Goal: Task Accomplishment & Management: Manage account settings

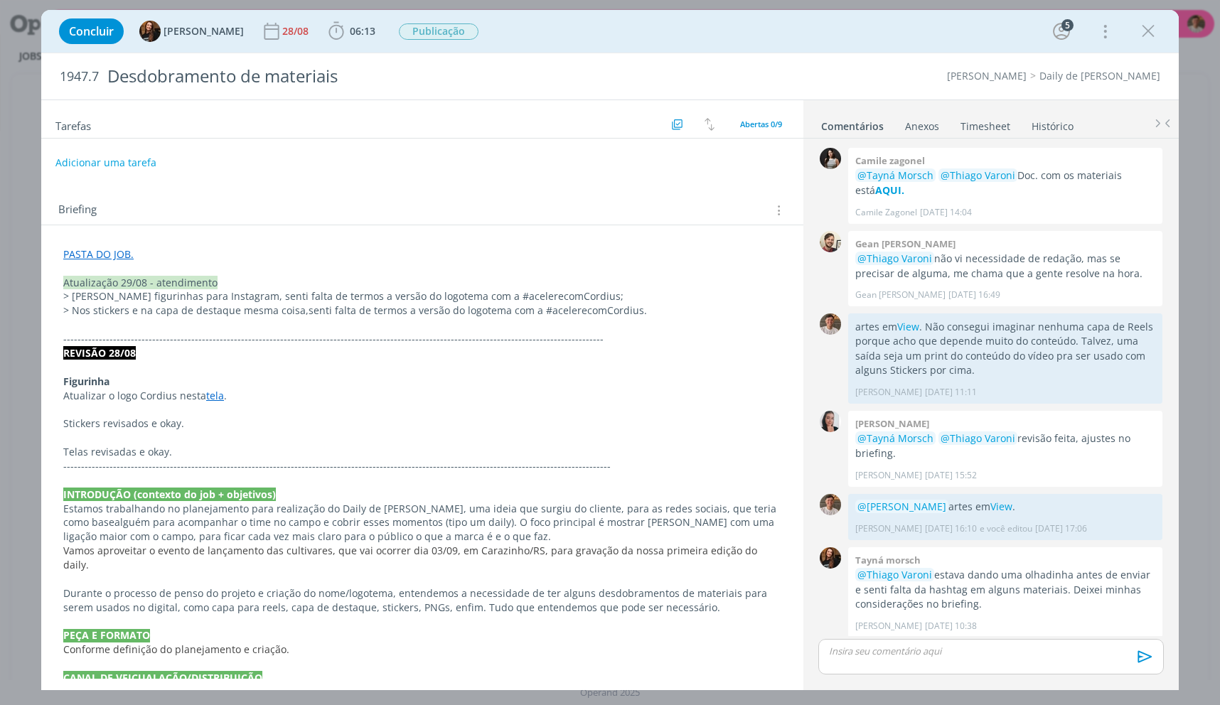
scroll to position [409, 0]
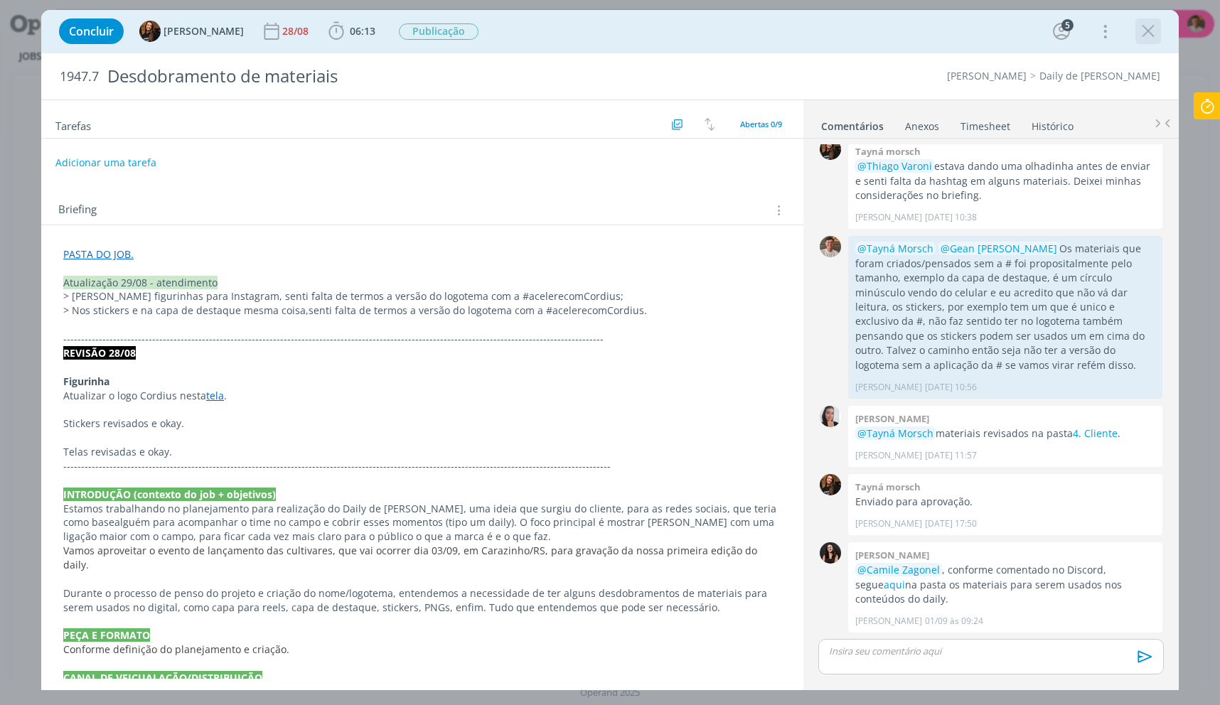
drag, startPoint x: 1135, startPoint y: 23, endPoint x: 1148, endPoint y: 26, distance: 13.0
click at [1135, 23] on div "Concluir Tayná Morsch 28/08 06:13 Iniciar Apontar Data * 02/09/2025 Horas * 00:…" at bounding box center [610, 31] width 1116 height 34
drag, startPoint x: 1148, startPoint y: 26, endPoint x: 1207, endPoint y: 97, distance: 93.4
click at [1149, 26] on icon "dialog" at bounding box center [1148, 31] width 21 height 21
click at [1207, 97] on div at bounding box center [610, 352] width 1220 height 705
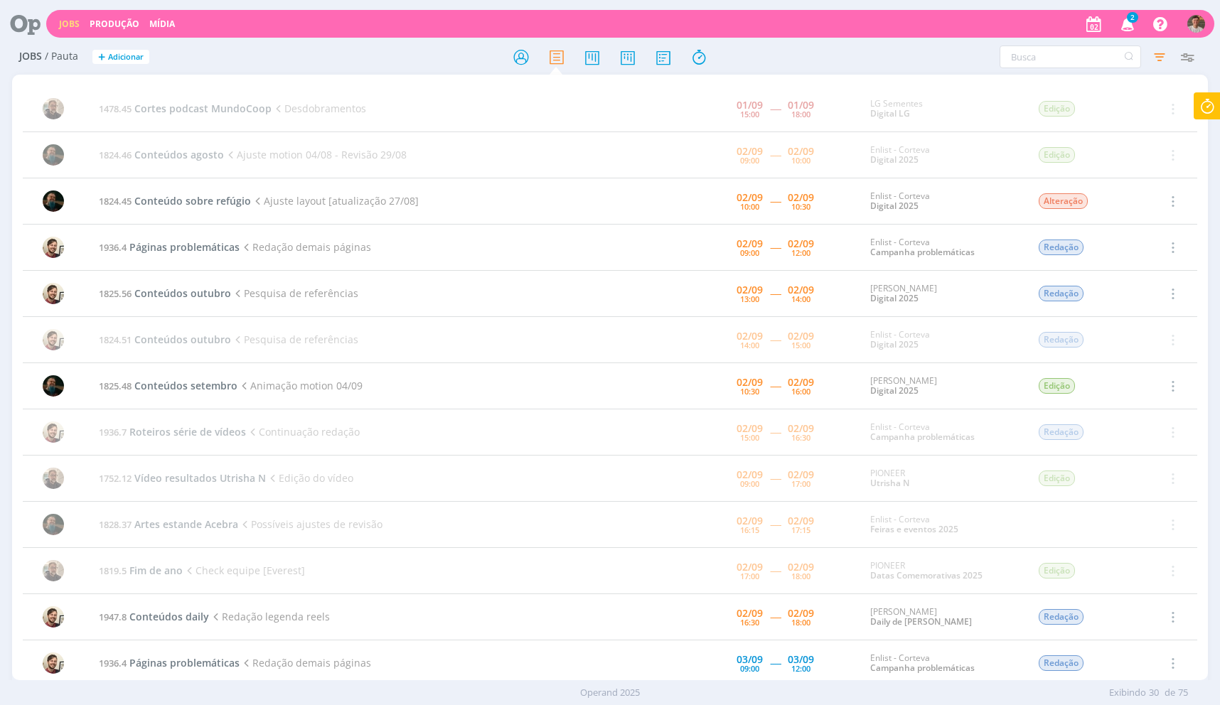
click at [1203, 103] on icon at bounding box center [1208, 106] width 26 height 28
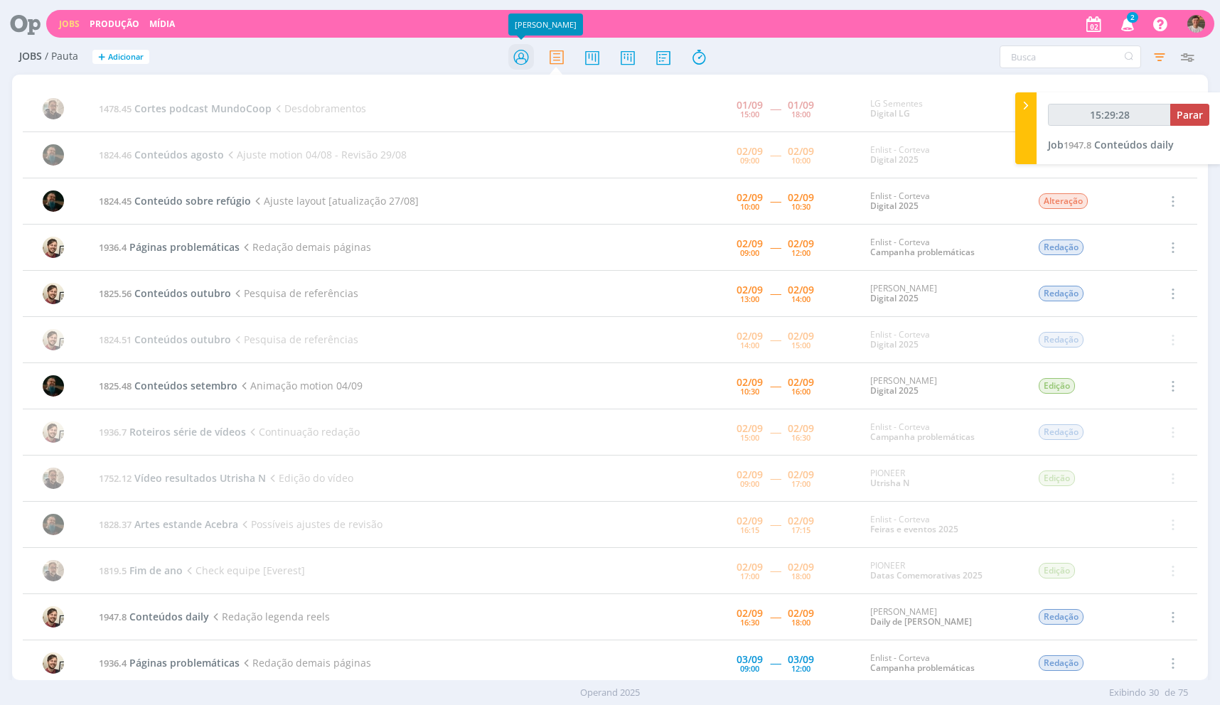
click at [514, 65] on icon at bounding box center [521, 57] width 26 height 28
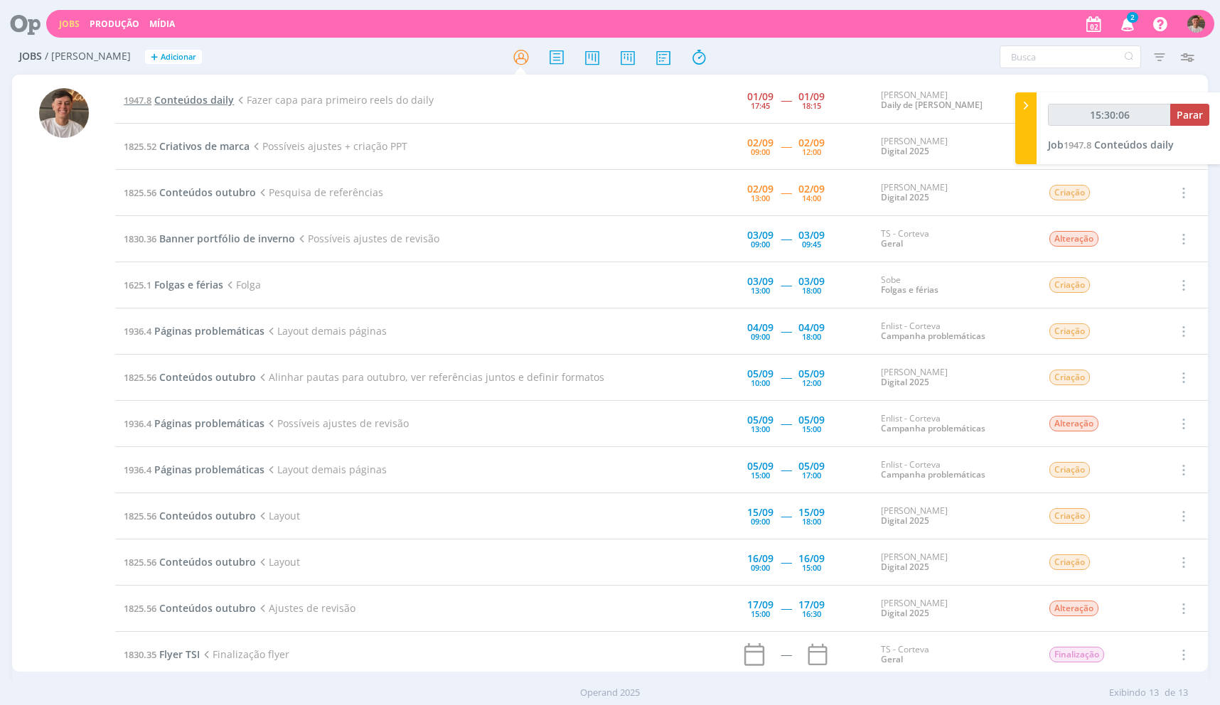
click at [186, 101] on span "Conteúdos daily" at bounding box center [194, 100] width 80 height 14
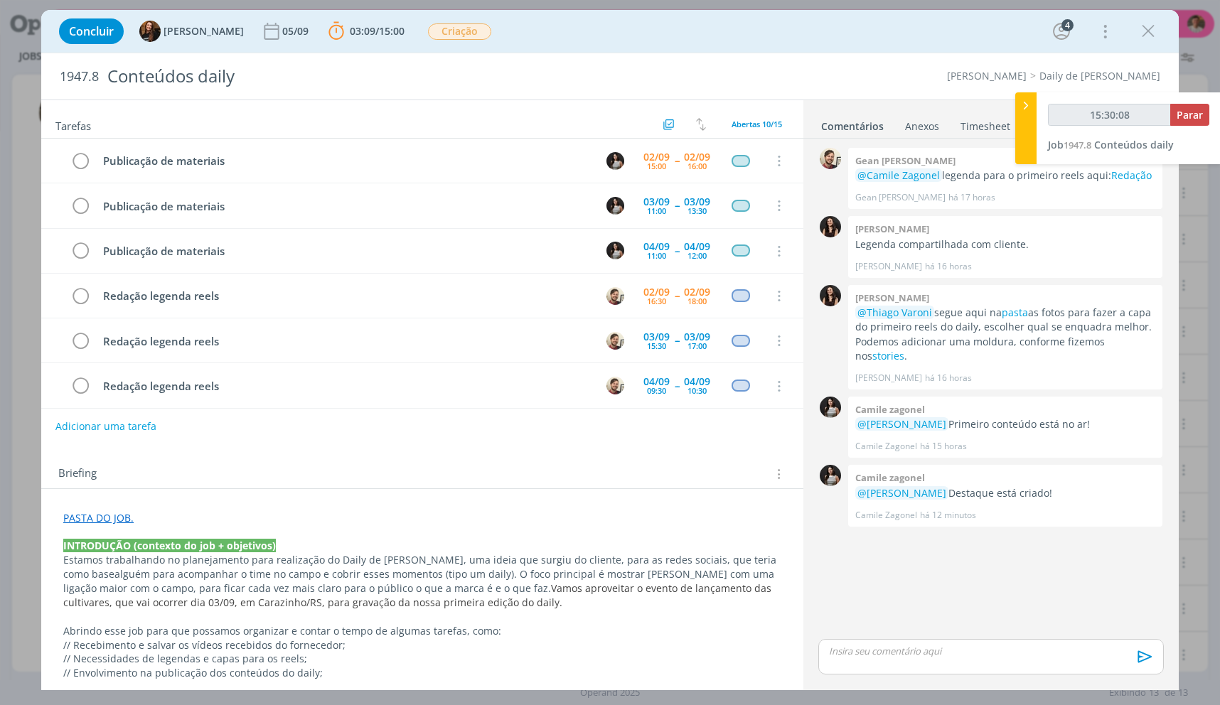
click at [1175, 130] on div "15:30:08 Parar" at bounding box center [1128, 120] width 161 height 33
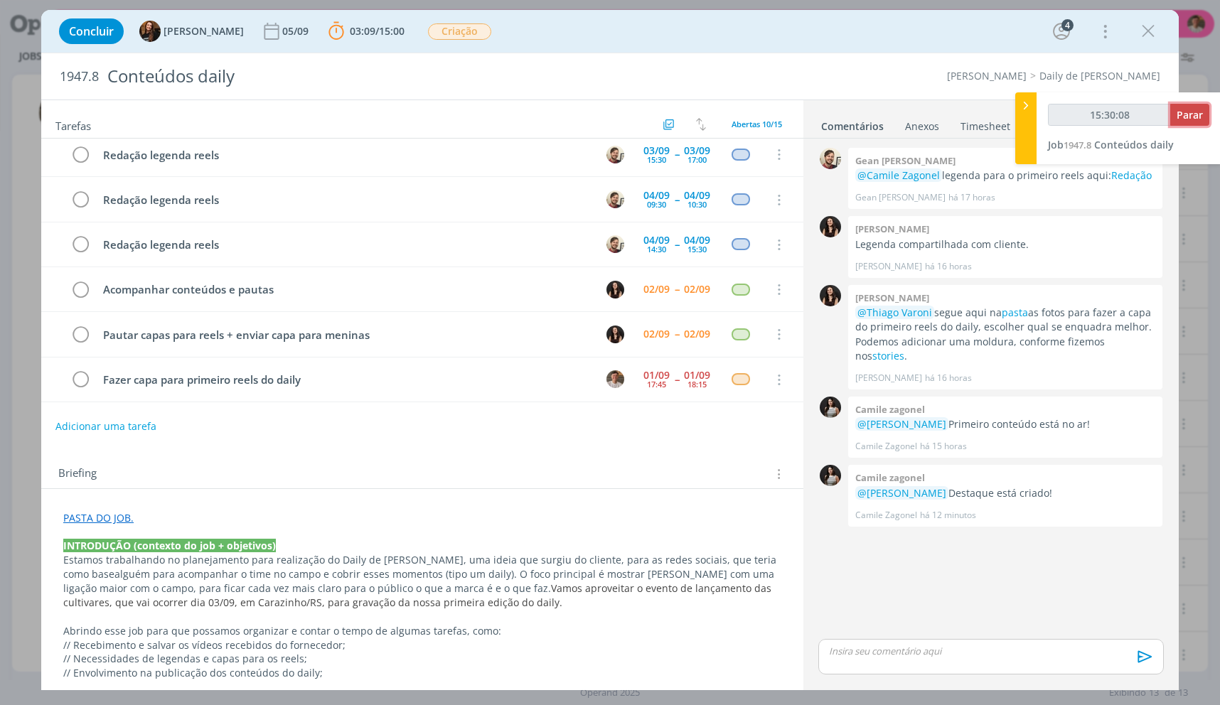
type input "15:30:09"
click at [1177, 114] on span "Parar" at bounding box center [1190, 115] width 26 height 14
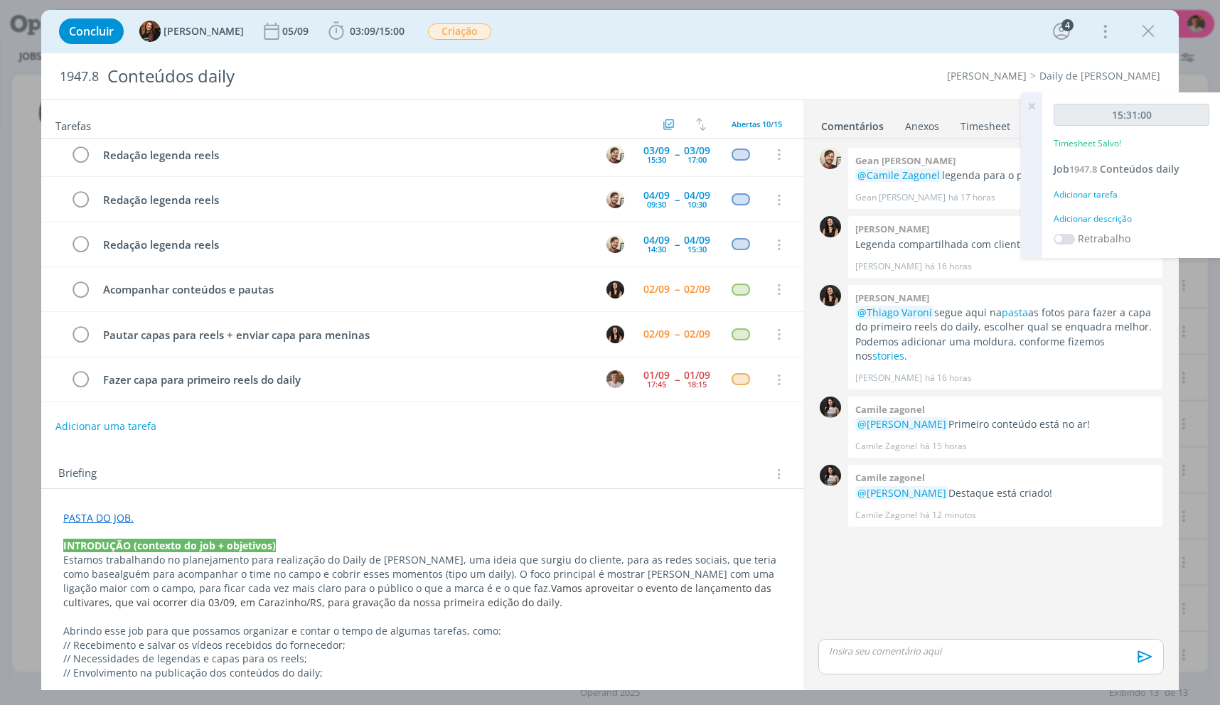
click at [963, 126] on link "Timesheet" at bounding box center [985, 123] width 51 height 21
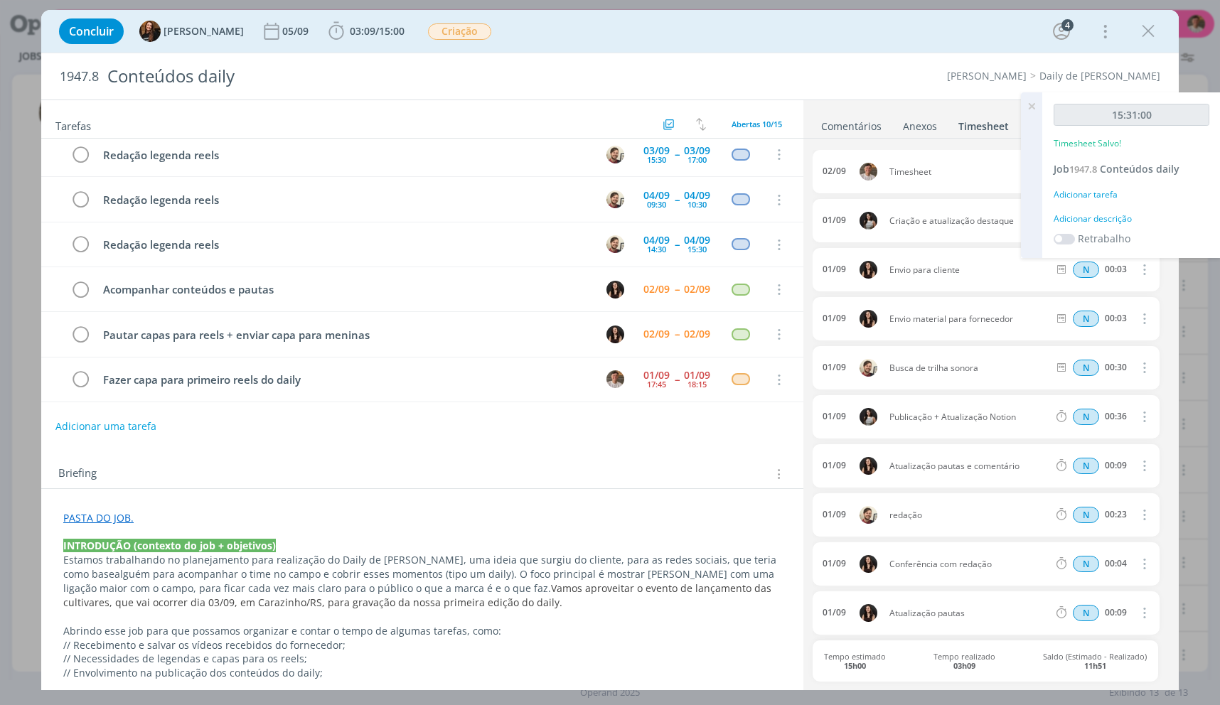
drag, startPoint x: 1039, startPoint y: 105, endPoint x: 1062, endPoint y: 153, distance: 52.8
click at [1039, 105] on icon at bounding box center [1032, 106] width 26 height 28
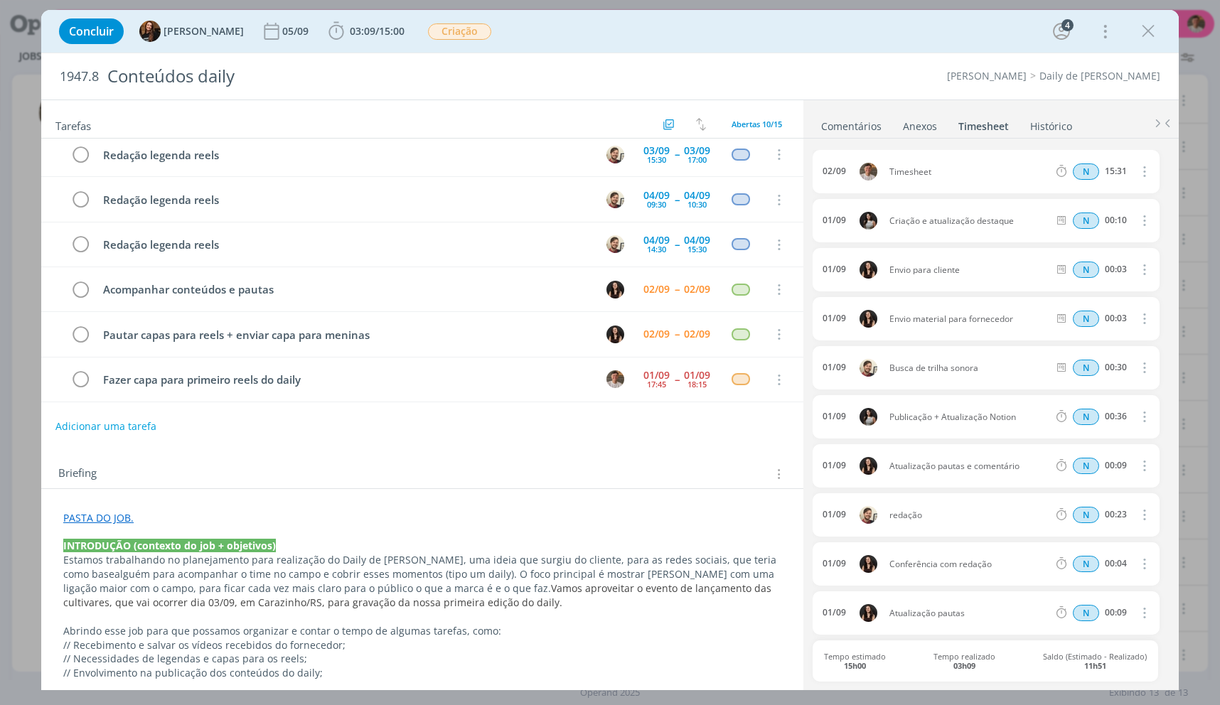
click at [1136, 172] on icon "dialog" at bounding box center [1144, 171] width 16 height 17
click at [1096, 215] on link "Editar" at bounding box center [1103, 219] width 112 height 23
click at [1111, 172] on input "15:31" at bounding box center [1116, 172] width 31 height 16
type input "00:15"
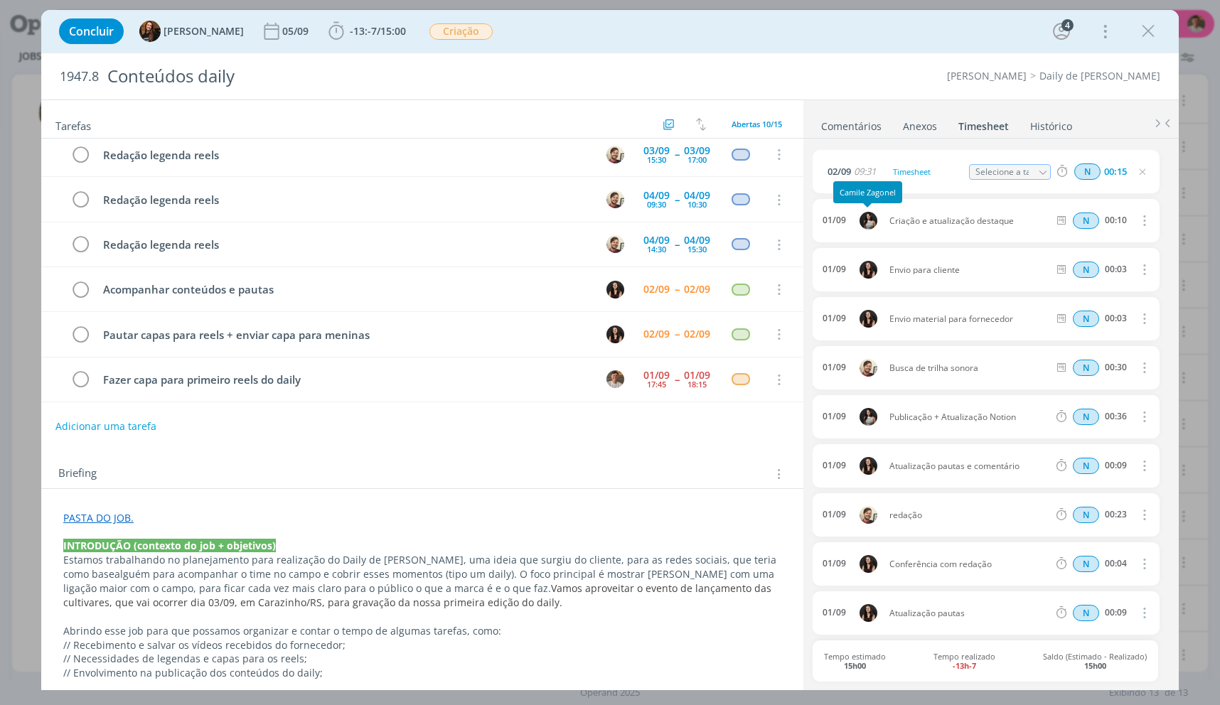
drag, startPoint x: 899, startPoint y: 146, endPoint x: 912, endPoint y: 163, distance: 21.3
click at [899, 146] on div "02/09 09:31 Timesheet Selecione a tarefa N 00:15 01/09 Criação e atualização de…" at bounding box center [991, 413] width 357 height 549
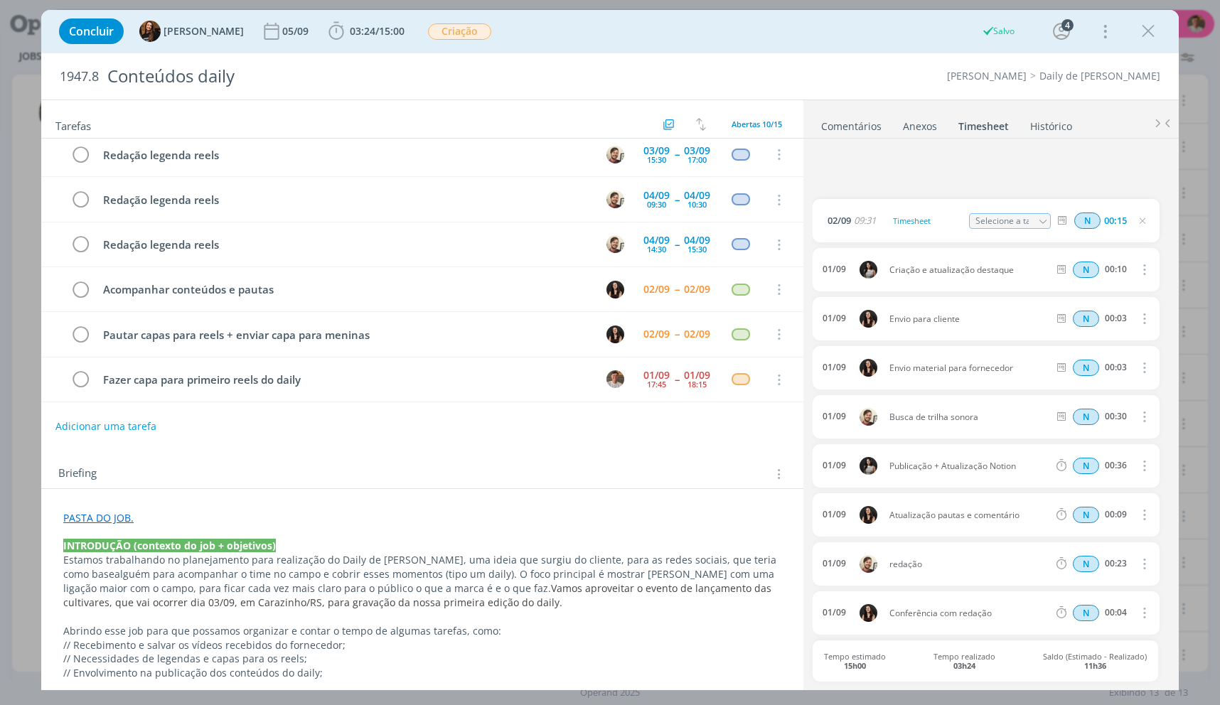
click at [913, 168] on span "02/09 09:31 Timesheet Selecione a tarefa N 00:15 02/09 Timesheet N 00:15 Exclui…" at bounding box center [986, 541] width 347 height 782
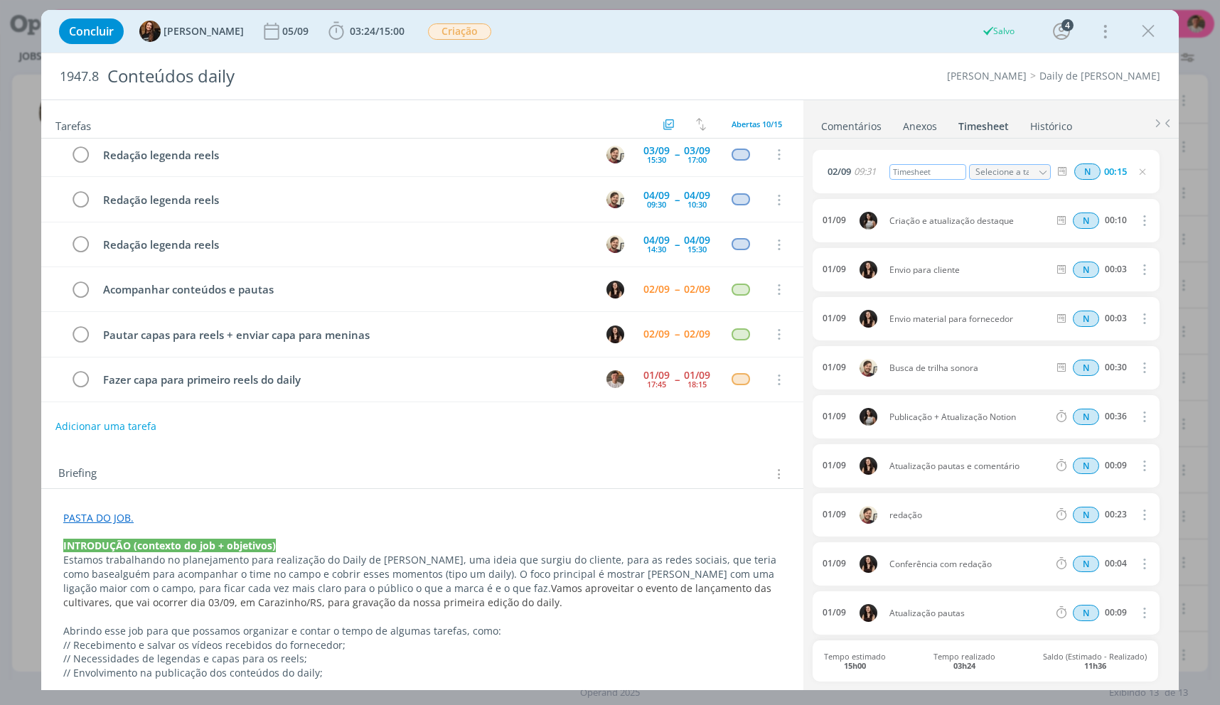
click at [927, 167] on div "Timesheet" at bounding box center [928, 172] width 77 height 16
click at [927, 166] on div "Timesheet" at bounding box center [928, 172] width 77 height 16
click at [928, 166] on div "Timesheet" at bounding box center [928, 172] width 77 height 16
click at [75, 380] on icon "dialog" at bounding box center [80, 380] width 20 height 21
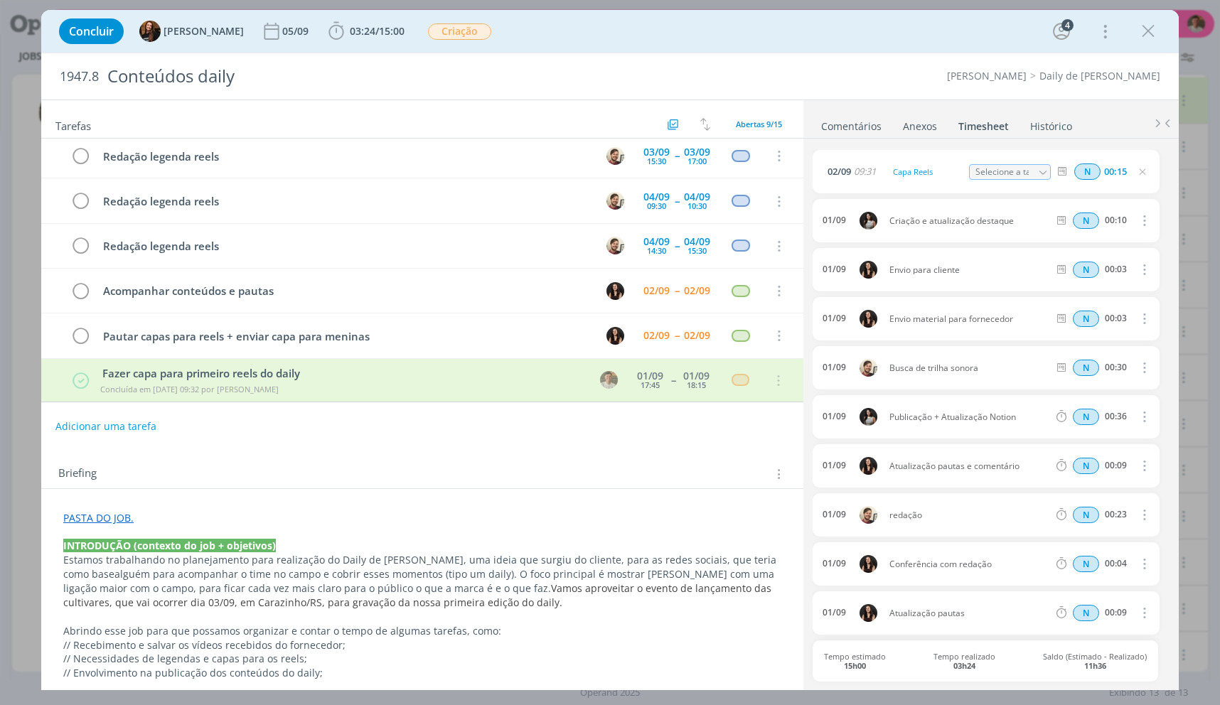
scroll to position [185, 0]
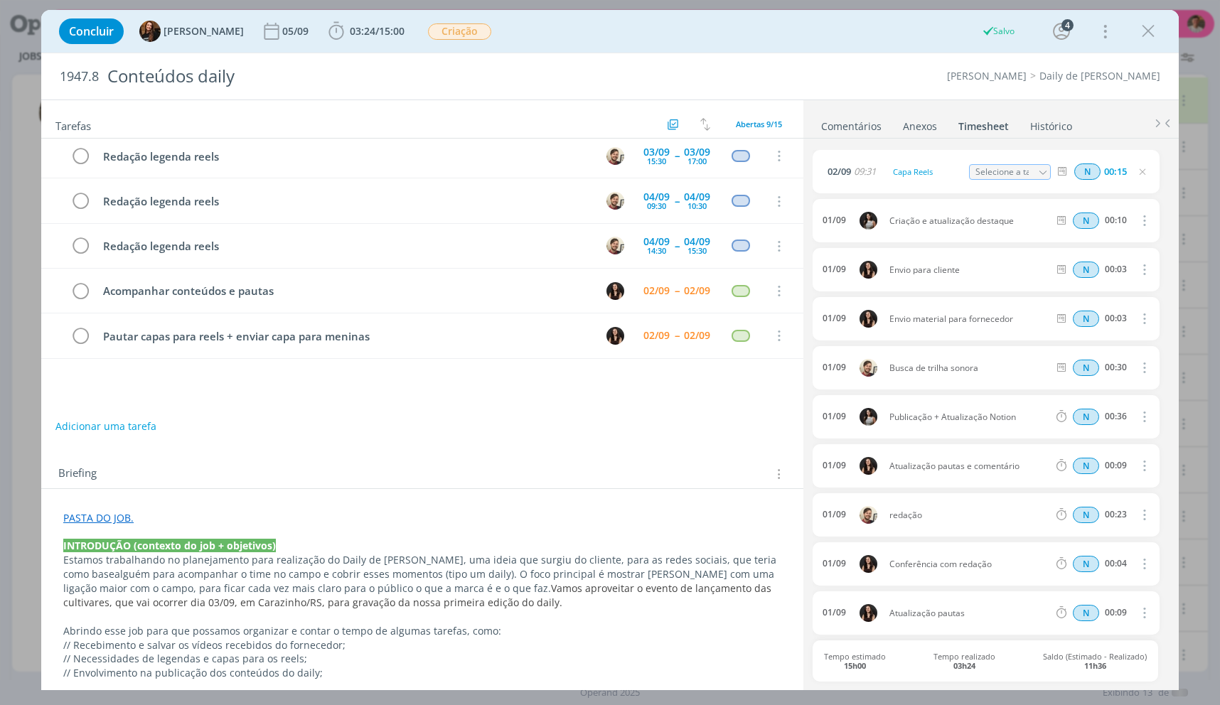
click at [1146, 29] on icon "dialog" at bounding box center [1148, 31] width 21 height 21
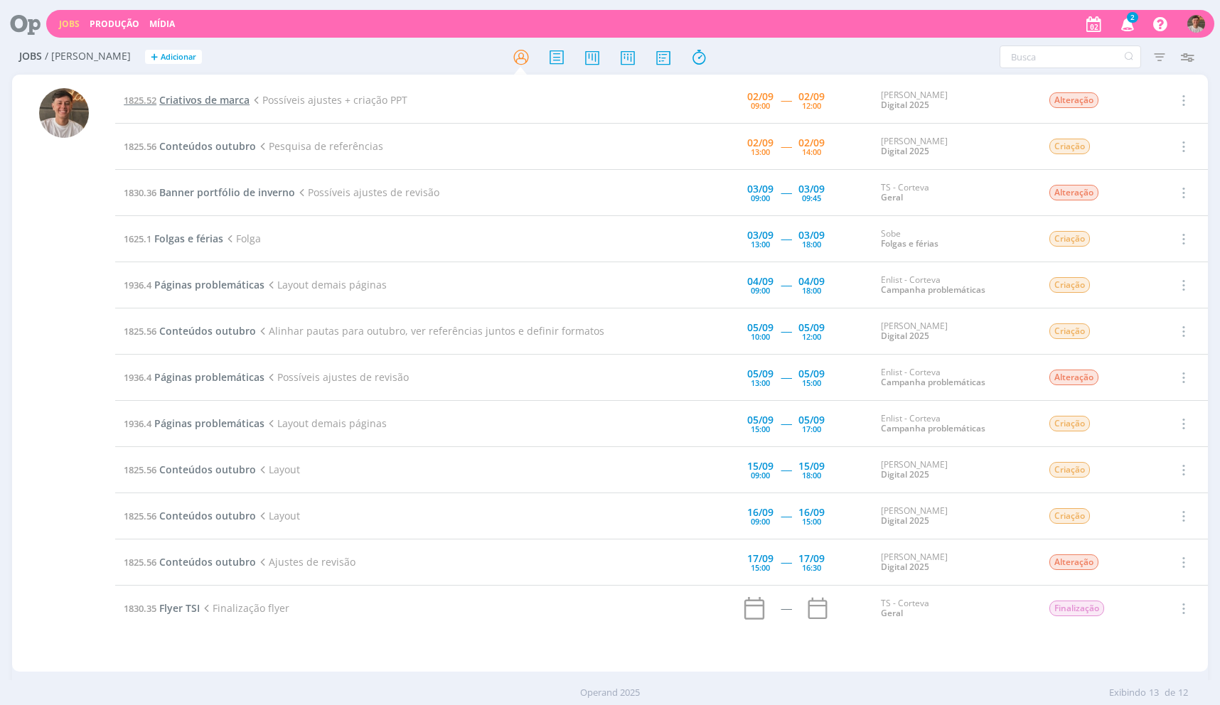
click at [229, 100] on span "Criativos de marca" at bounding box center [204, 100] width 90 height 14
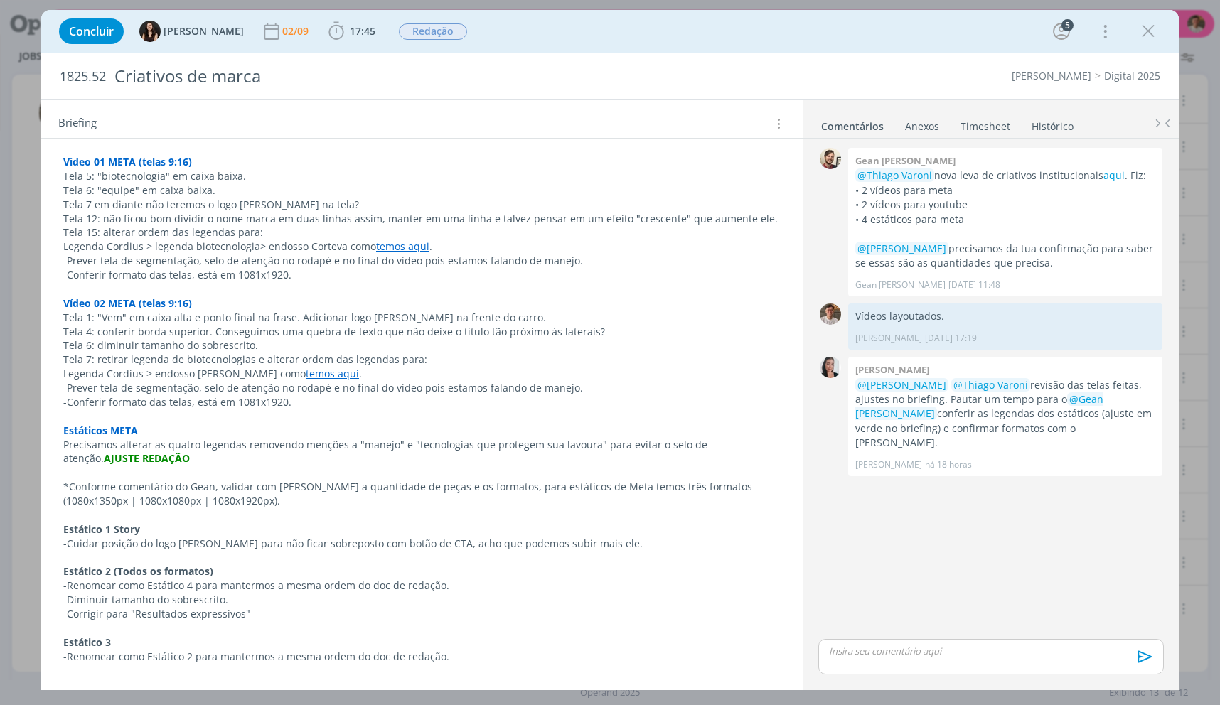
scroll to position [498, 0]
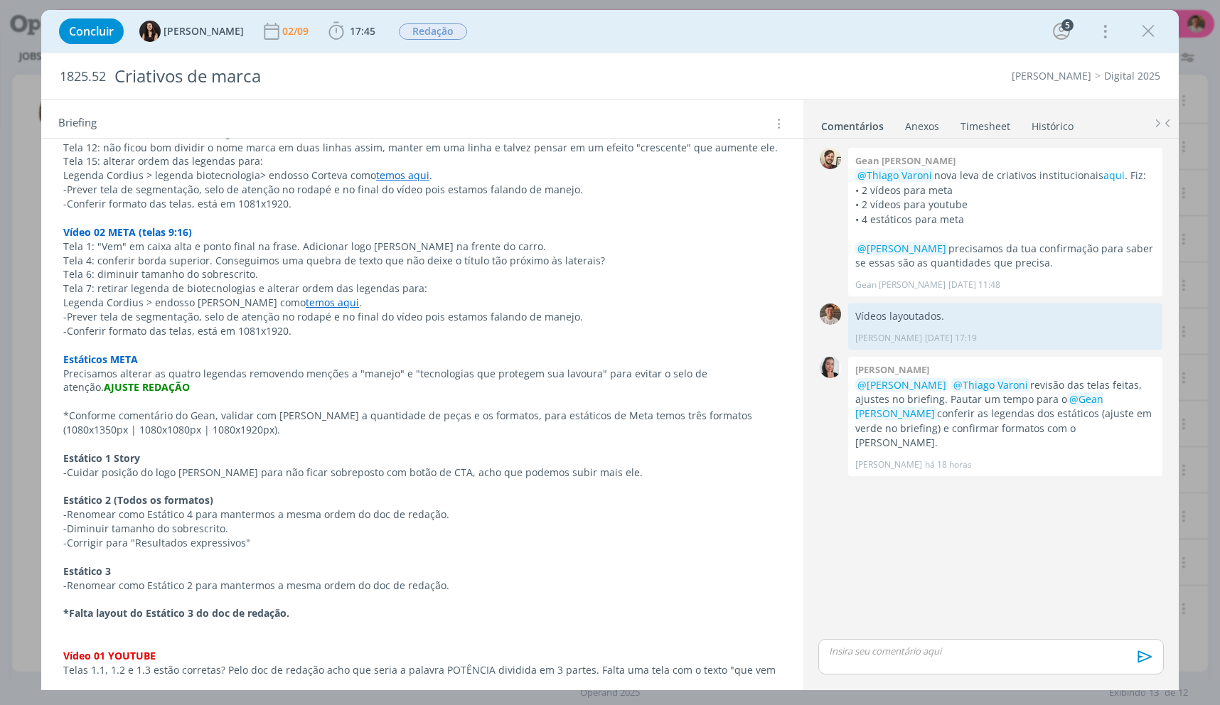
drag, startPoint x: 615, startPoint y: 456, endPoint x: 453, endPoint y: 471, distance: 162.8
click at [398, 464] on p "Estático 1 Story" at bounding box center [422, 459] width 718 height 14
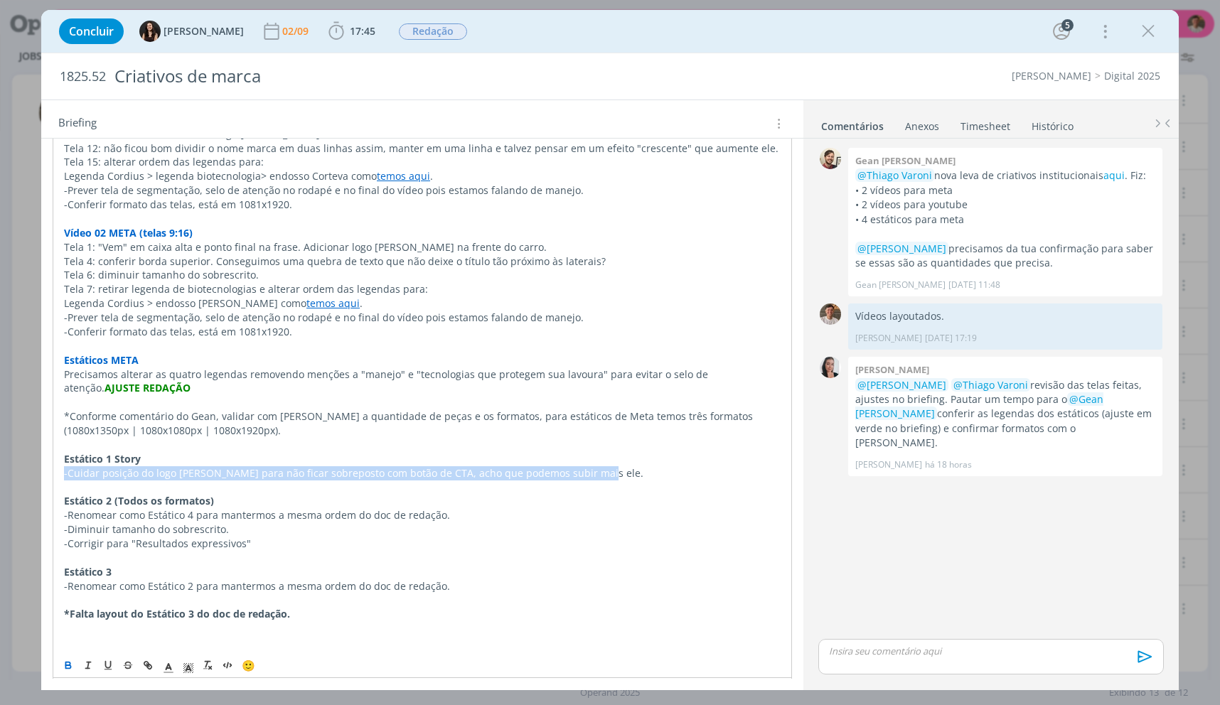
drag, startPoint x: 607, startPoint y: 466, endPoint x: 41, endPoint y: 477, distance: 566.1
click at [41, 477] on div "Concluir Isabelle Silva 02/09 17:45 Iniciar Apontar Data * 02/09/2025 Horas * 0…" at bounding box center [610, 352] width 1220 height 705
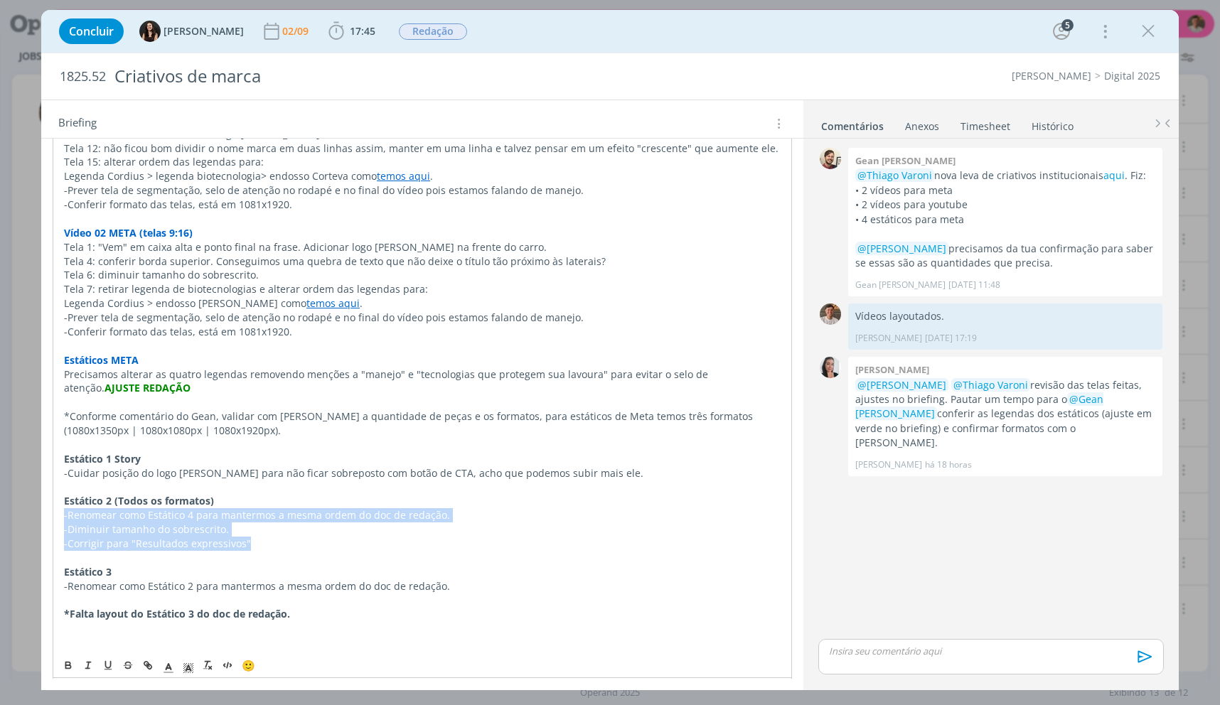
drag, startPoint x: 298, startPoint y: 550, endPoint x: 26, endPoint y: 520, distance: 274.0
click at [26, 520] on div "Concluir Isabelle Silva 02/09 17:45 Iniciar Apontar Data * 02/09/2025 Horas * 0…" at bounding box center [610, 352] width 1220 height 705
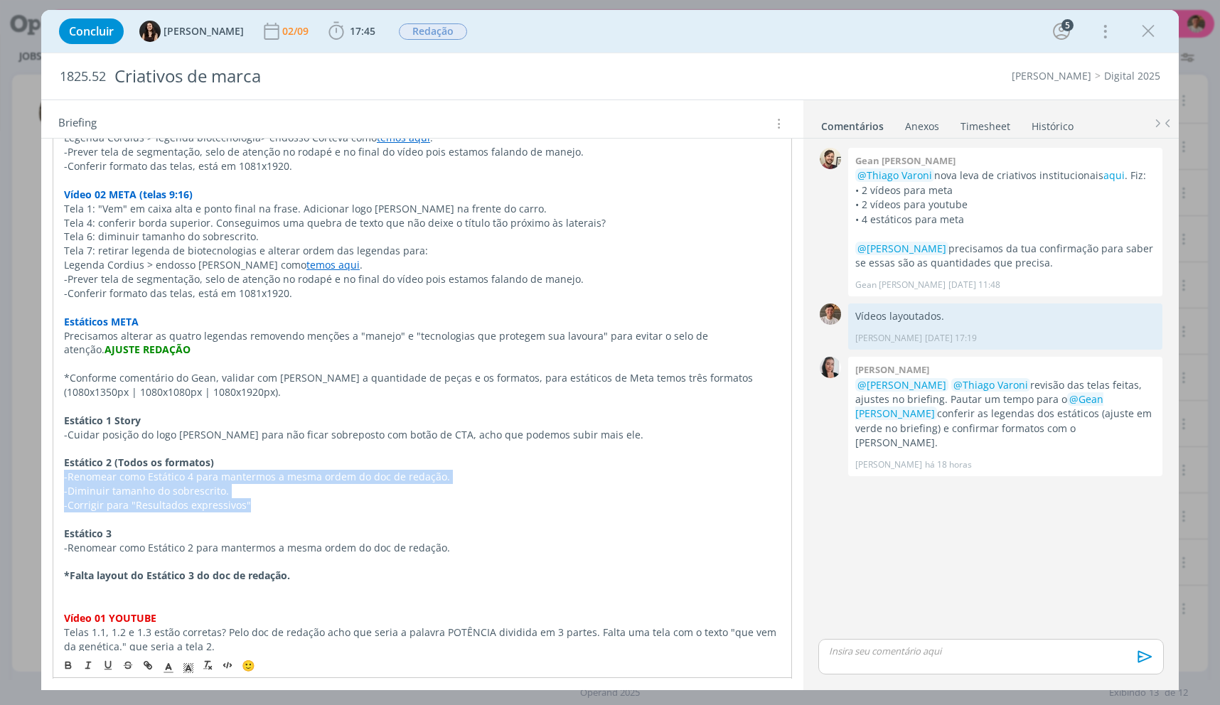
scroll to position [569, 0]
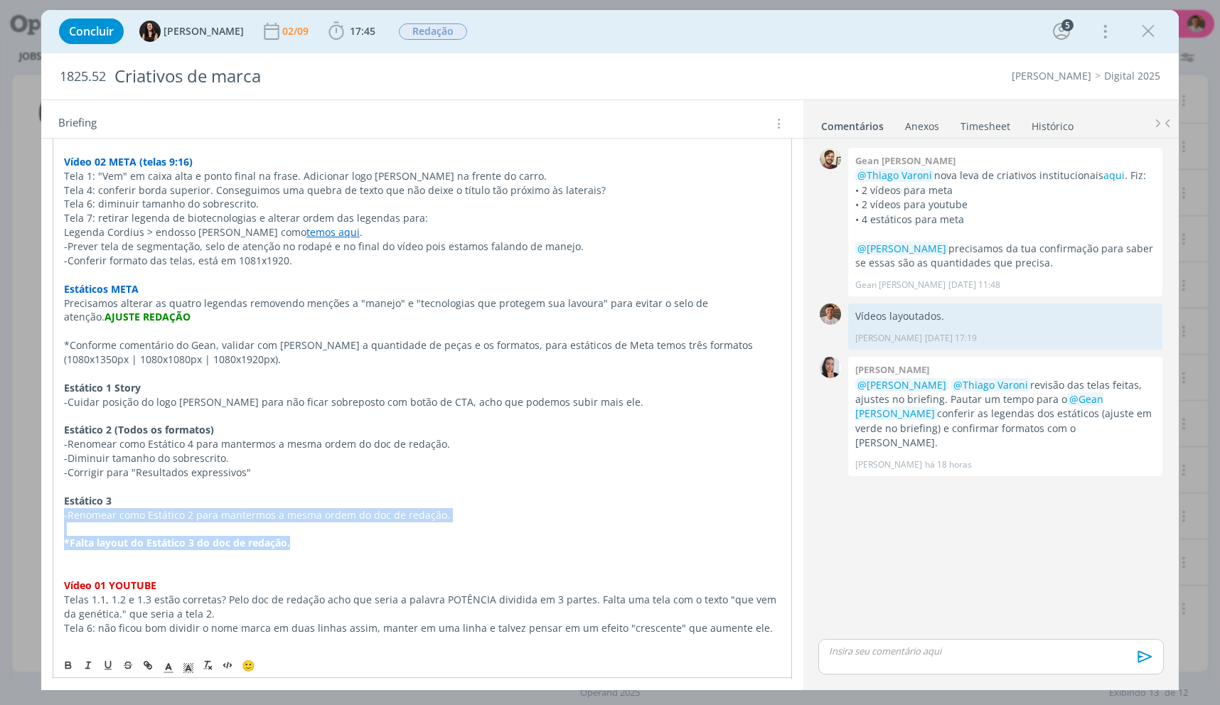
drag, startPoint x: 317, startPoint y: 538, endPoint x: 36, endPoint y: 521, distance: 281.4
click at [36, 521] on div "Concluir Isabelle Silva 02/09 17:45 Iniciar Apontar Data * 02/09/2025 Horas * 0…" at bounding box center [610, 352] width 1220 height 705
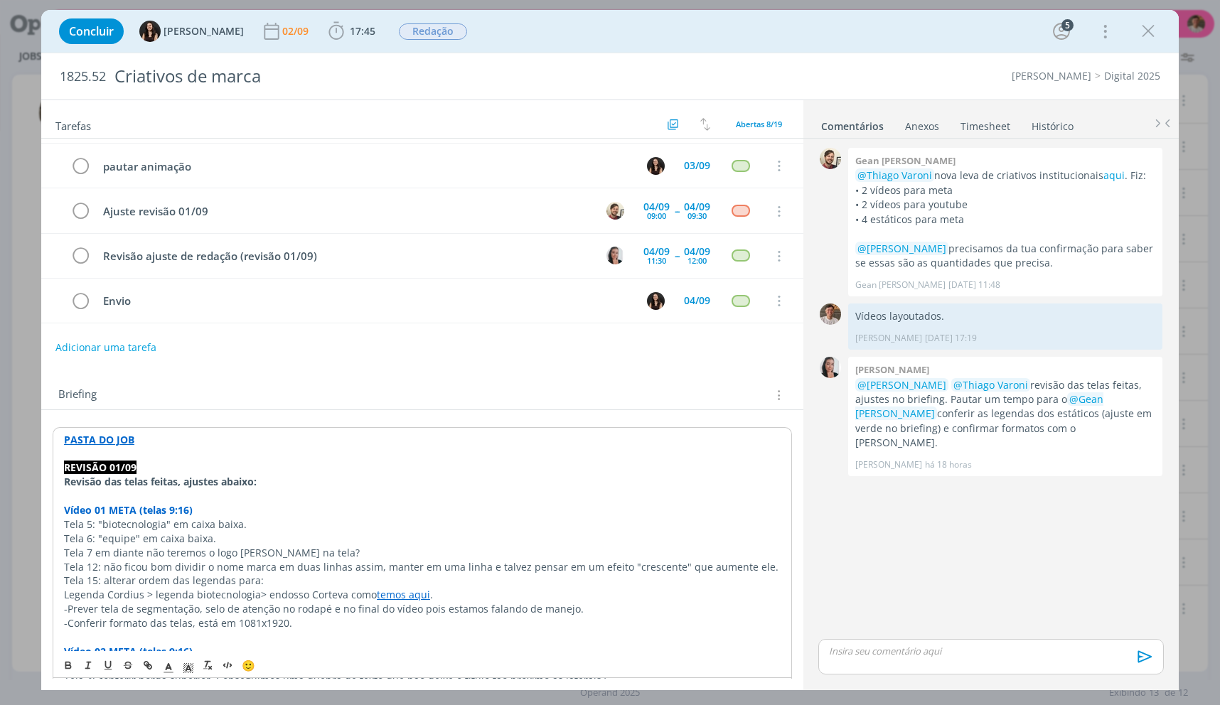
scroll to position [0, 0]
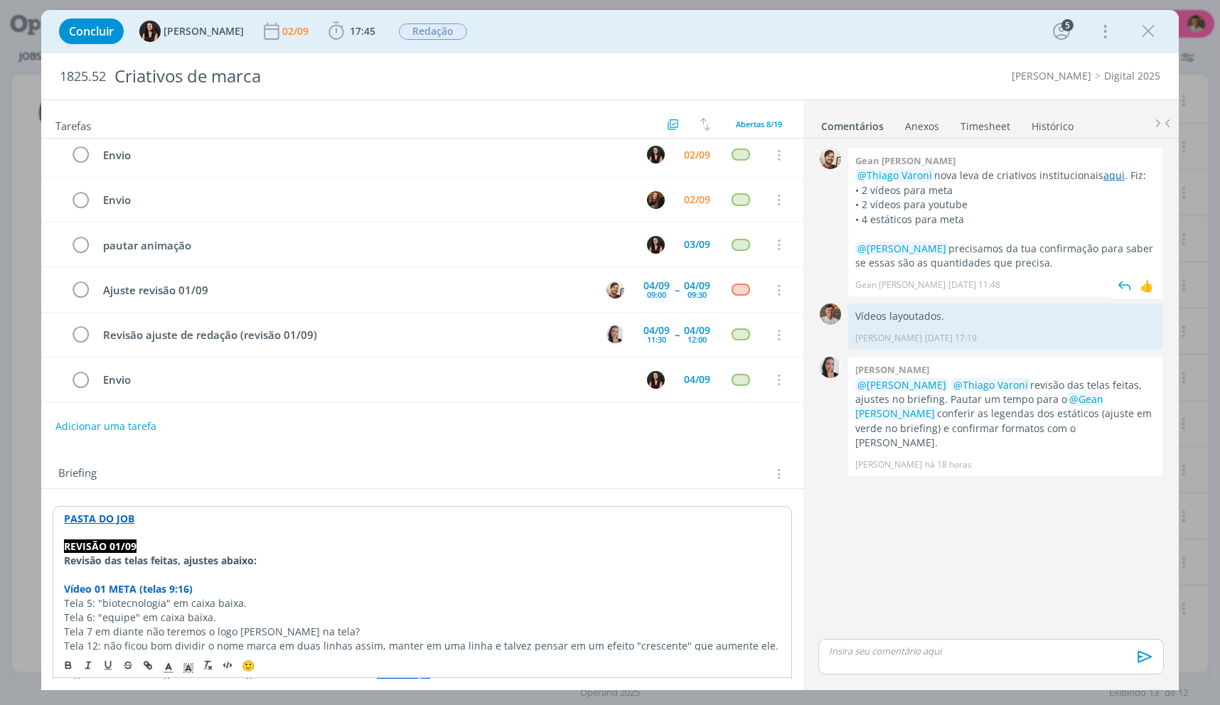
click at [1104, 178] on link "aqui" at bounding box center [1114, 176] width 21 height 14
click at [111, 521] on strong "PASTA DO JOB" at bounding box center [98, 518] width 70 height 14
click at [117, 513] on strong "PASTA DO JOB" at bounding box center [99, 519] width 70 height 14
click at [138, 548] on link "https://sobeae.sharepoint.com/:f:/s/SOBEAE/EimlyWeGeWZNv-OHINFwHMgBcTbhkZROVsk4…" at bounding box center [155, 546] width 107 height 18
click at [673, 555] on p "Revisão das telas feitas, ajustes abaixo:" at bounding box center [422, 561] width 717 height 14
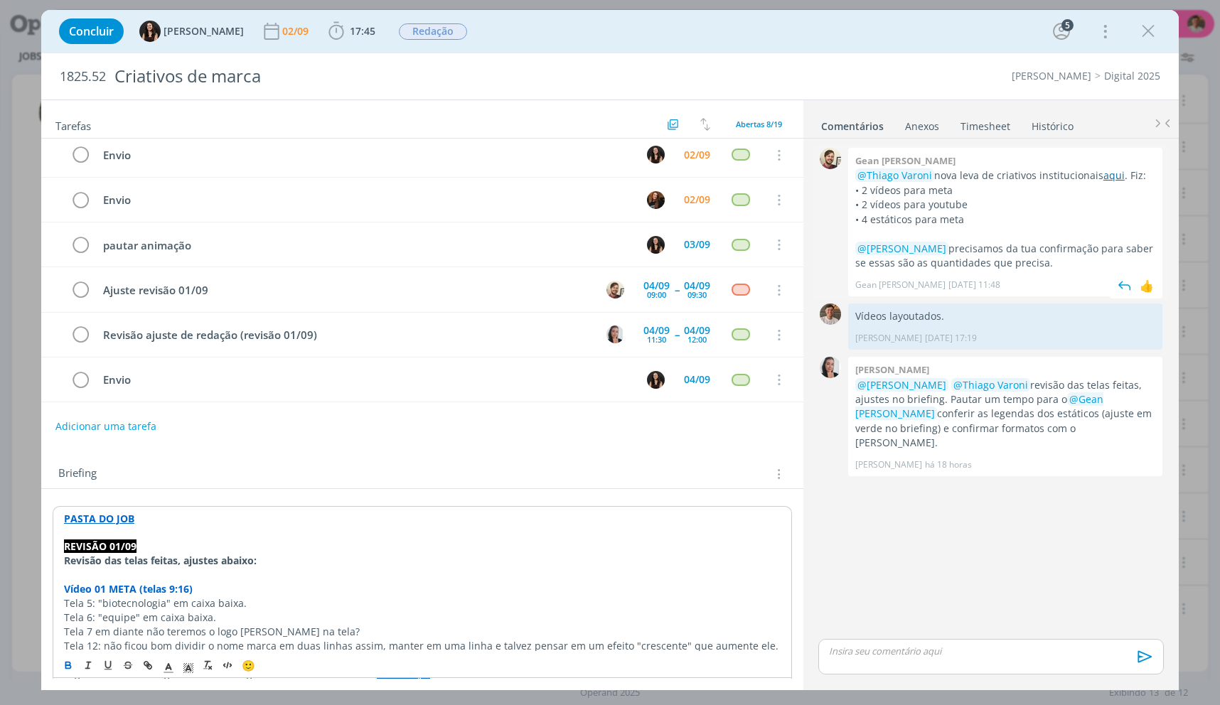
click at [1117, 176] on link "aqui" at bounding box center [1114, 176] width 21 height 14
drag, startPoint x: 353, startPoint y: 38, endPoint x: 353, endPoint y: 55, distance: 17.1
click at [353, 38] on span "17:45" at bounding box center [352, 31] width 53 height 21
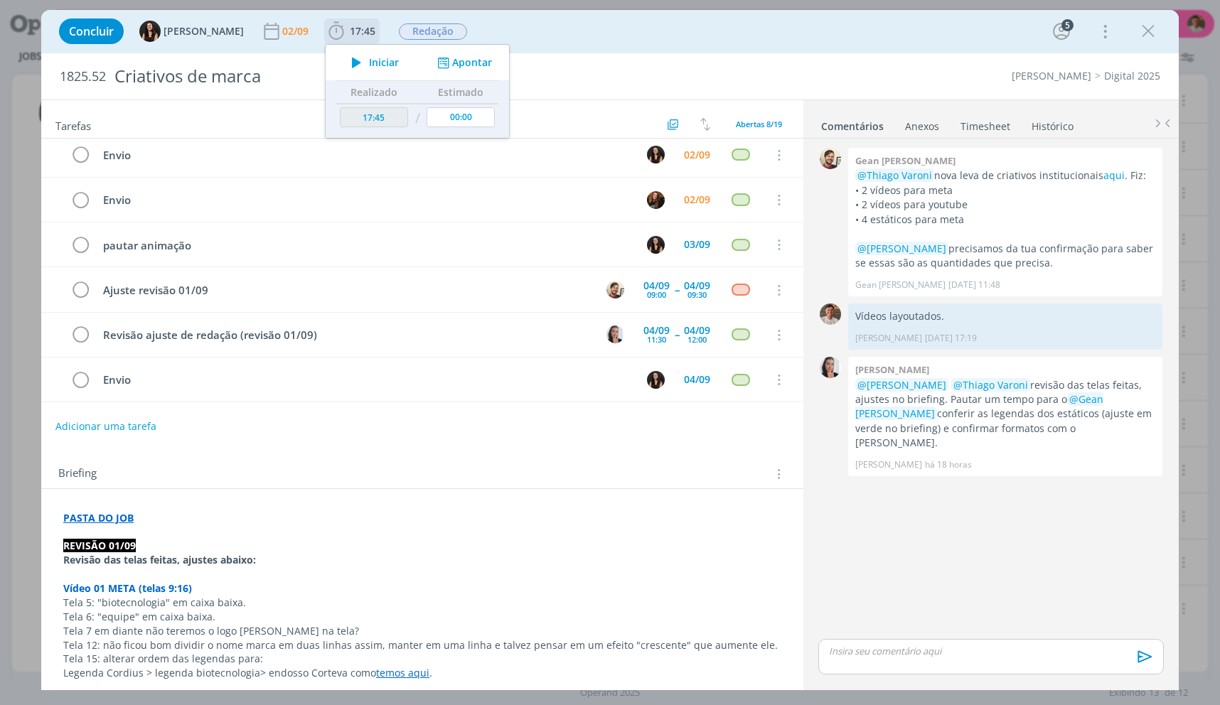
click at [369, 60] on span "Iniciar" at bounding box center [384, 63] width 30 height 10
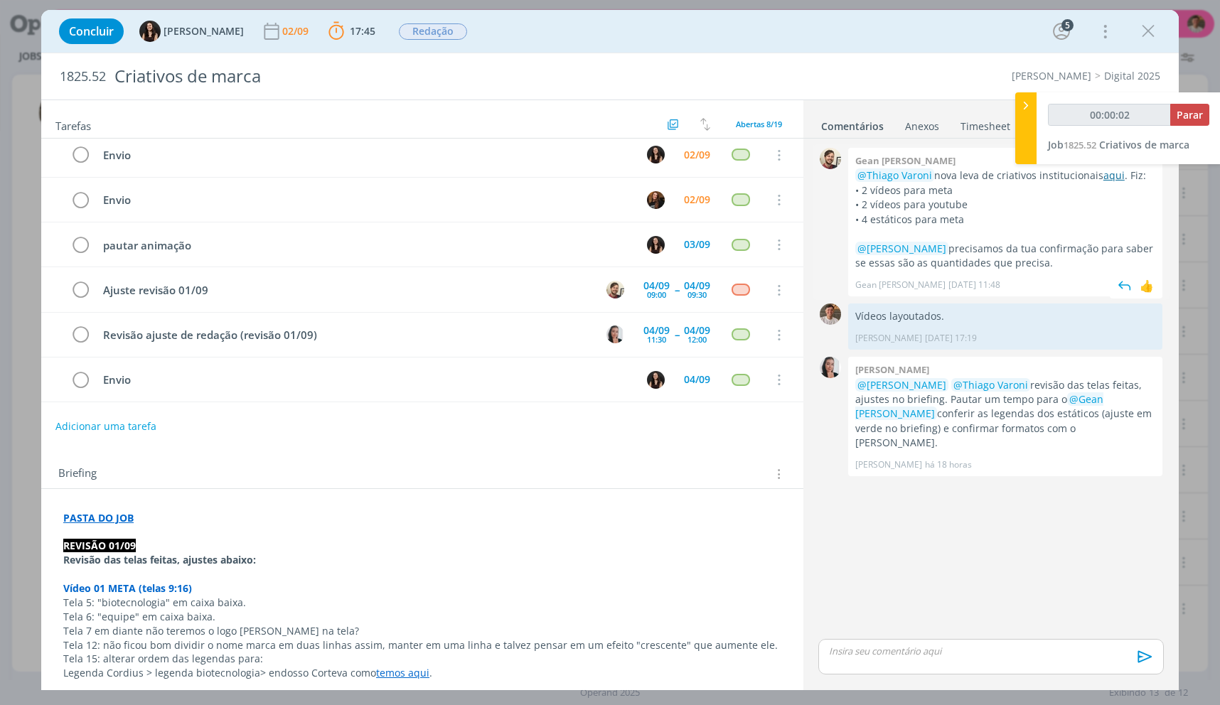
click at [1104, 174] on link "aqui" at bounding box center [1114, 176] width 21 height 14
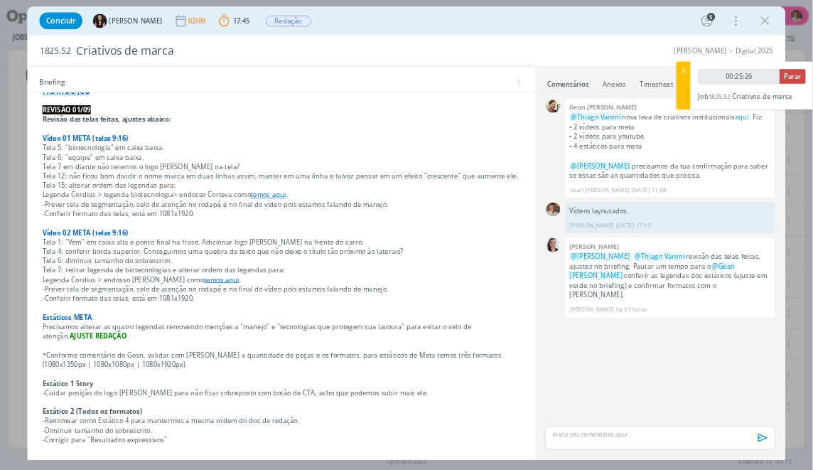
scroll to position [356, 0]
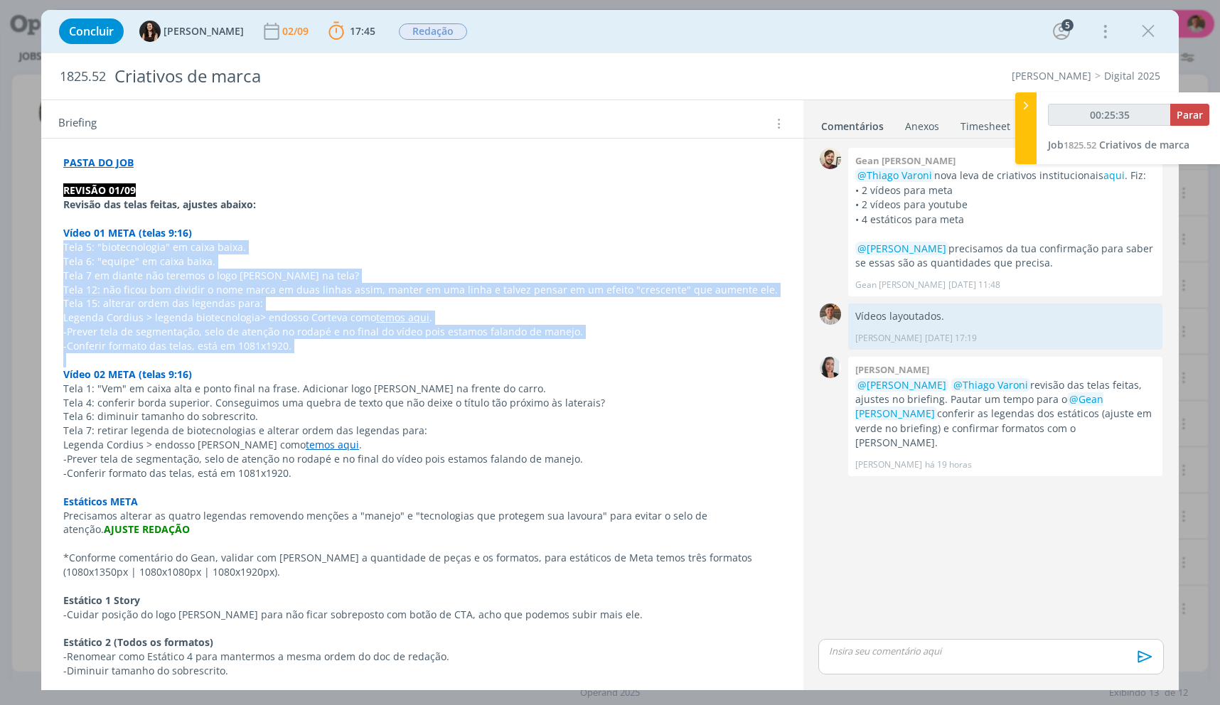
drag, startPoint x: 306, startPoint y: 356, endPoint x: 63, endPoint y: 243, distance: 268.8
click at [164, 245] on p "Tela 5: "biotecnologia" em caixa baixa." at bounding box center [422, 247] width 718 height 14
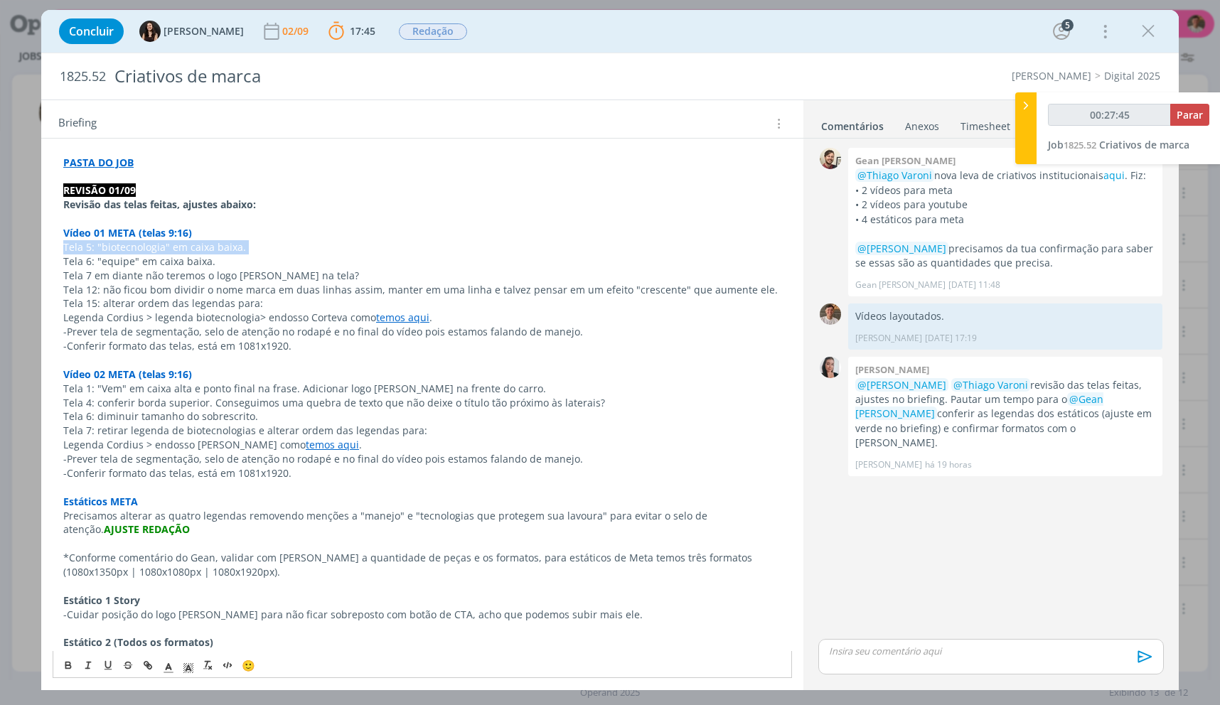
click at [164, 245] on p "Tela 5: "biotecnologia" em caixa baixa." at bounding box center [422, 247] width 718 height 14
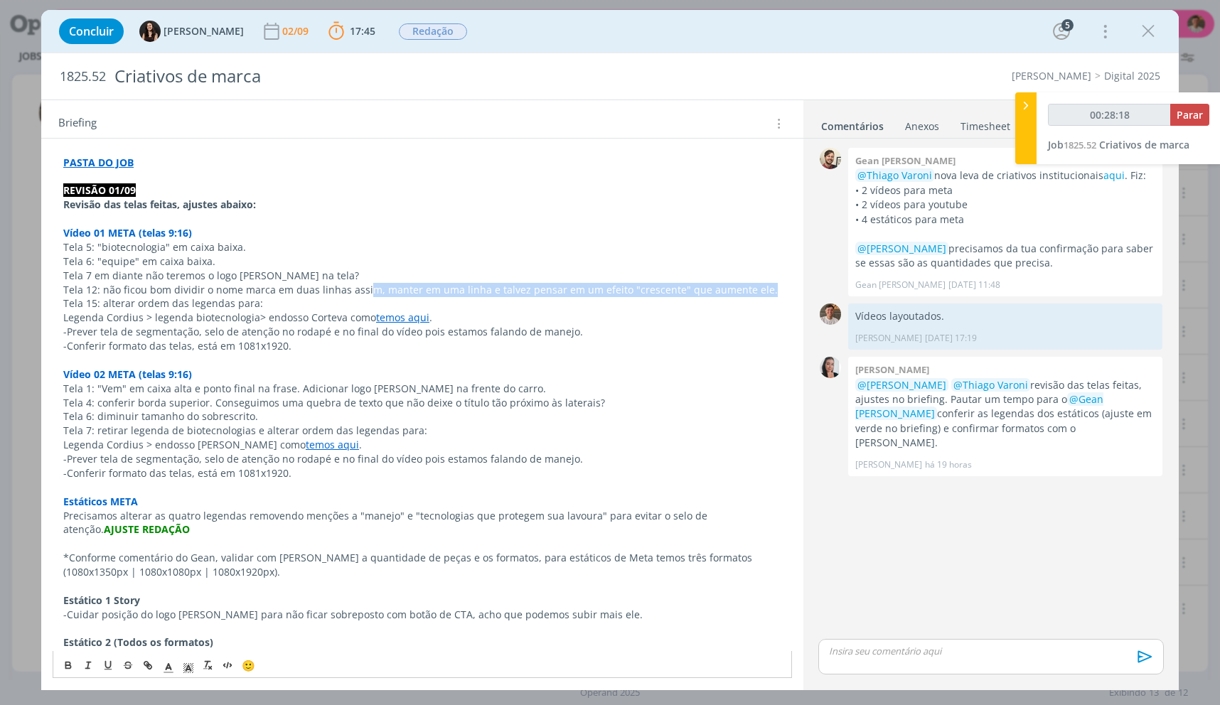
drag, startPoint x: 363, startPoint y: 294, endPoint x: 777, endPoint y: 294, distance: 414.6
click at [402, 324] on link "temos aqui" at bounding box center [402, 318] width 53 height 14
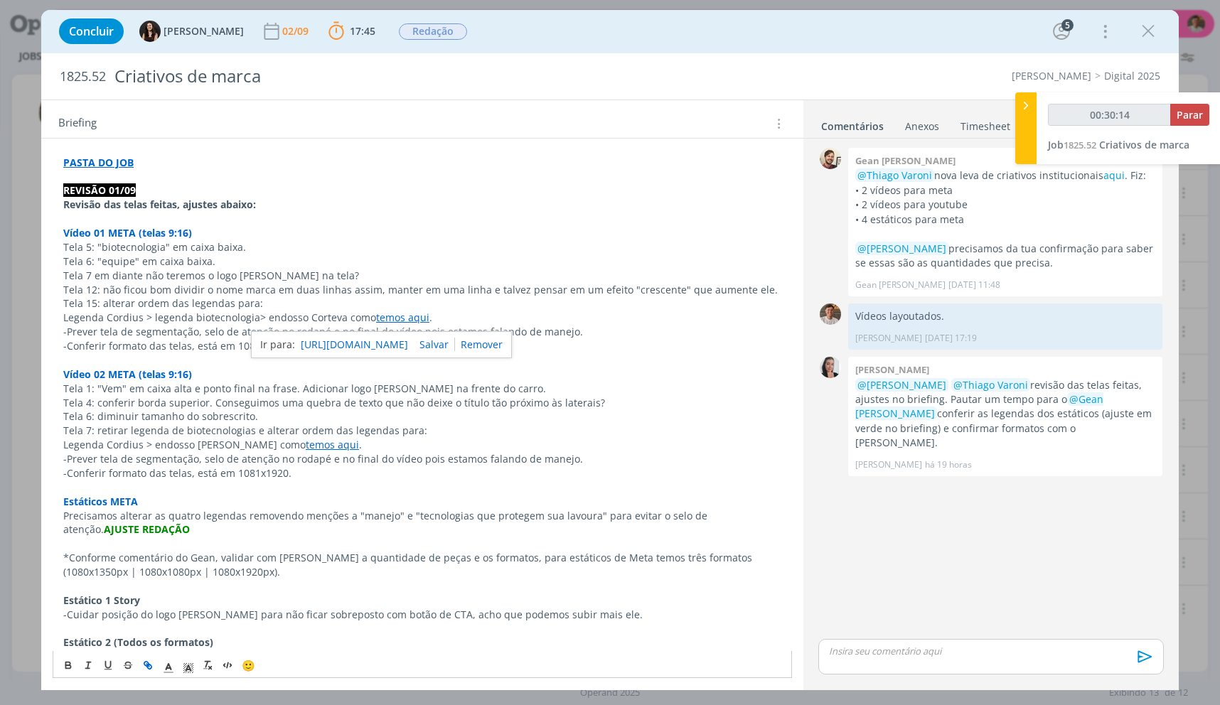
click at [390, 346] on link "https://sobeae.sharepoint.com/sites/SOBEAE/Documentos%20Compartilhados/Forms/Al…" at bounding box center [354, 345] width 107 height 18
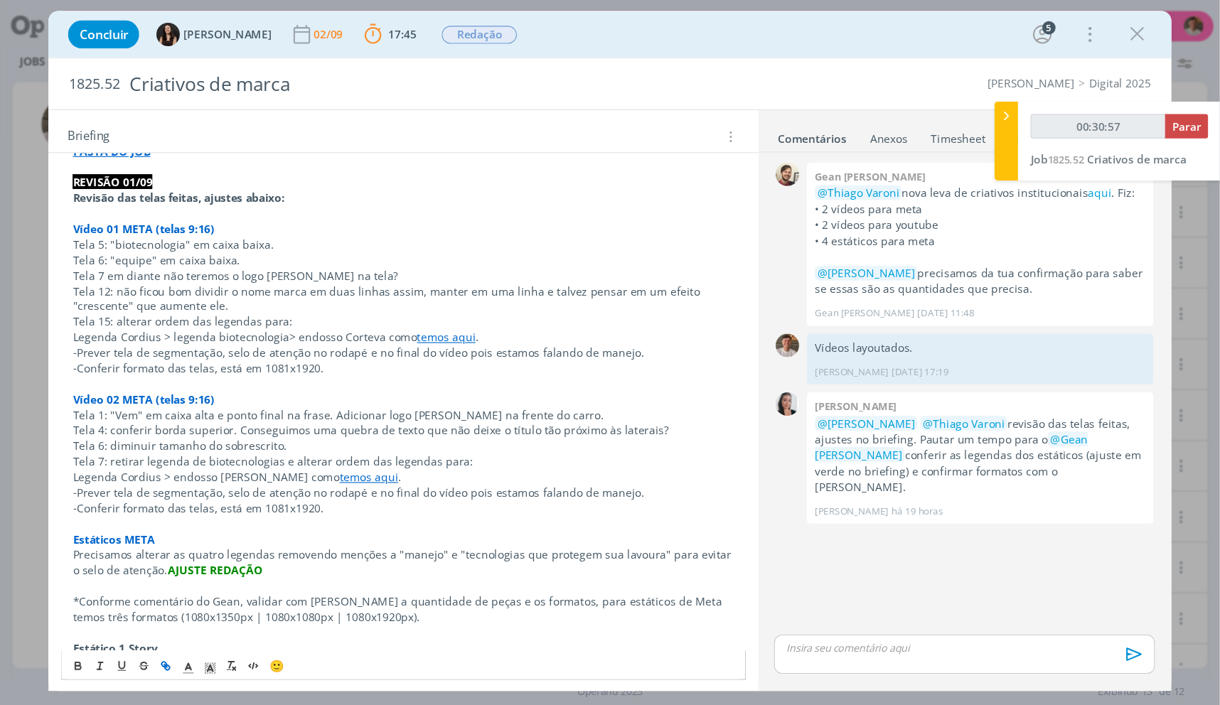
scroll to position [96, 0]
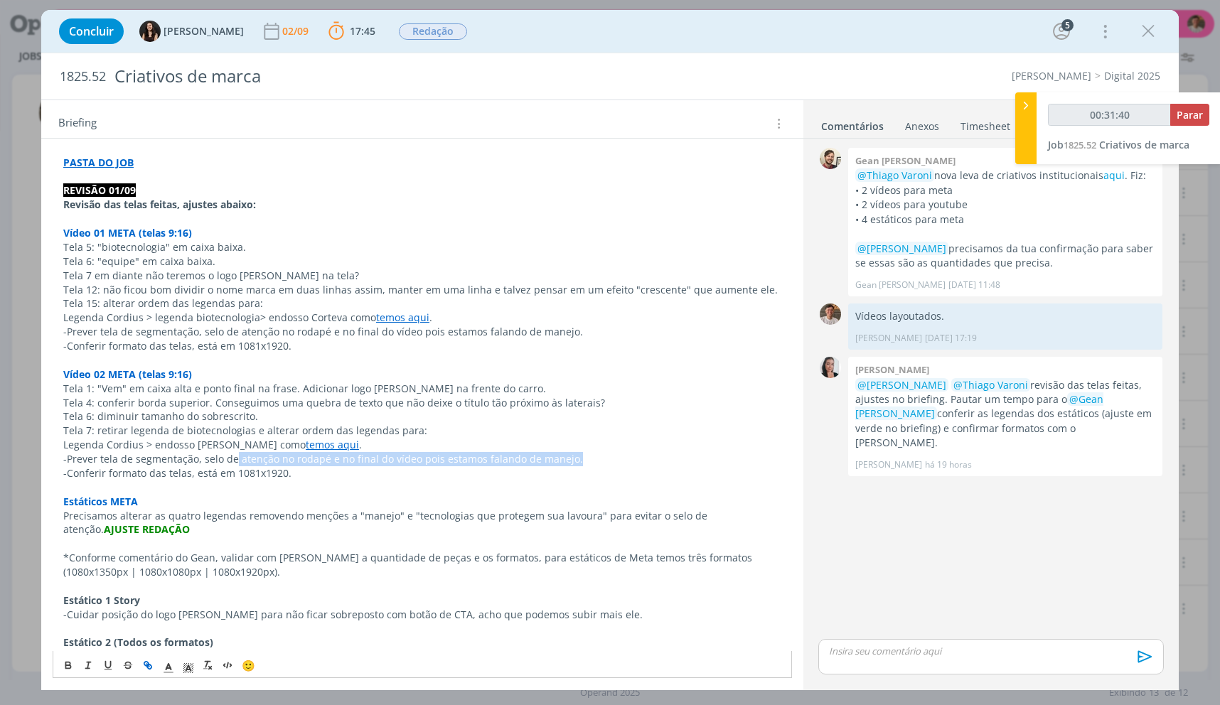
drag, startPoint x: 239, startPoint y: 460, endPoint x: 580, endPoint y: 464, distance: 341.3
click at [580, 464] on p "-Prever tela de segmentação, selo de atenção no rodapé e no final do vídeo pois…" at bounding box center [422, 459] width 718 height 14
click at [68, 387] on p "Tela 1: "Vem" em caixa alta e ponto final na frase. Adicionar logo Cordius na f…" at bounding box center [422, 389] width 718 height 14
click at [67, 387] on p "Tela 1: "Vem" em caixa alta e ponto final na frase. Adicionar logo Cordius na f…" at bounding box center [422, 389] width 718 height 14
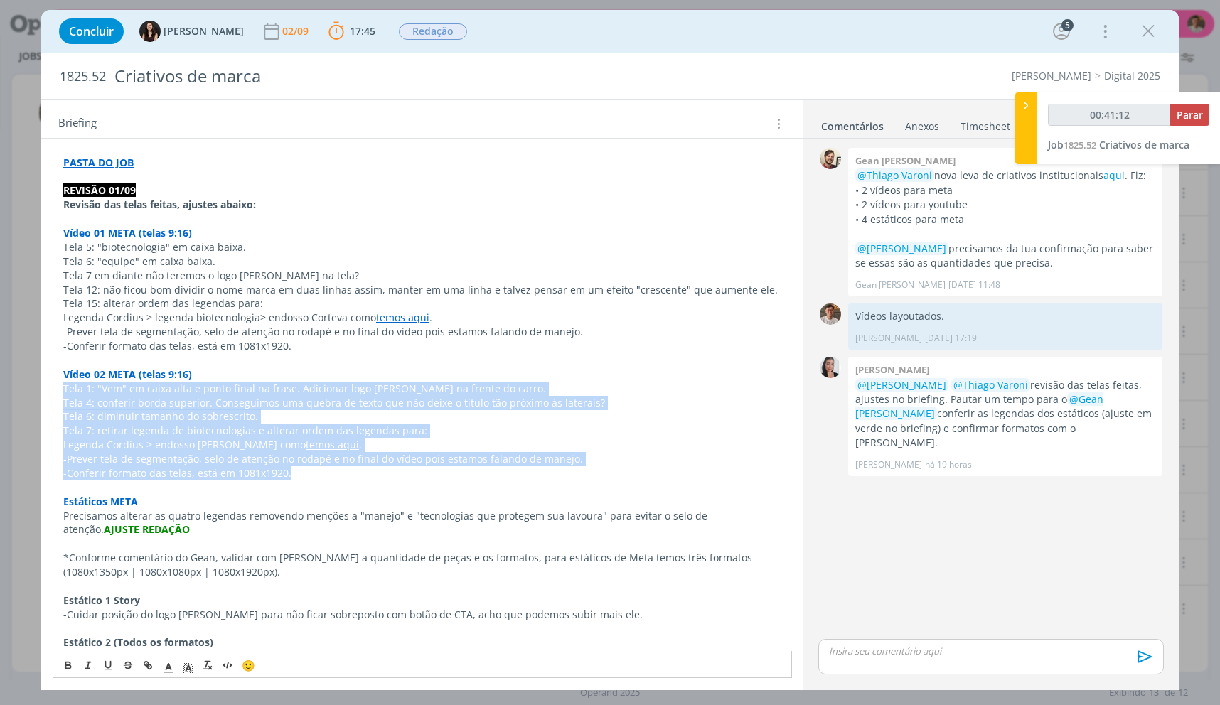
drag, startPoint x: 62, startPoint y: 389, endPoint x: 351, endPoint y: 476, distance: 302.1
click at [105, 396] on p "Tela 4: conferir borda superior. Conseguimos uma quebra de texto que não deixe …" at bounding box center [422, 403] width 718 height 14
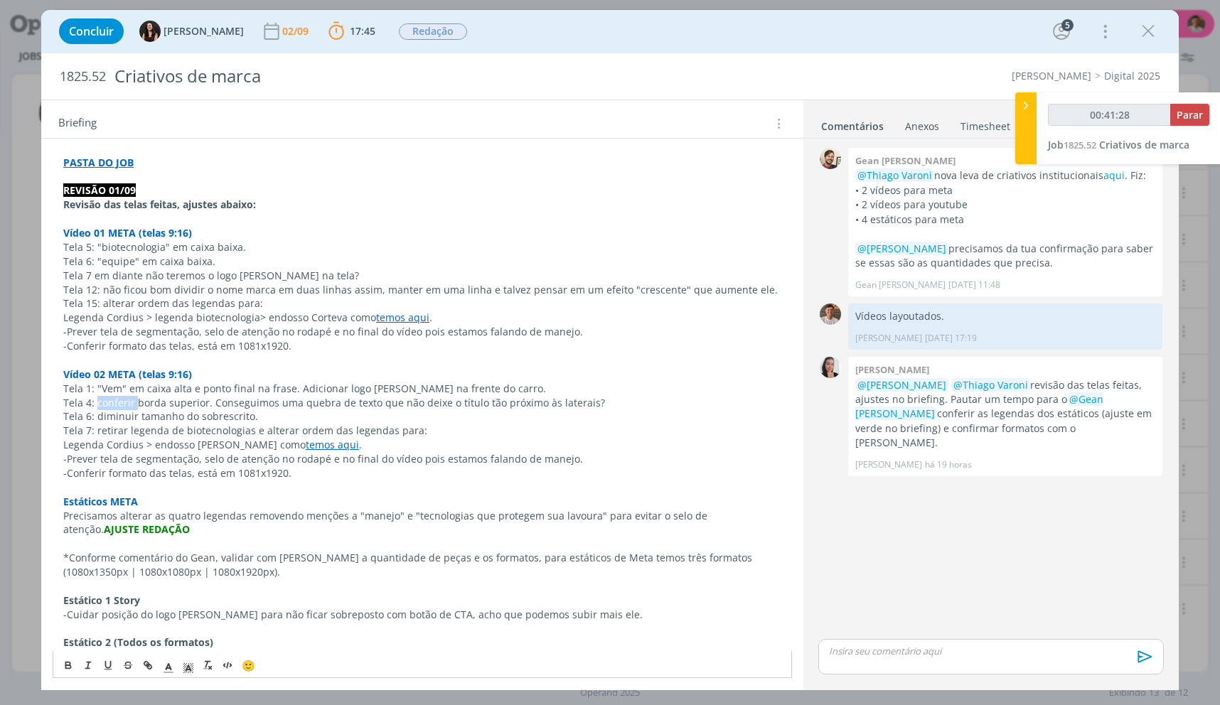
click at [105, 396] on p "Tela 4: conferir borda superior. Conseguimos uma quebra de texto que não deixe …" at bounding box center [422, 403] width 718 height 14
click at [399, 397] on p "Tela 4: conferir borda superior. Conseguimos uma quebra de texto que não deixe …" at bounding box center [422, 403] width 718 height 14
click at [400, 393] on p "Tela 1: "Vem" em caixa alta e ponto final na frase. Adicionar logo Cordius na f…" at bounding box center [422, 389] width 718 height 14
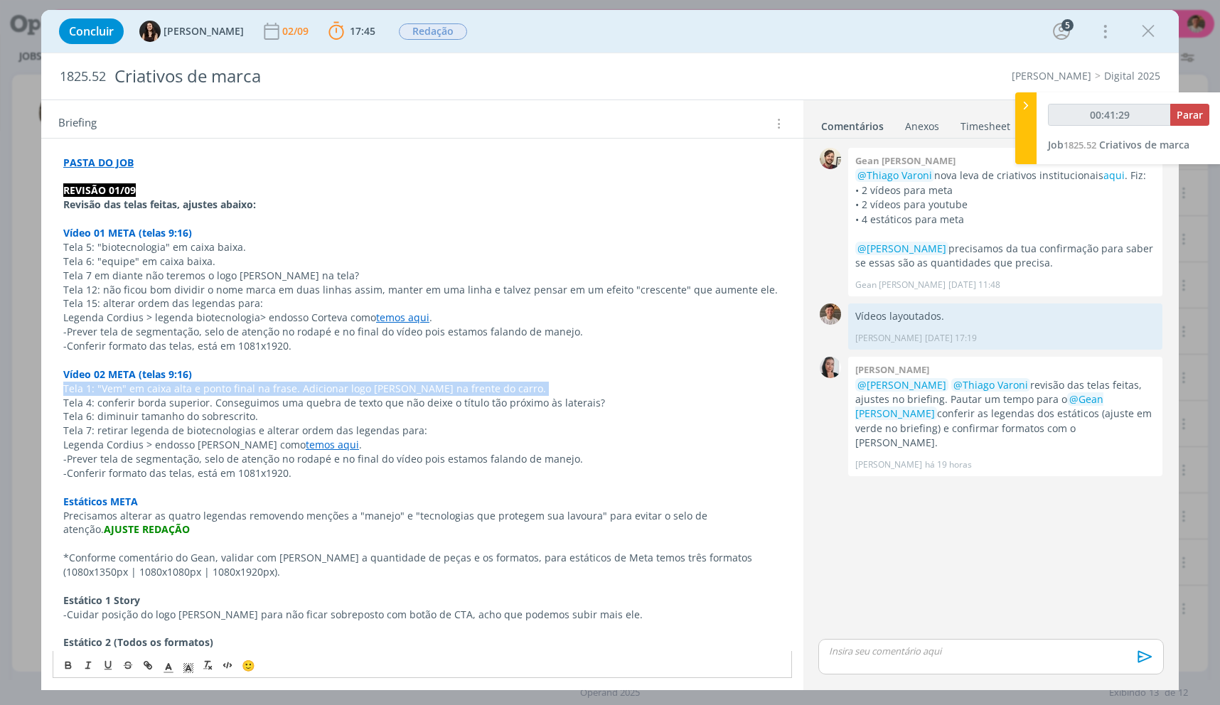
click at [400, 393] on p "Tela 1: "Vem" em caixa alta e ponto final na frase. Adicionar logo Cordius na f…" at bounding box center [422, 389] width 718 height 14
click at [504, 390] on p "Tela 1: "Vem" em caixa alta e ponto final na frase. Adicionar logo Cordius na f…" at bounding box center [422, 389] width 718 height 14
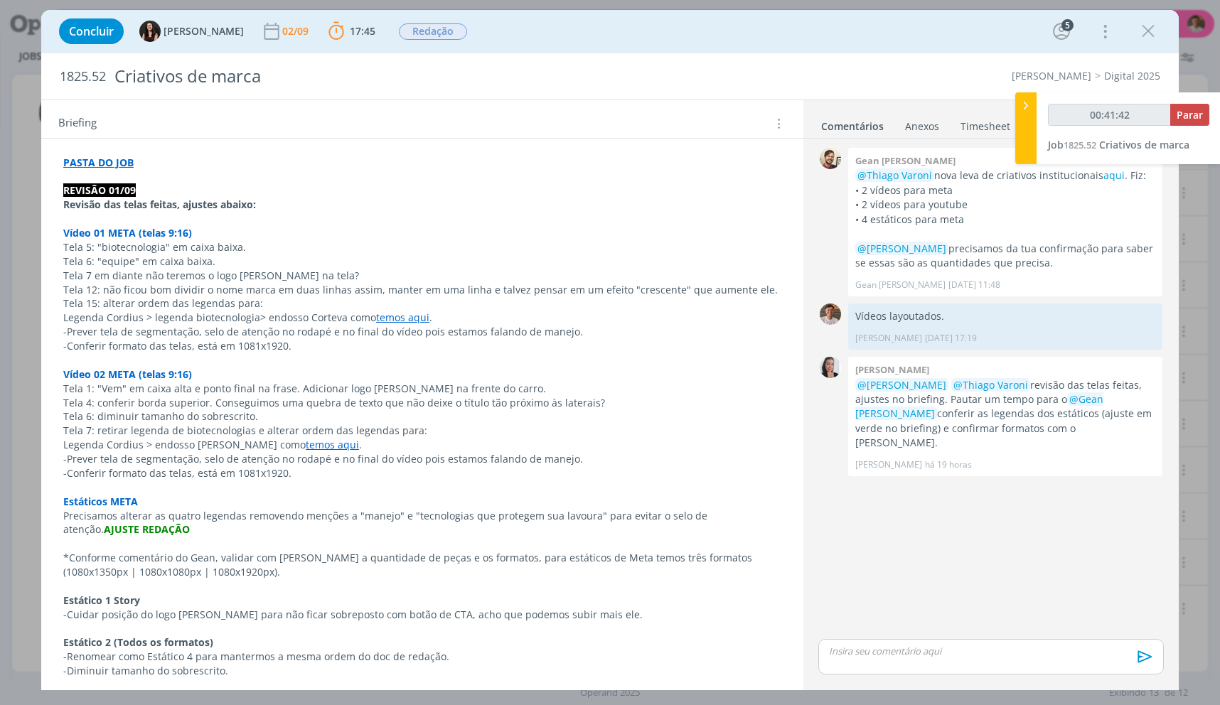
type input "00:41:43"
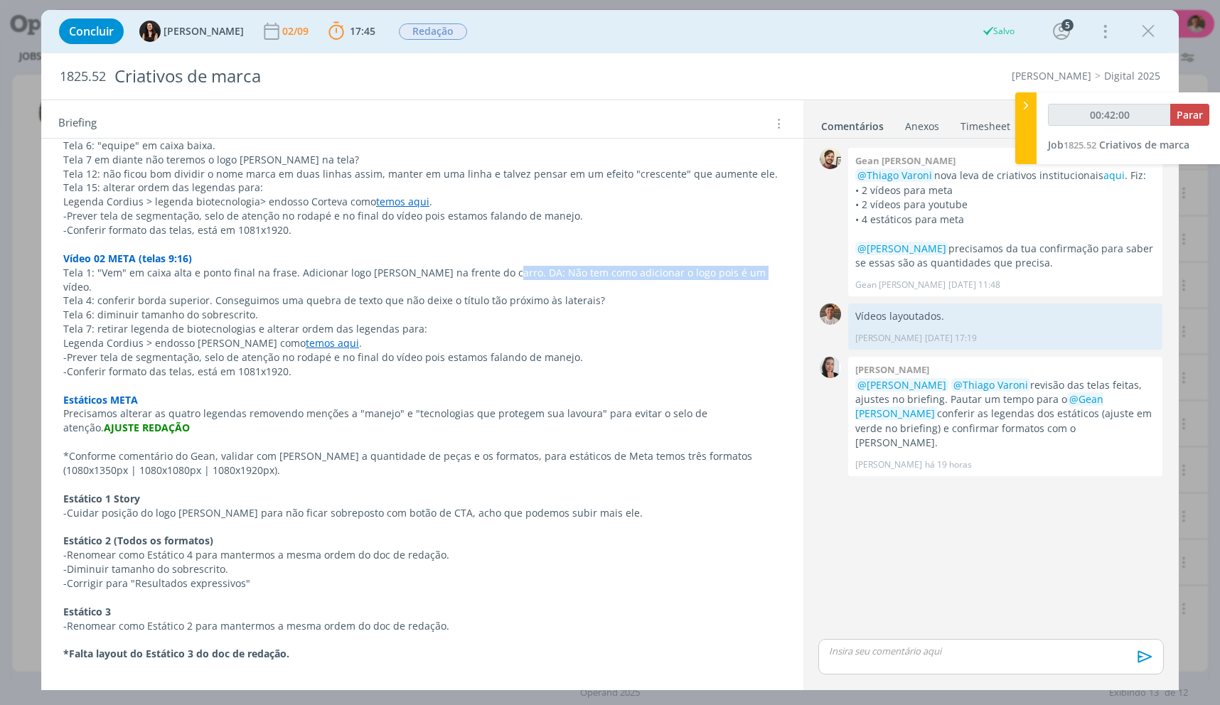
scroll to position [1254, 0]
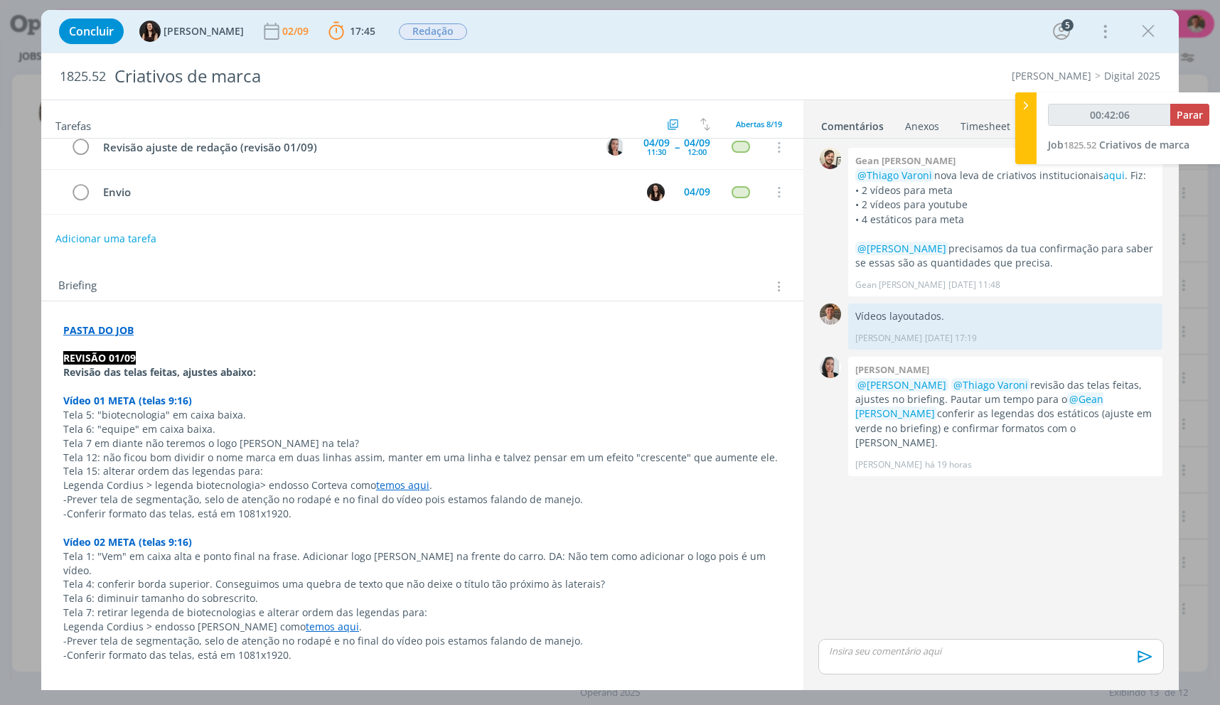
scroll to position [259, 0]
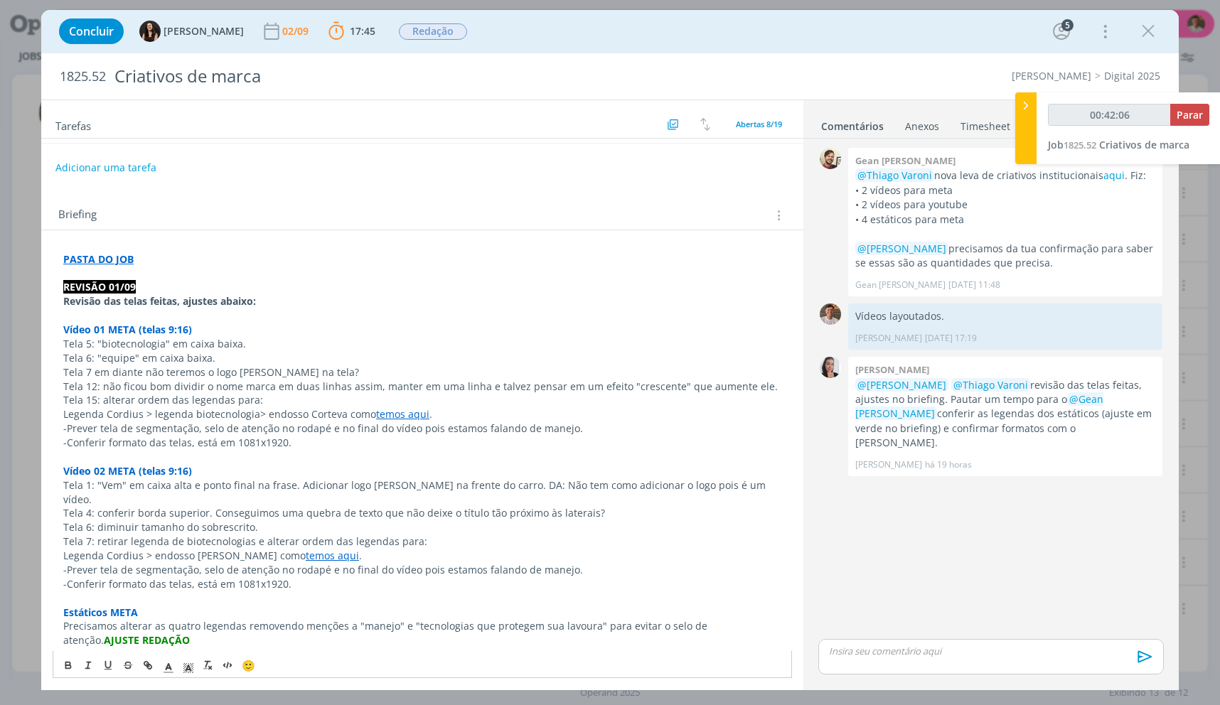
click at [740, 473] on p "Vídeo 02 META (telas 9:16)" at bounding box center [422, 471] width 718 height 14
drag, startPoint x: 746, startPoint y: 484, endPoint x: 375, endPoint y: 599, distance: 388.9
click at [493, 484] on p "Tela 1: "Vem" em caixa alta e ponto final na frase. Adicionar logo Cordius na f…" at bounding box center [422, 493] width 718 height 28
click at [188, 663] on icon "dialog" at bounding box center [188, 668] width 13 height 13
drag, startPoint x: 247, startPoint y: 601, endPoint x: 269, endPoint y: 603, distance: 22.9
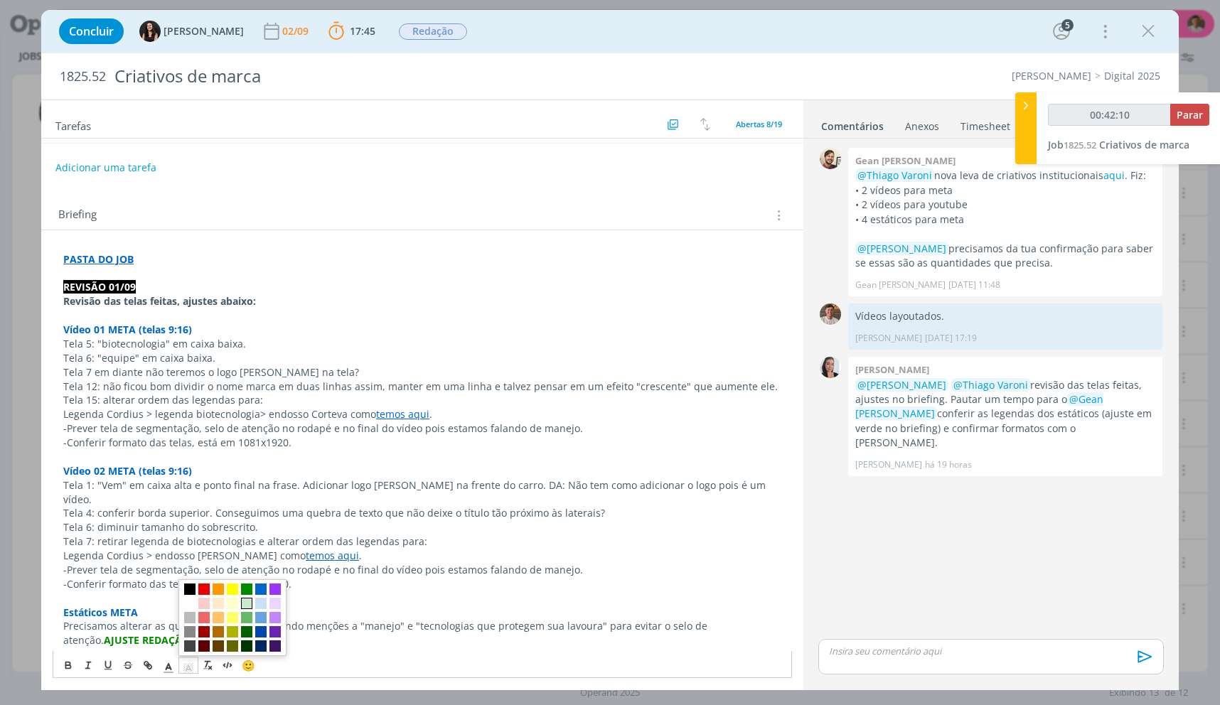
click at [247, 601] on span "dialog" at bounding box center [246, 604] width 11 height 11
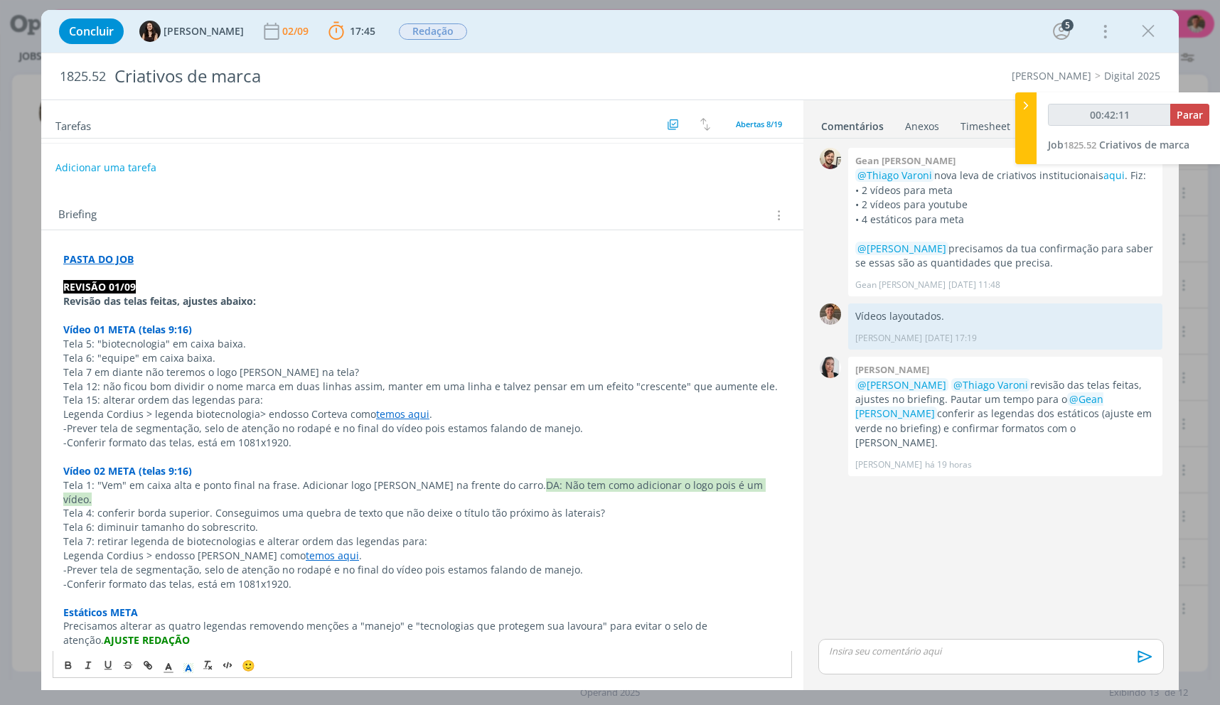
click at [547, 592] on p "dialog" at bounding box center [422, 599] width 718 height 14
click at [110, 506] on p "Tela 4: conferir borda superior. Conseguimos uma quebra de texto que não deixe …" at bounding box center [422, 513] width 718 height 14
click at [287, 506] on p "Tela 4: conferir borda superior. Conseguimos uma quebra de texto que não deixe …" at bounding box center [422, 513] width 718 height 14
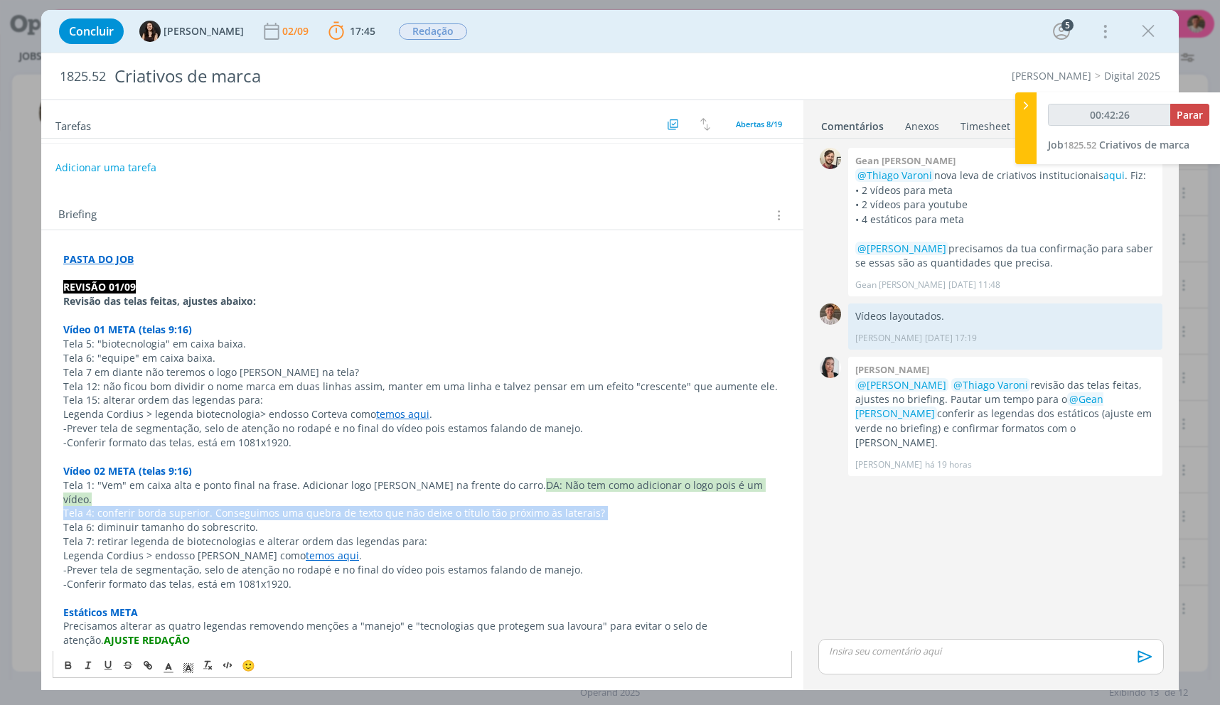
click at [287, 506] on p "Tela 4: conferir borda superior. Conseguimos uma quebra de texto que não deixe …" at bounding box center [422, 513] width 718 height 14
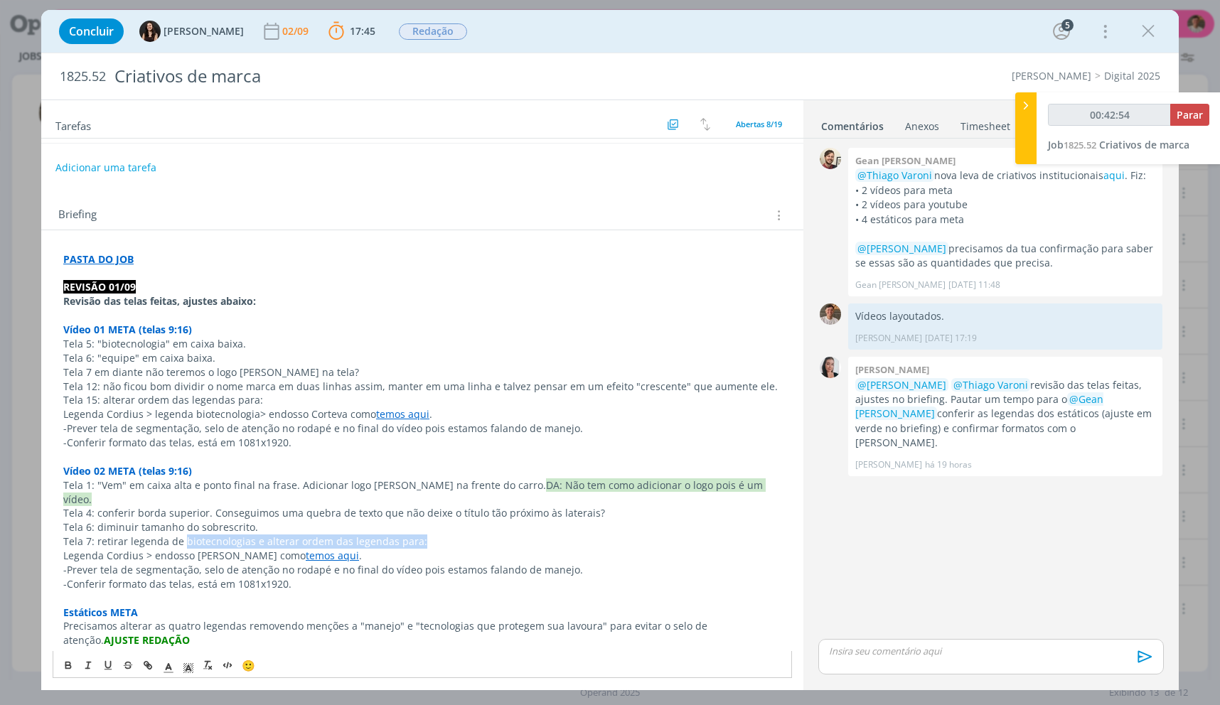
drag, startPoint x: 182, startPoint y: 528, endPoint x: 421, endPoint y: 528, distance: 238.9
click at [421, 535] on p "Tela 7: retirar legenda de biotecnologias e alterar ordem das legendas para:" at bounding box center [422, 542] width 718 height 14
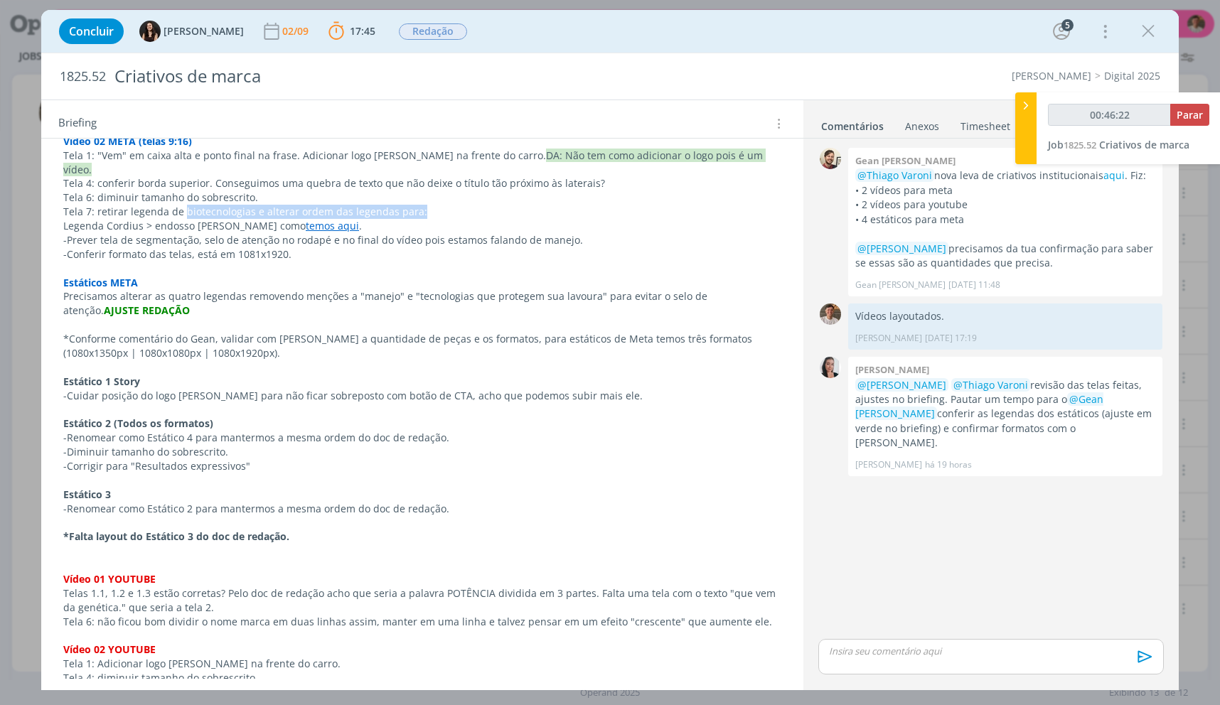
scroll to position [614, 0]
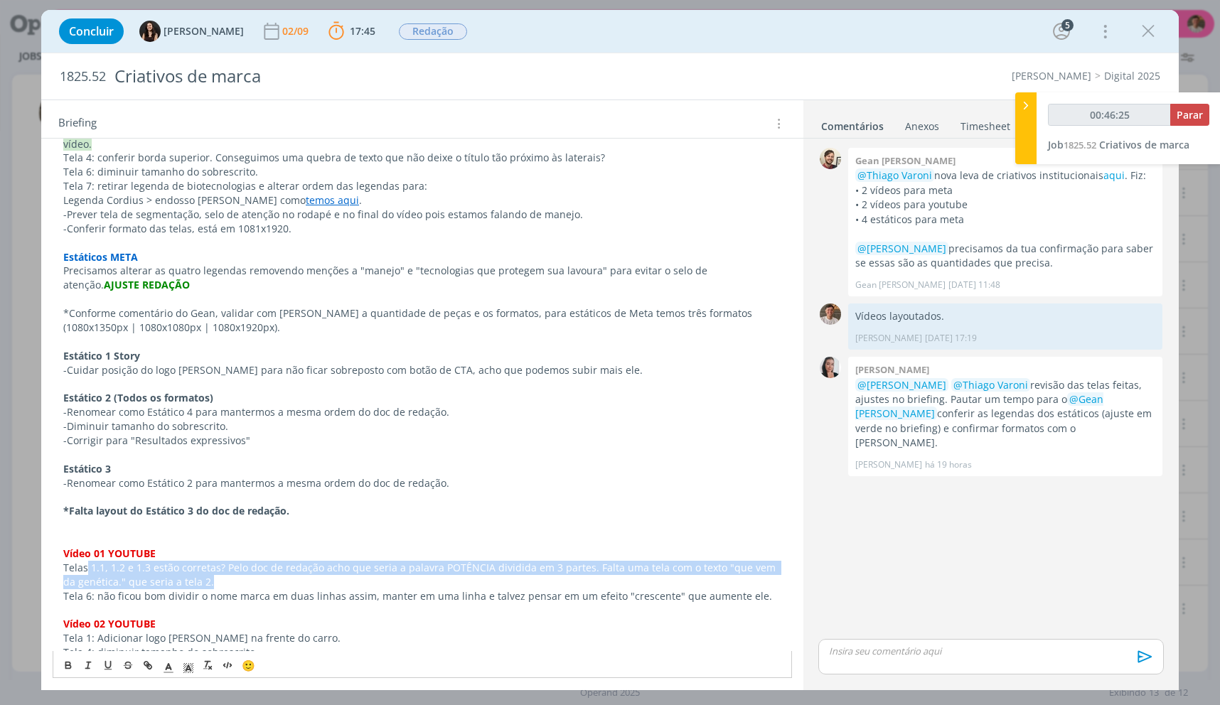
drag, startPoint x: 205, startPoint y: 567, endPoint x: 87, endPoint y: 550, distance: 120.0
click at [87, 561] on p "Telas 1.1, 1.2 e 1.3 estão corretas? Pelo doc de redação acho que seria a palav…" at bounding box center [422, 575] width 718 height 28
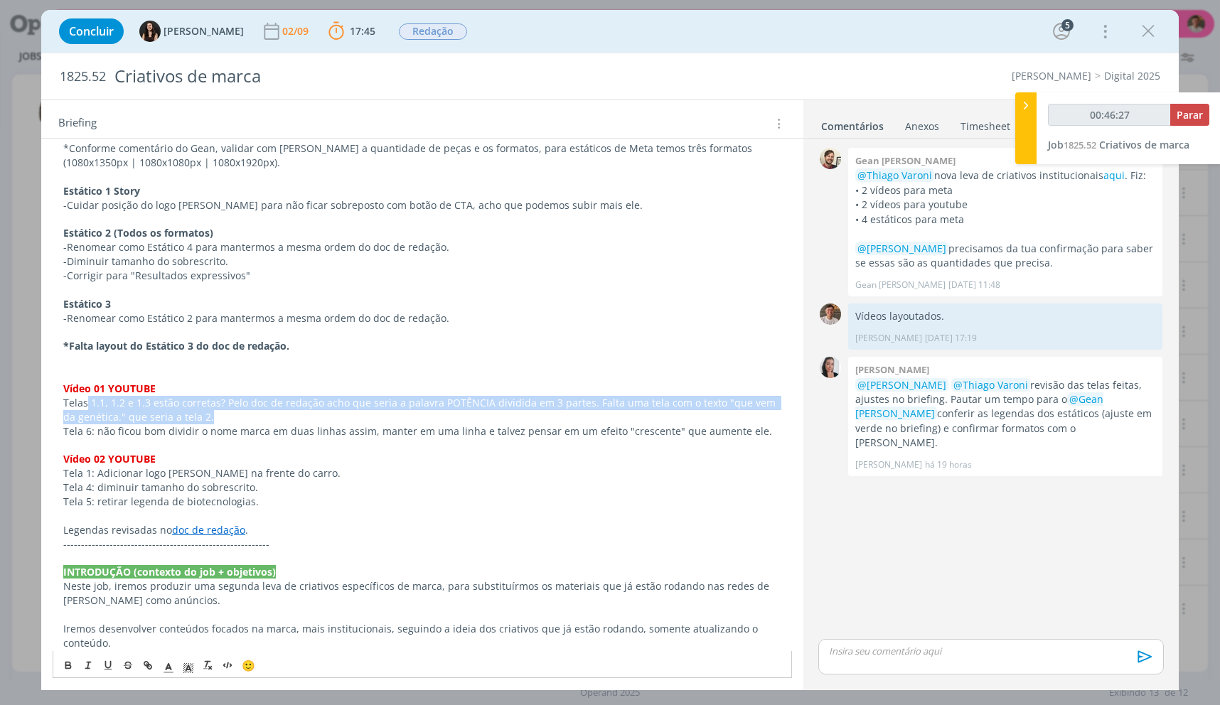
scroll to position [757, 0]
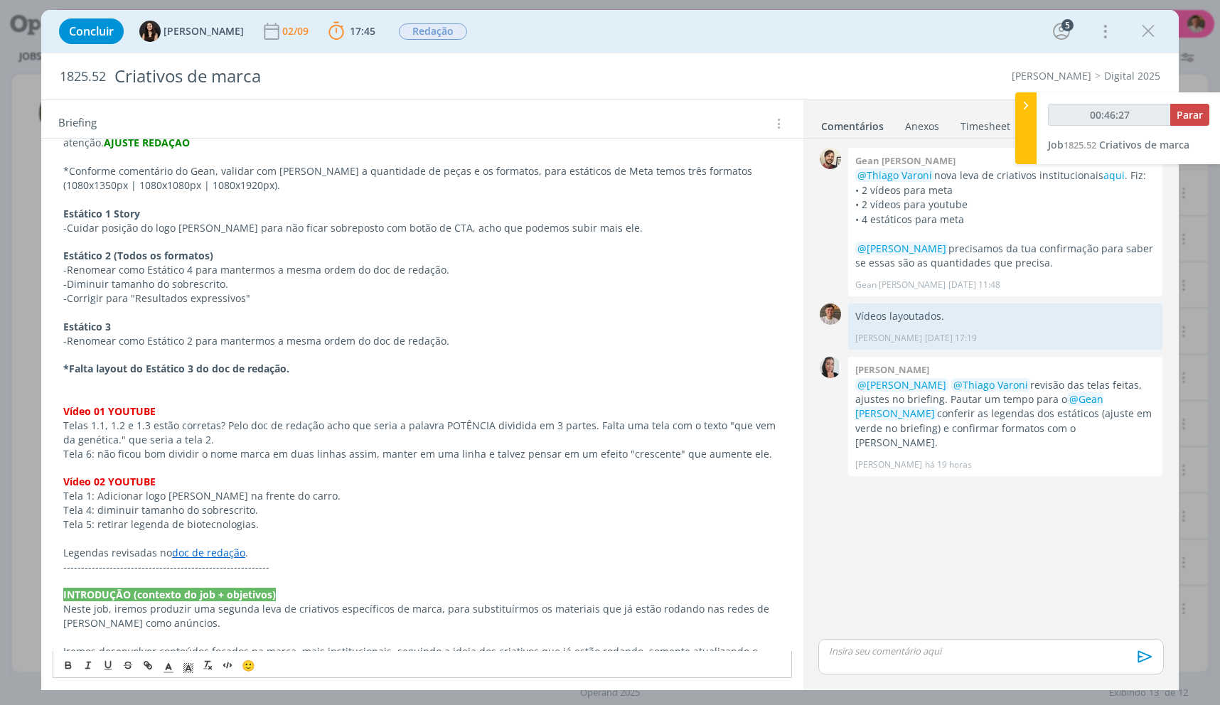
click at [257, 447] on p "Tela 6: não ficou bom dividir o nome marca em duas linhas assim, manter em uma …" at bounding box center [422, 454] width 718 height 14
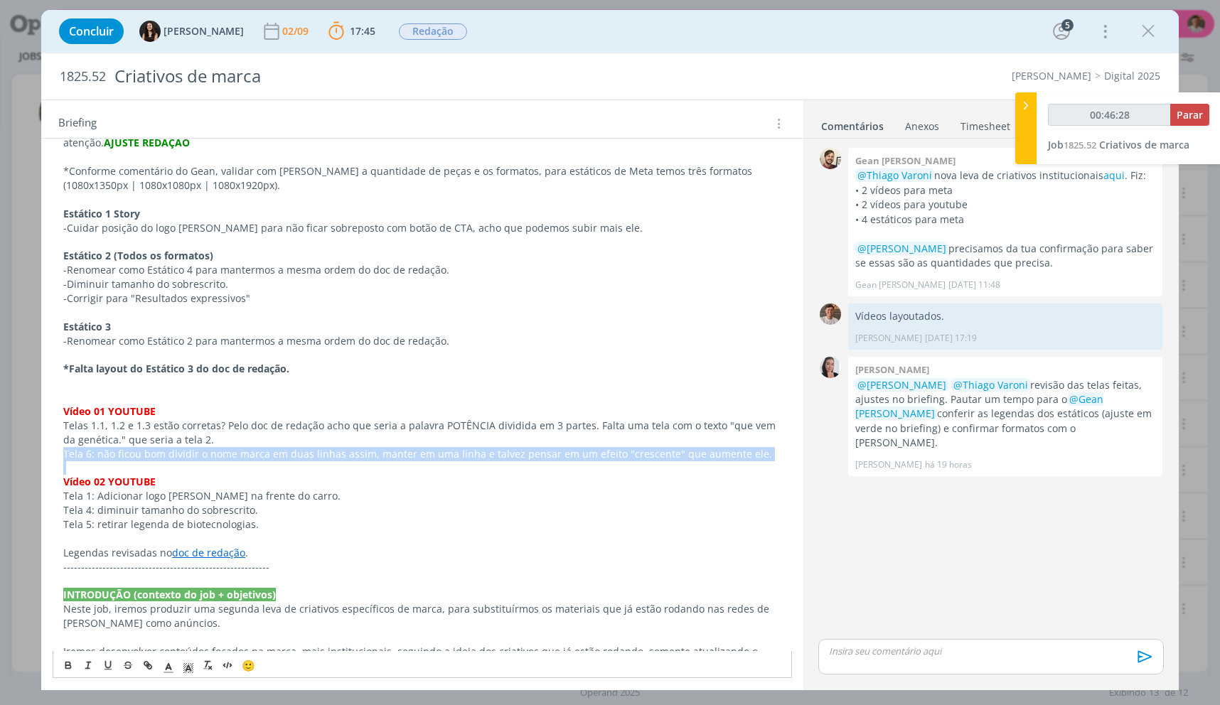
click at [257, 447] on p "Tela 6: não ficou bom dividir o nome marca em duas linhas assim, manter em uma …" at bounding box center [422, 454] width 718 height 14
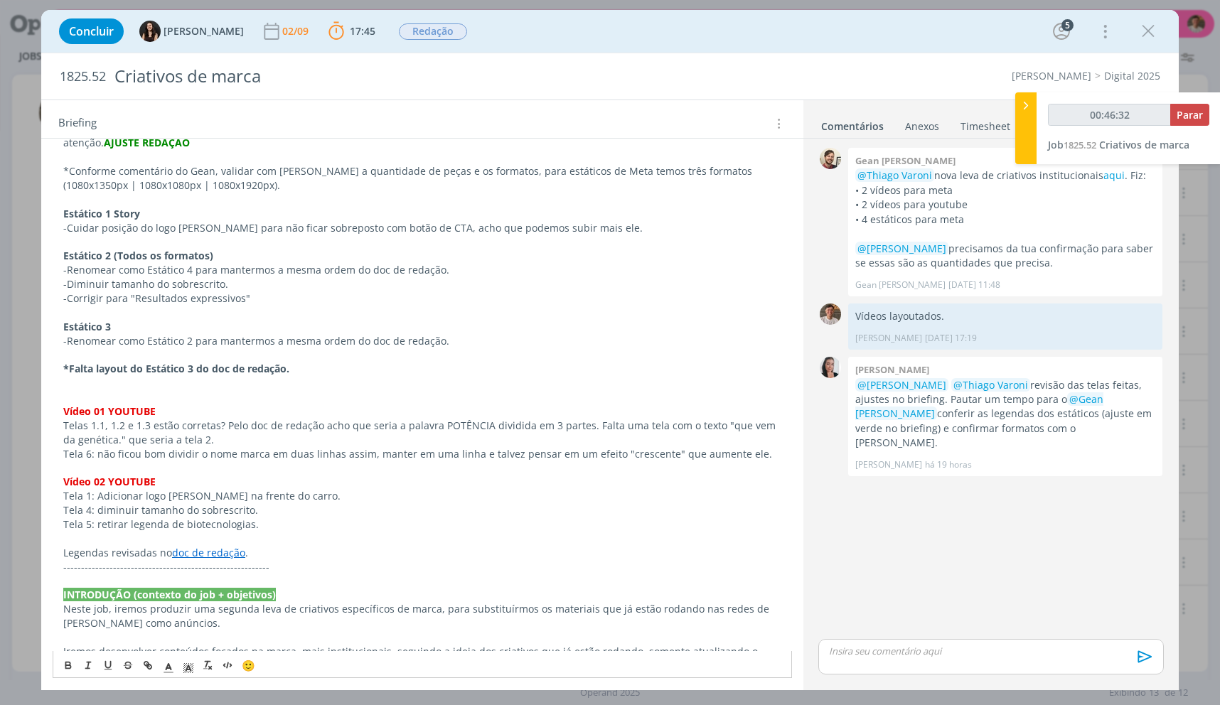
click at [301, 362] on p "*Falta layout do Estático 3 do doc de redação." at bounding box center [422, 369] width 718 height 14
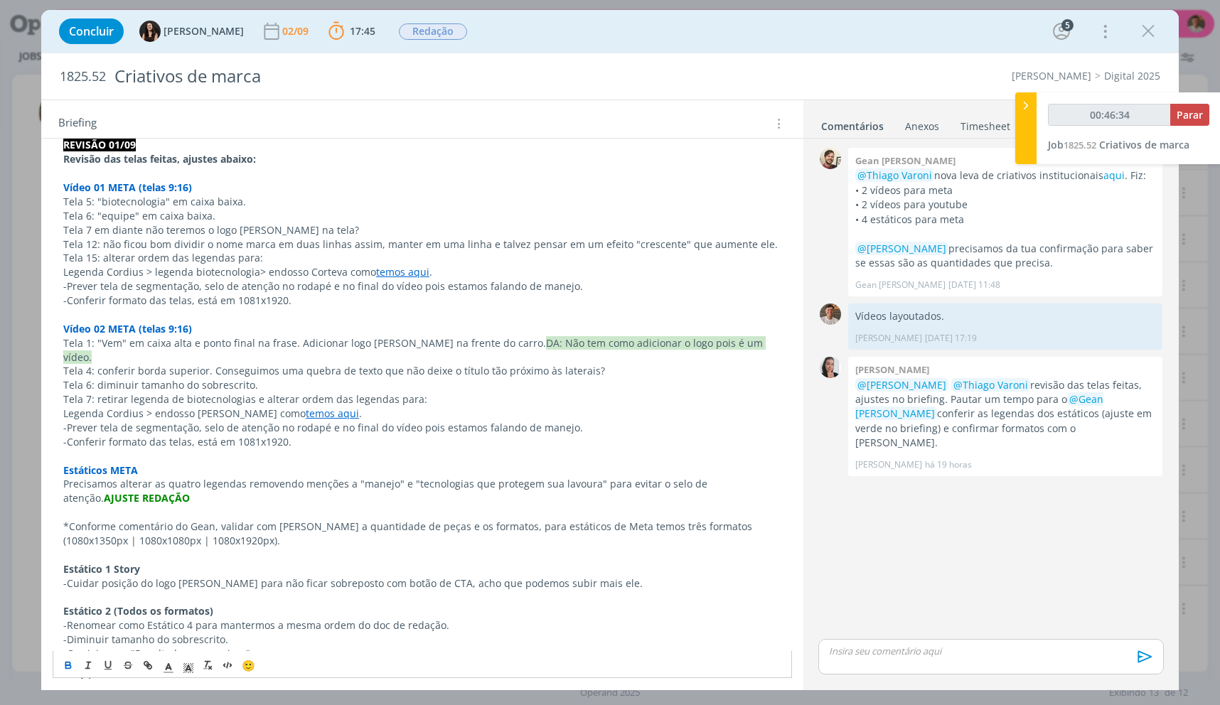
scroll to position [330, 0]
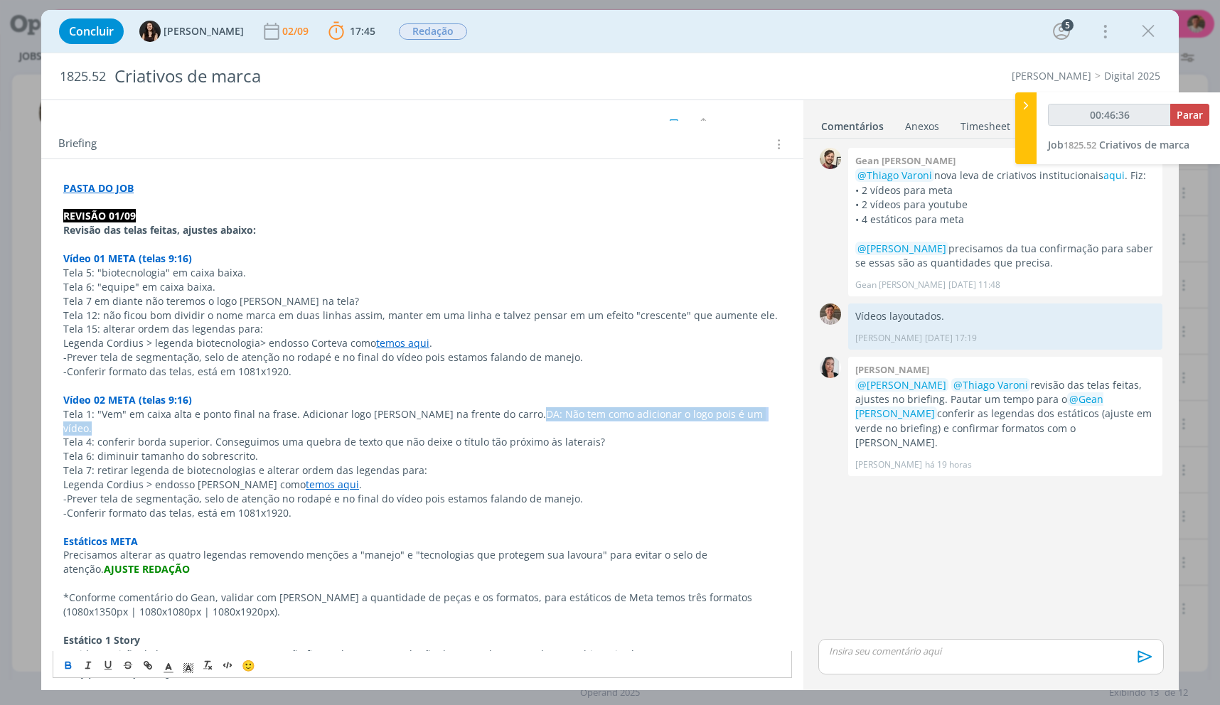
drag, startPoint x: 757, startPoint y: 407, endPoint x: 493, endPoint y: 416, distance: 263.9
click at [492, 412] on p "Tela 1: "Vem" em caixa alta e ponto final na frase. Adicionar logo Cordius na f…" at bounding box center [422, 421] width 718 height 28
copy span "DA: Não tem como adicionar o logo pois é um vídeo."
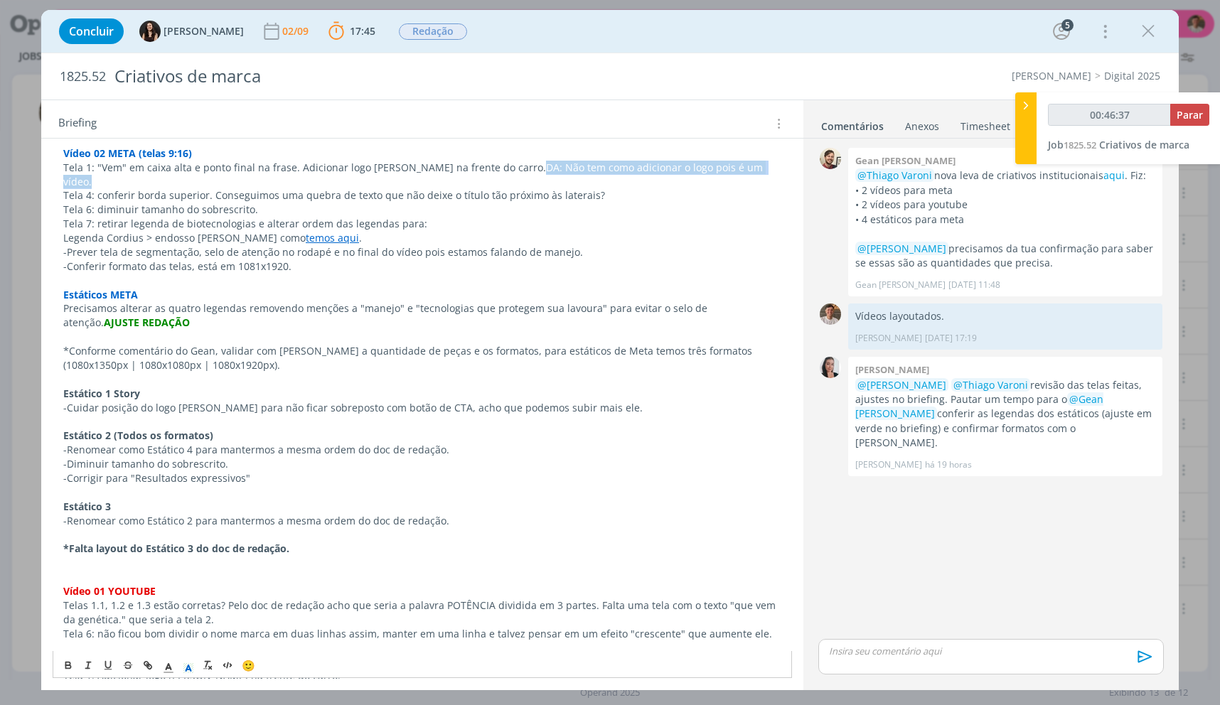
scroll to position [614, 0]
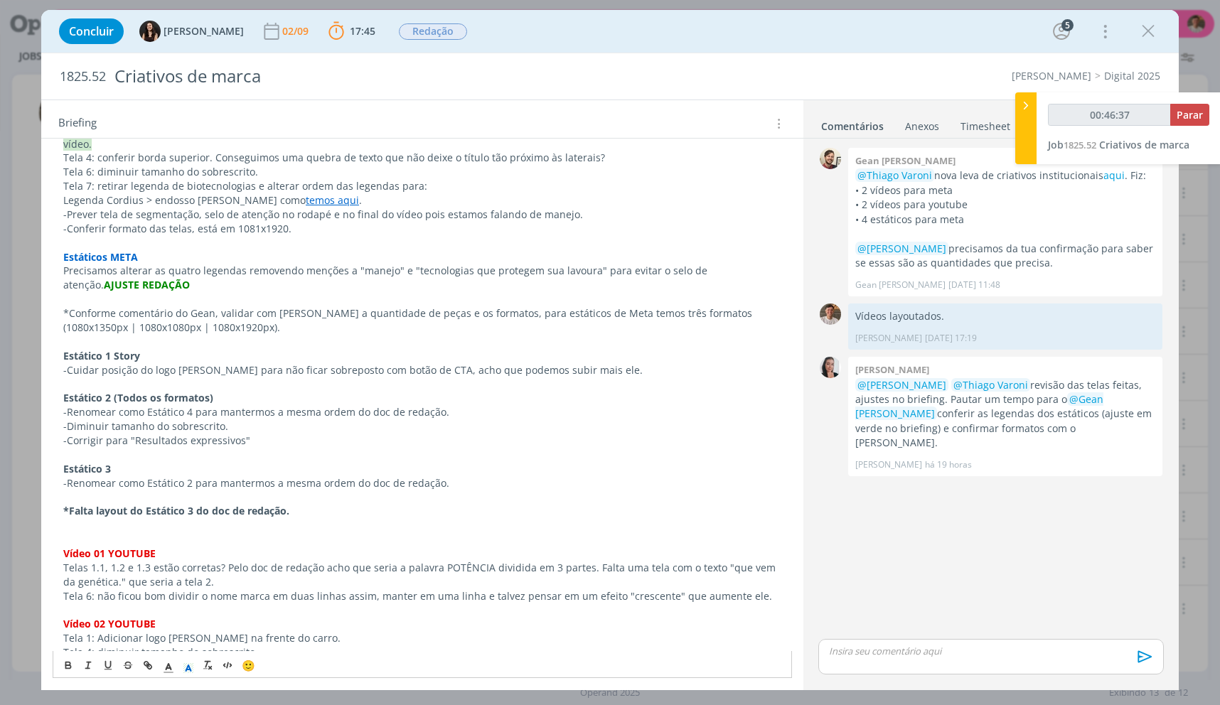
click at [331, 504] on p "*Falta layout do Estático 3 do doc de redação." at bounding box center [422, 511] width 718 height 14
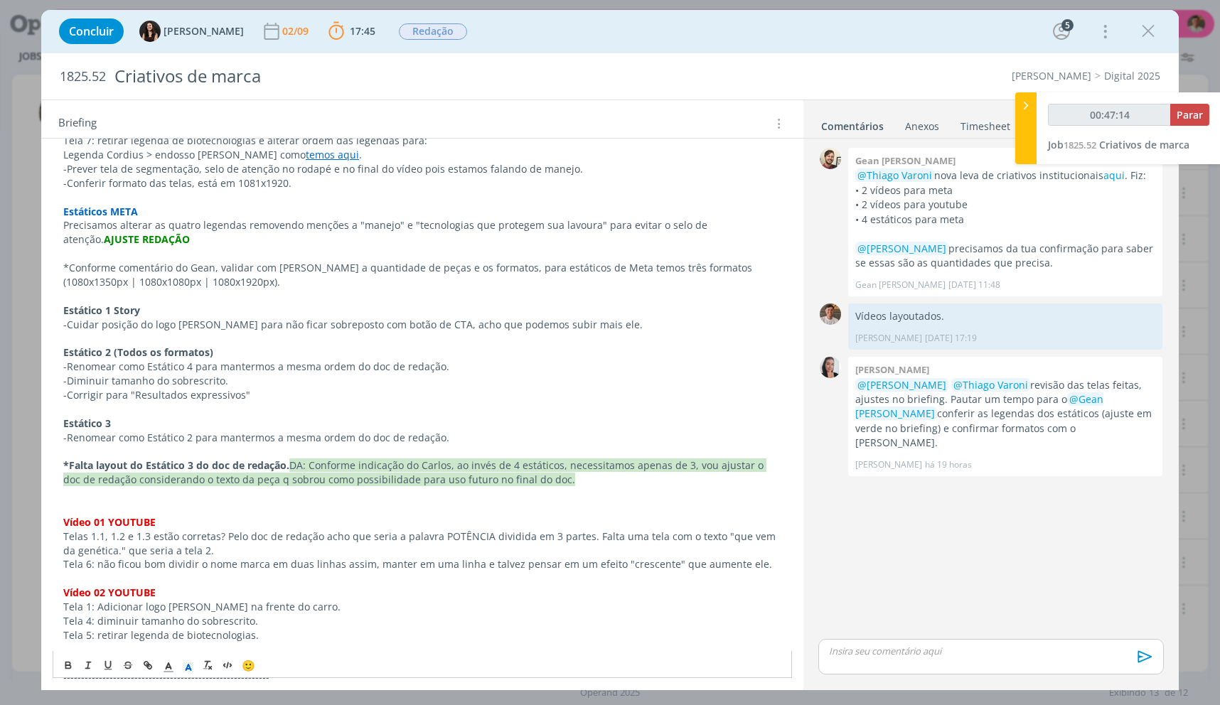
scroll to position [685, 0]
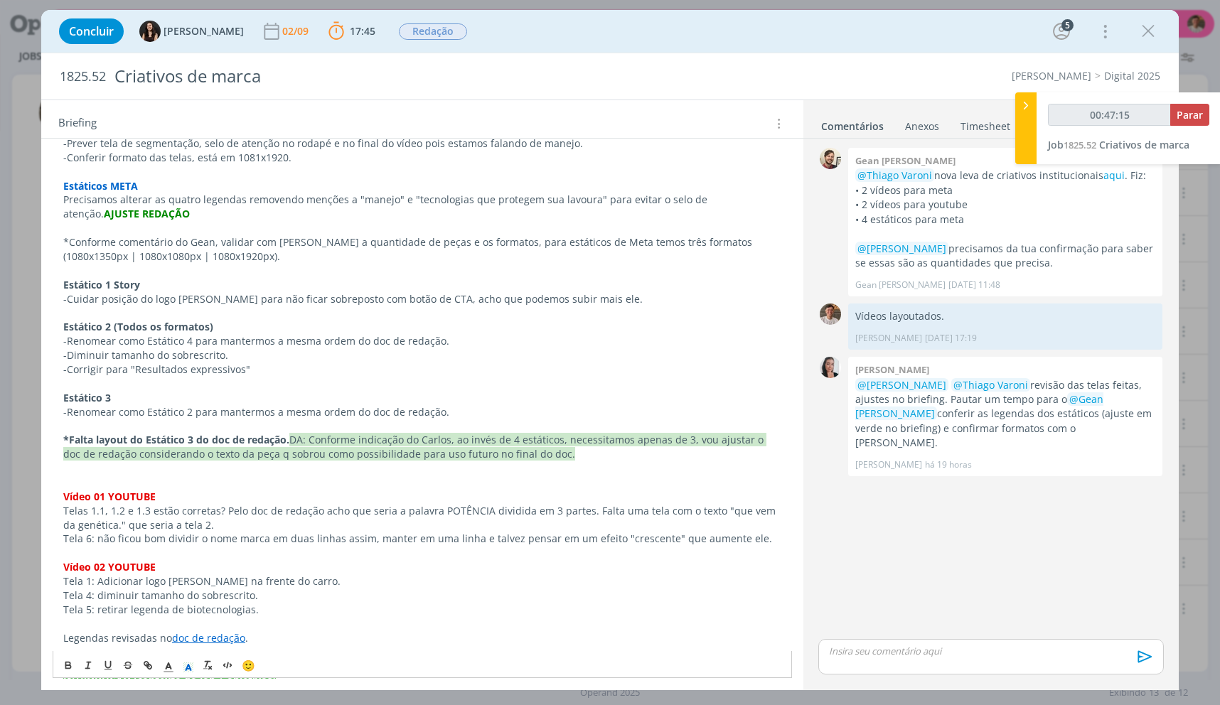
click at [255, 546] on p "dialog" at bounding box center [422, 553] width 718 height 14
click at [306, 575] on p "Tela 1: Adicionar logo Cordius na frente do carro." at bounding box center [422, 582] width 718 height 14
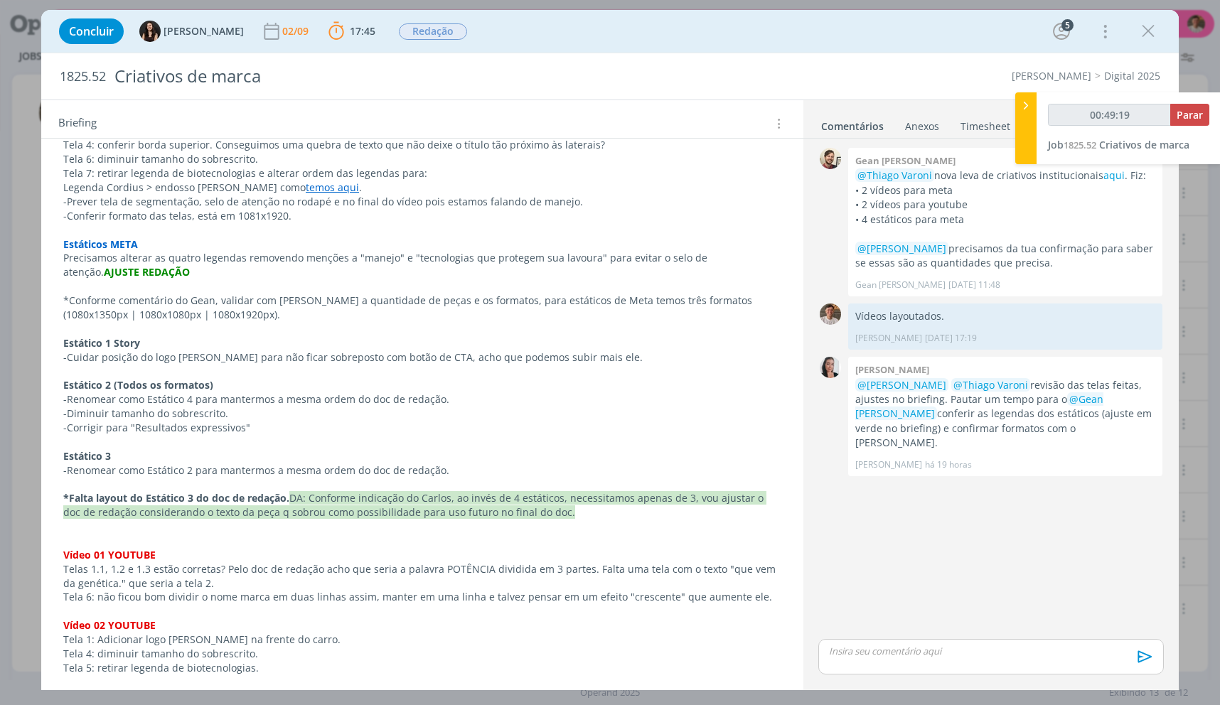
scroll to position [472, 0]
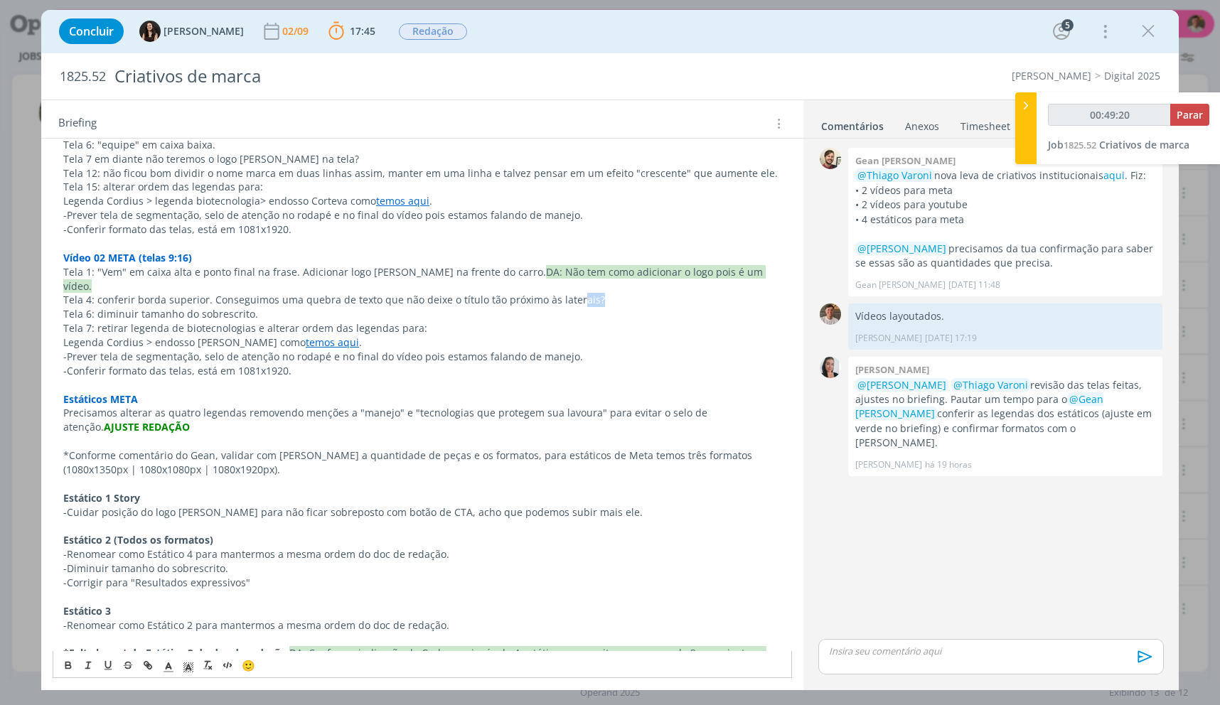
drag, startPoint x: 742, startPoint y: 280, endPoint x: 571, endPoint y: 287, distance: 171.5
click at [571, 293] on p "Tela 4: conferir borda superior. Conseguimos uma quebra de texto que não deixe …" at bounding box center [422, 300] width 718 height 14
drag, startPoint x: 743, startPoint y: 273, endPoint x: 491, endPoint y: 268, distance: 252.5
click at [491, 268] on p "Tela 1: "Vem" em caixa alta e ponto final na frase. Adicionar logo Cordius na f…" at bounding box center [422, 279] width 718 height 28
copy span "DA: Não tem como adicionar o logo pois é um vídeo."
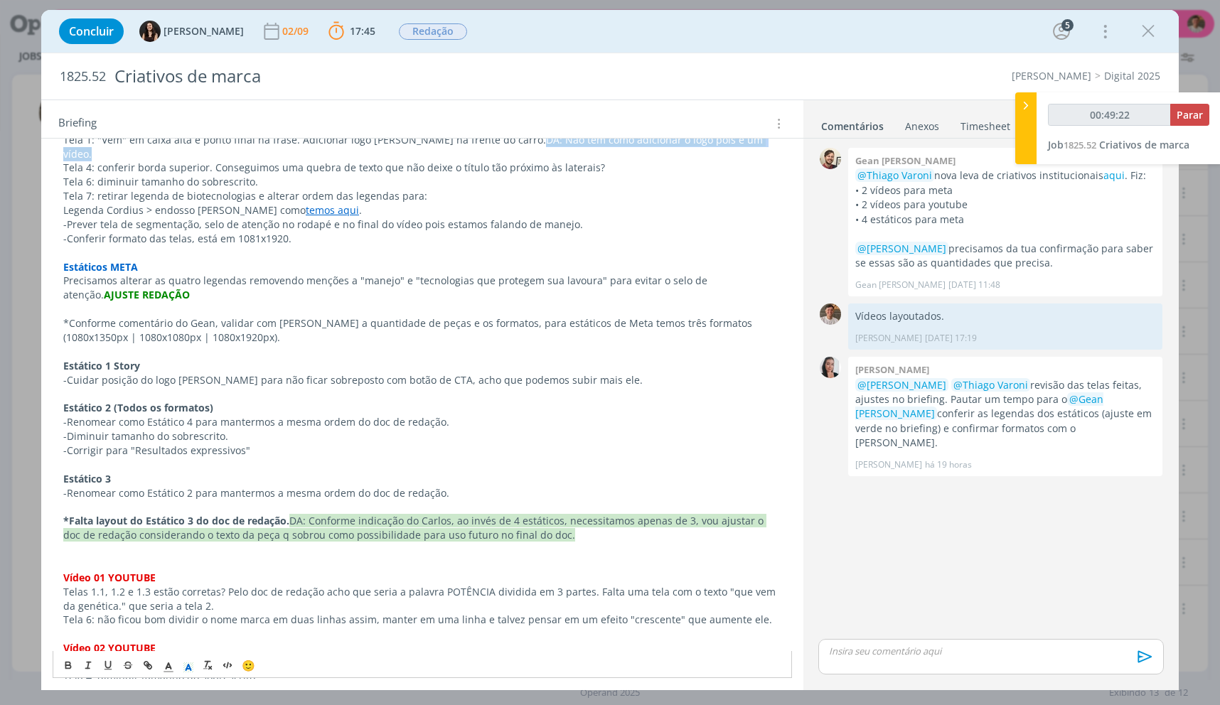
scroll to position [828, 0]
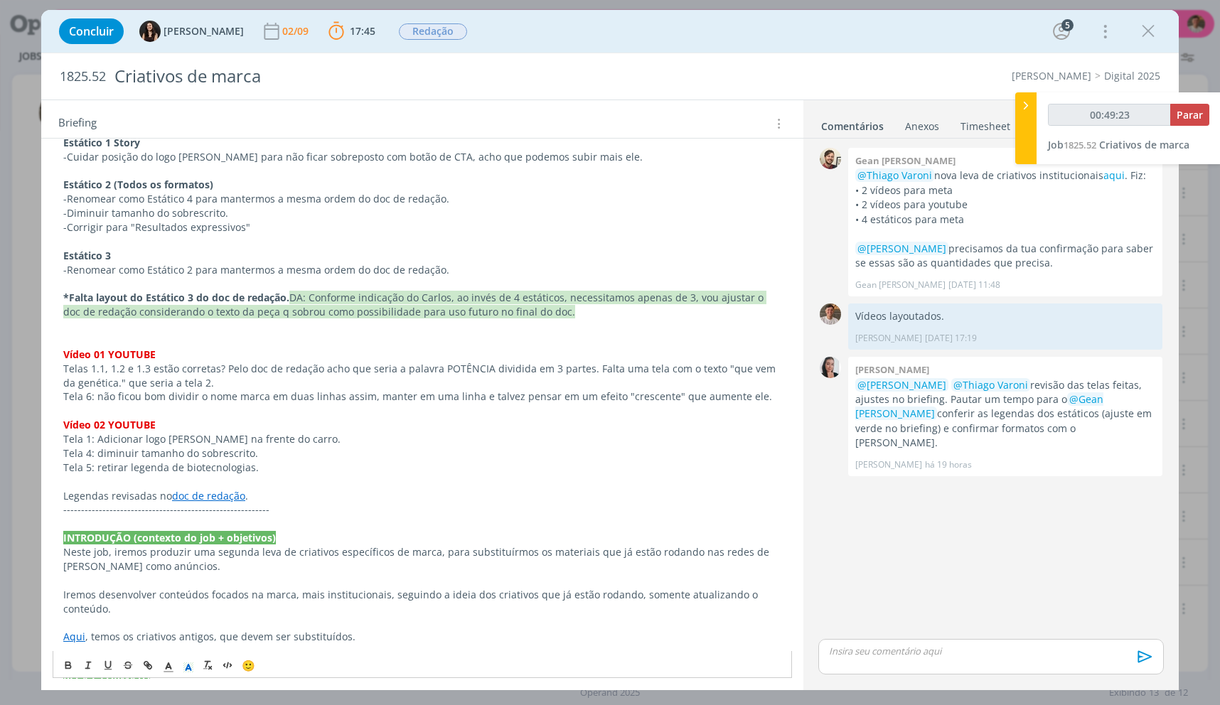
click at [309, 432] on p "Tela 1: Adicionar logo Cordius na frente do carro." at bounding box center [422, 439] width 718 height 14
click at [336, 461] on p "Tela 5: retirar legenda de biotecnologias." at bounding box center [422, 468] width 718 height 14
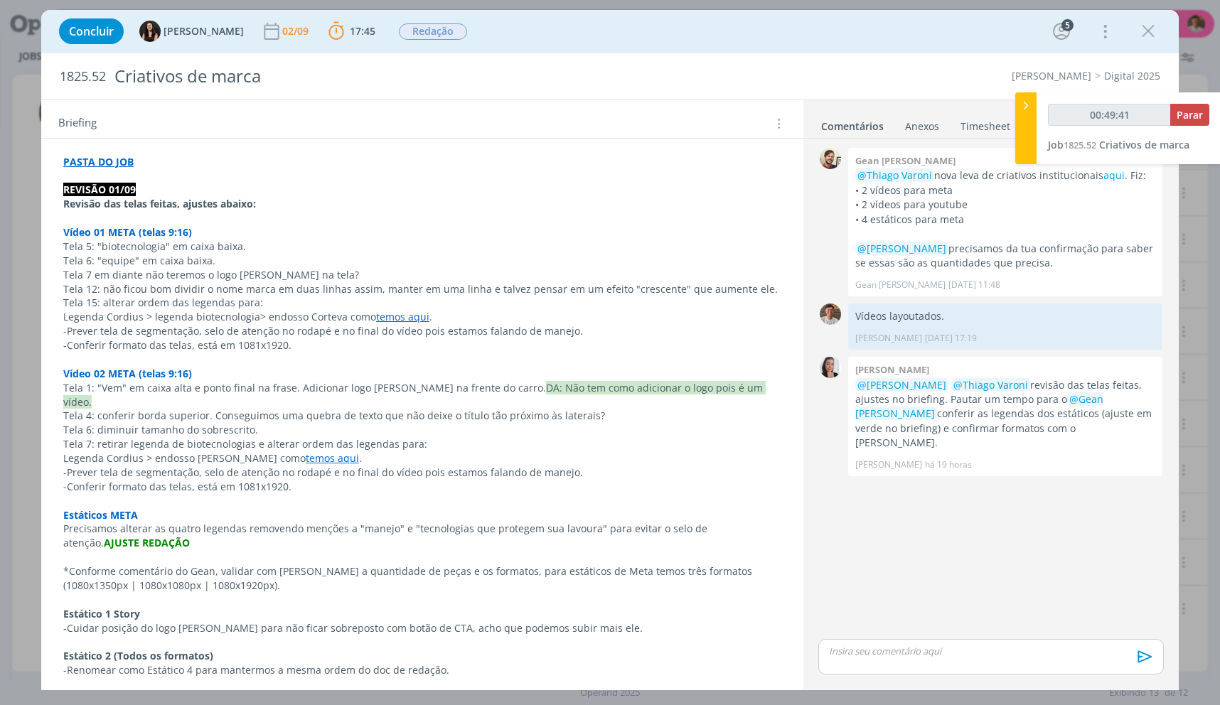
scroll to position [330, 0]
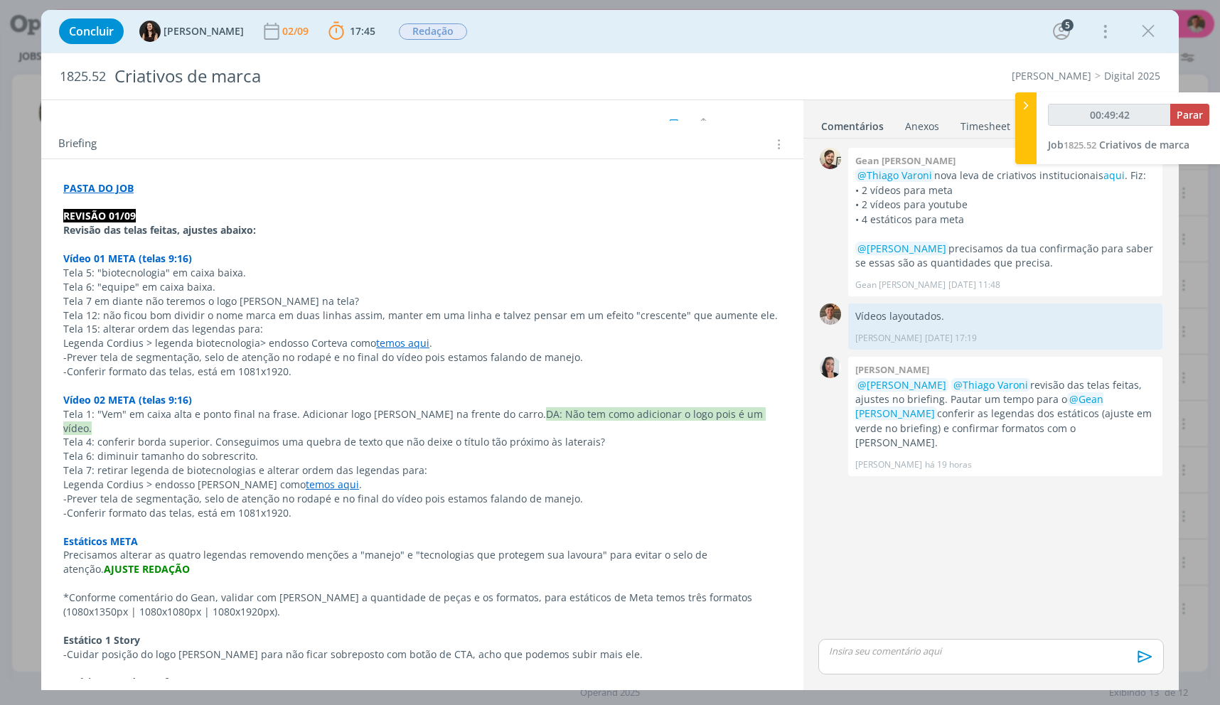
click at [124, 185] on strong "PASTA DO JOB" at bounding box center [98, 188] width 70 height 14
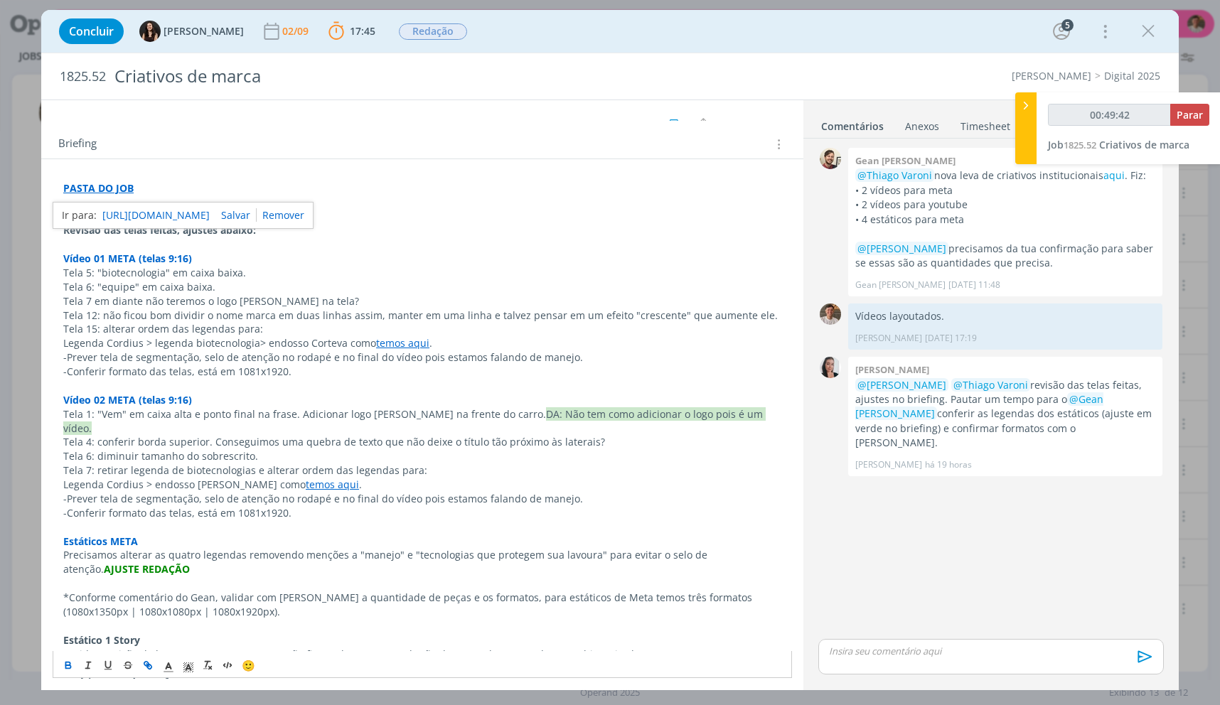
click at [122, 215] on link "https://sobeae.sharepoint.com/:f:/s/SOBEAE/EimlyWeGeWZNv-OHINFwHMgBcTbhkZROVsk4…" at bounding box center [155, 215] width 107 height 18
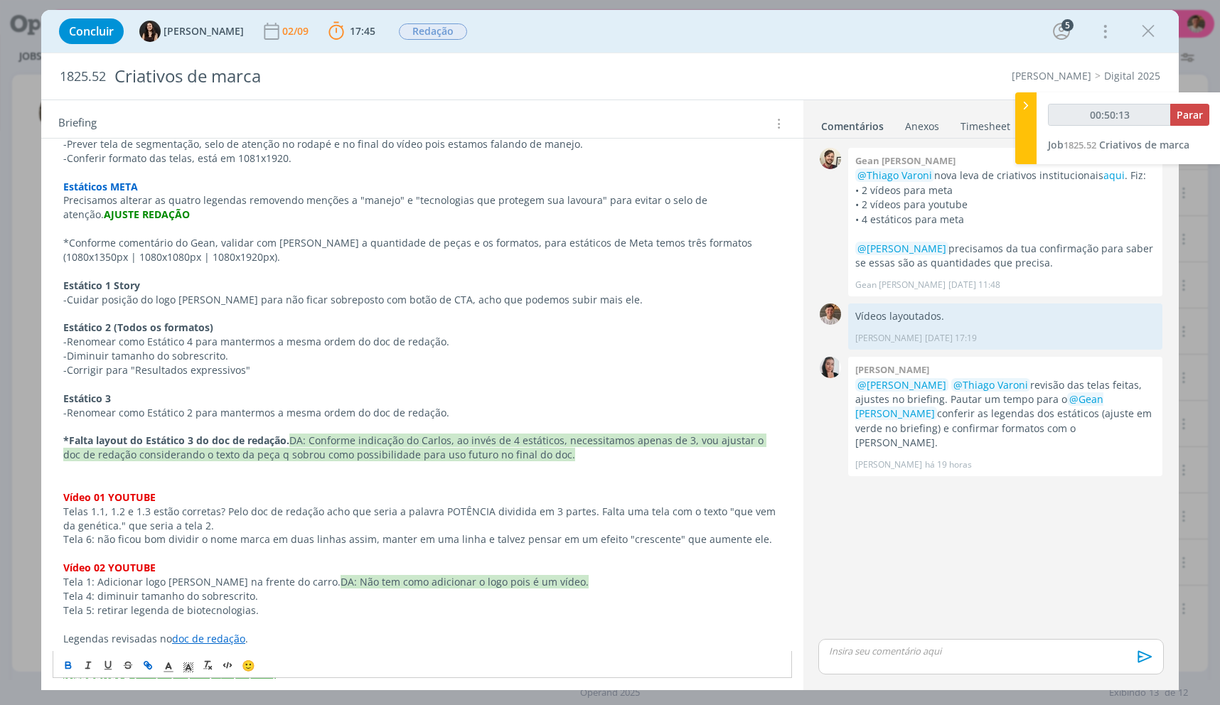
scroll to position [757, 0]
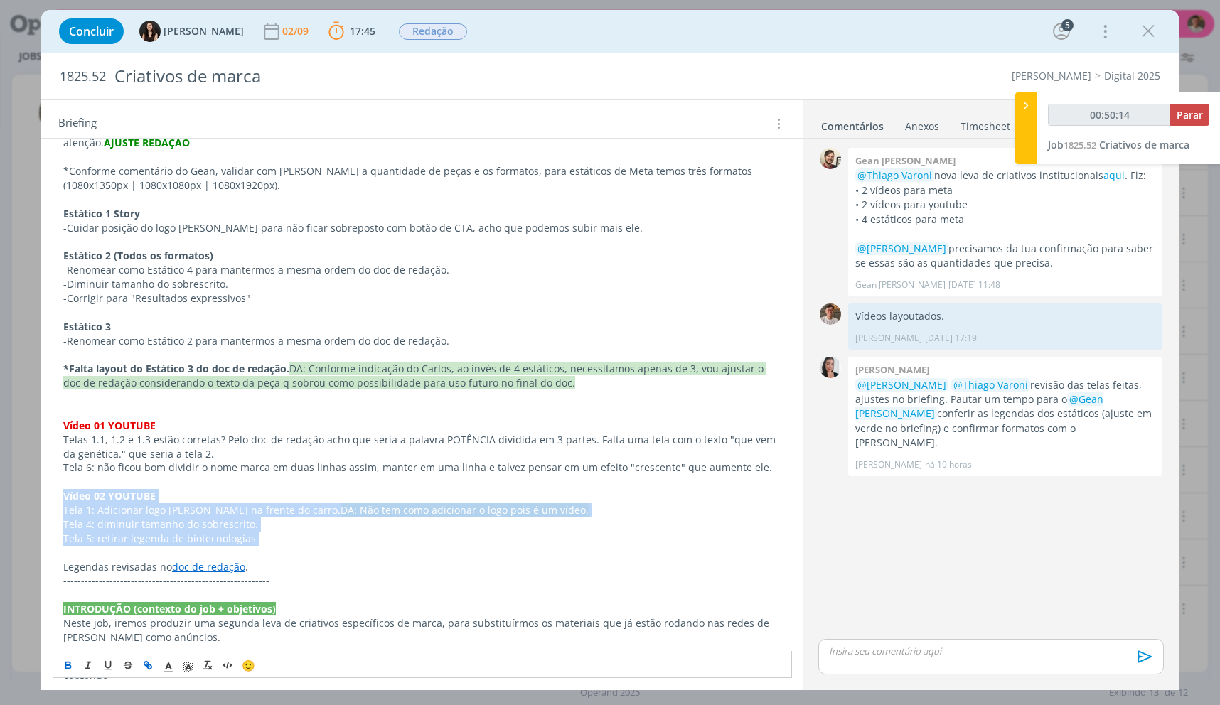
drag, startPoint x: 289, startPoint y: 526, endPoint x: 72, endPoint y: 482, distance: 221.3
click at [63, 482] on div "PASTA DO JOB REVISÃO 01/09 Revisão das telas feitas, ajustes abaixo: Vídeo 01 M…" at bounding box center [423, 462] width 740 height 1424
copy div "Vídeo 02 YOUTUBE Tela 1: Adicionar logo Cordius na frente do carro. DA: Não tem…"
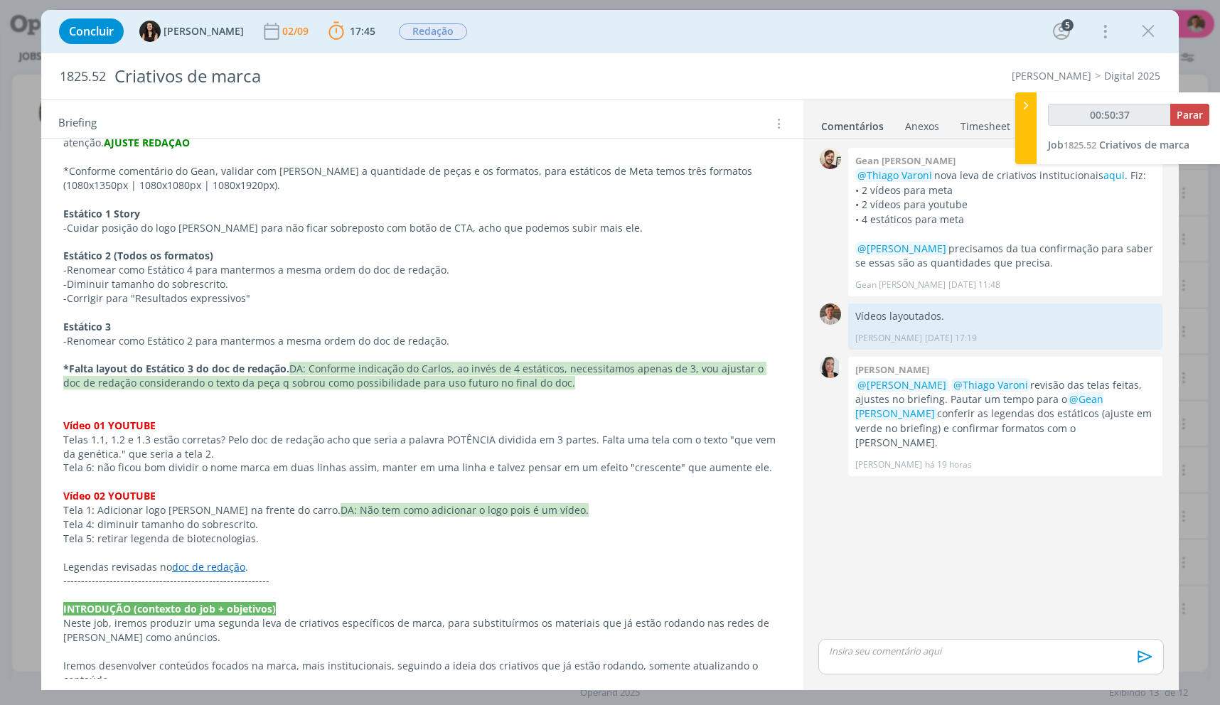
click at [60, 410] on div "PASTA DO JOB REVISÃO 01/09 Revisão das telas feitas, ajustes abaixo: Vídeo 01 M…" at bounding box center [423, 462] width 740 height 1424
click at [248, 662] on span "🙂" at bounding box center [249, 666] width 14 height 14
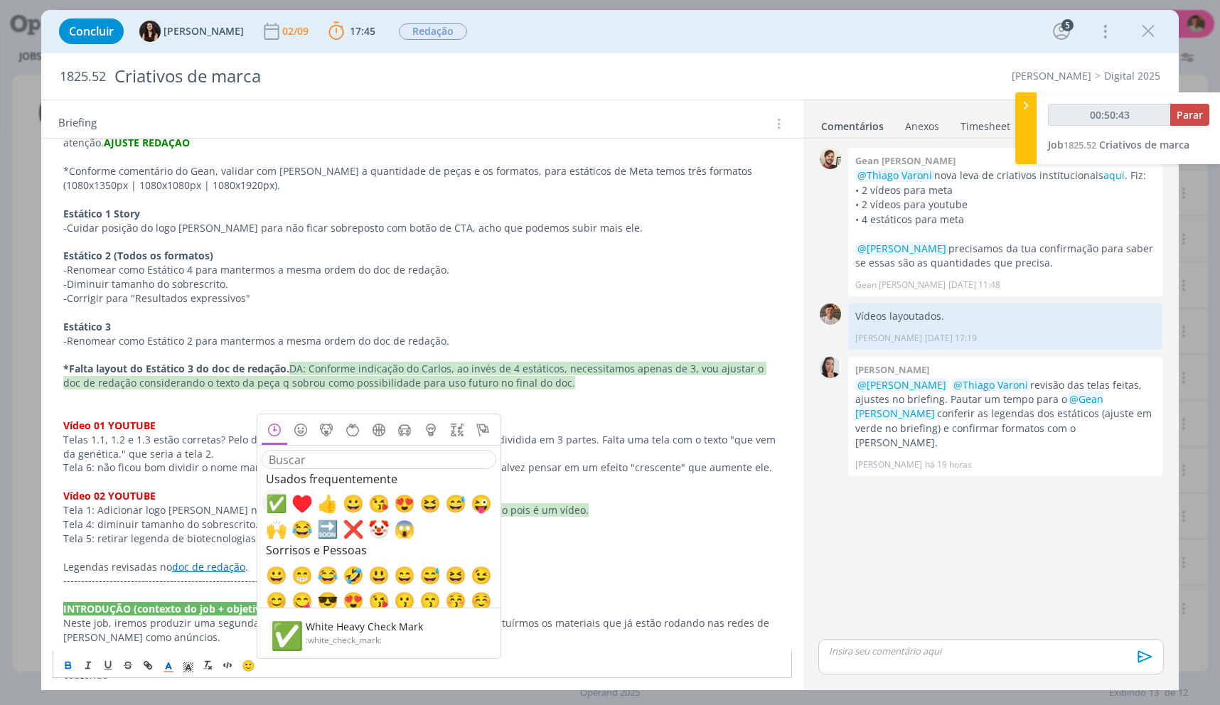
click at [271, 501] on span "✅" at bounding box center [274, 502] width 17 height 17
click at [68, 419] on span "✅" at bounding box center [69, 426] width 12 height 14
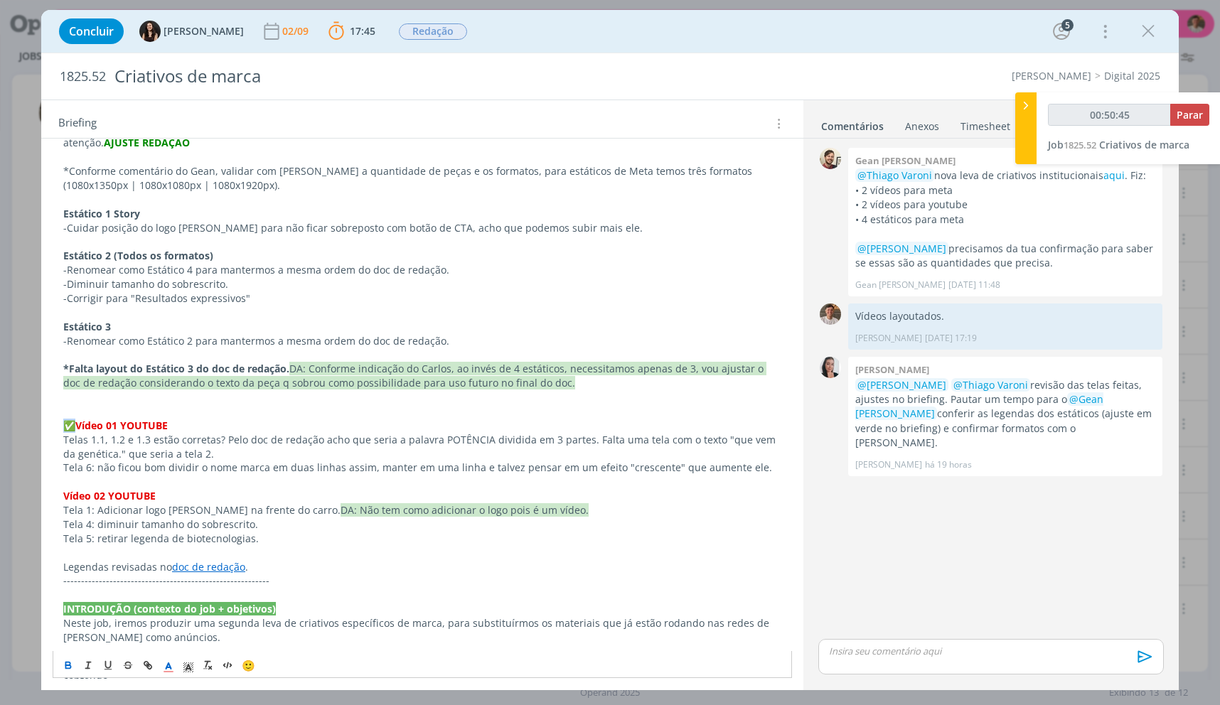
drag, startPoint x: 70, startPoint y: 412, endPoint x: 64, endPoint y: 417, distance: 8.6
click at [65, 419] on span "✅" at bounding box center [69, 426] width 12 height 14
copy span "﻿ ✅"
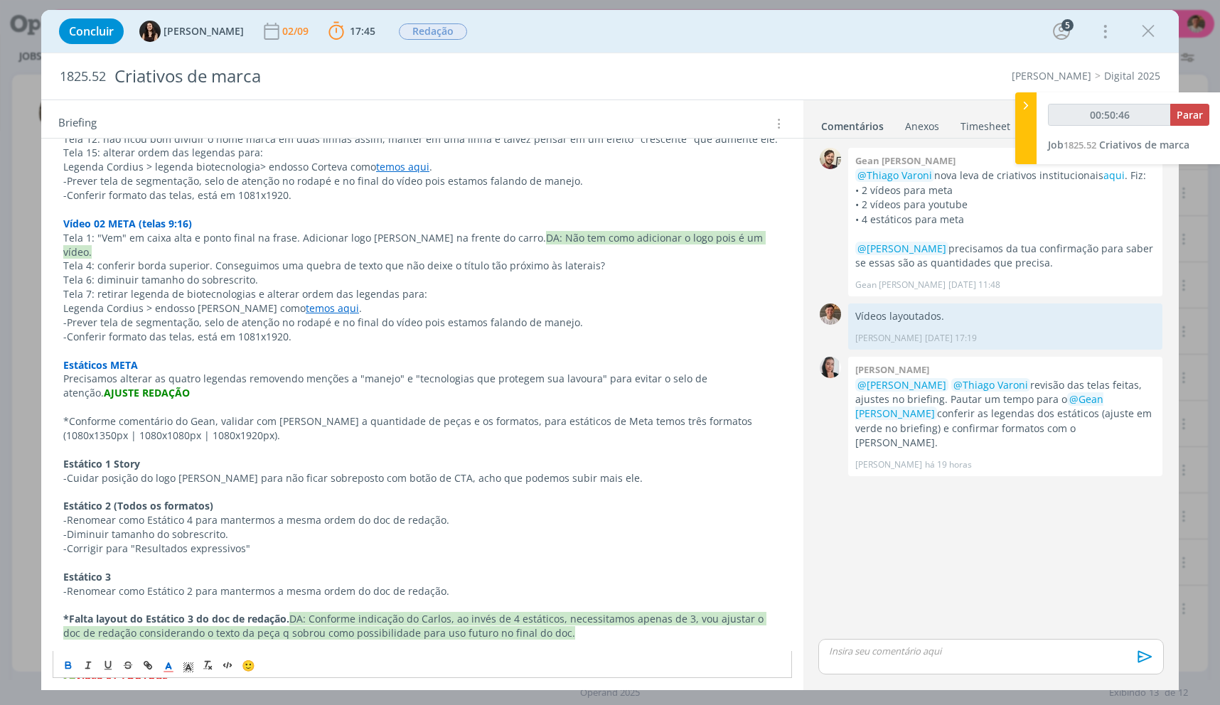
scroll to position [401, 0]
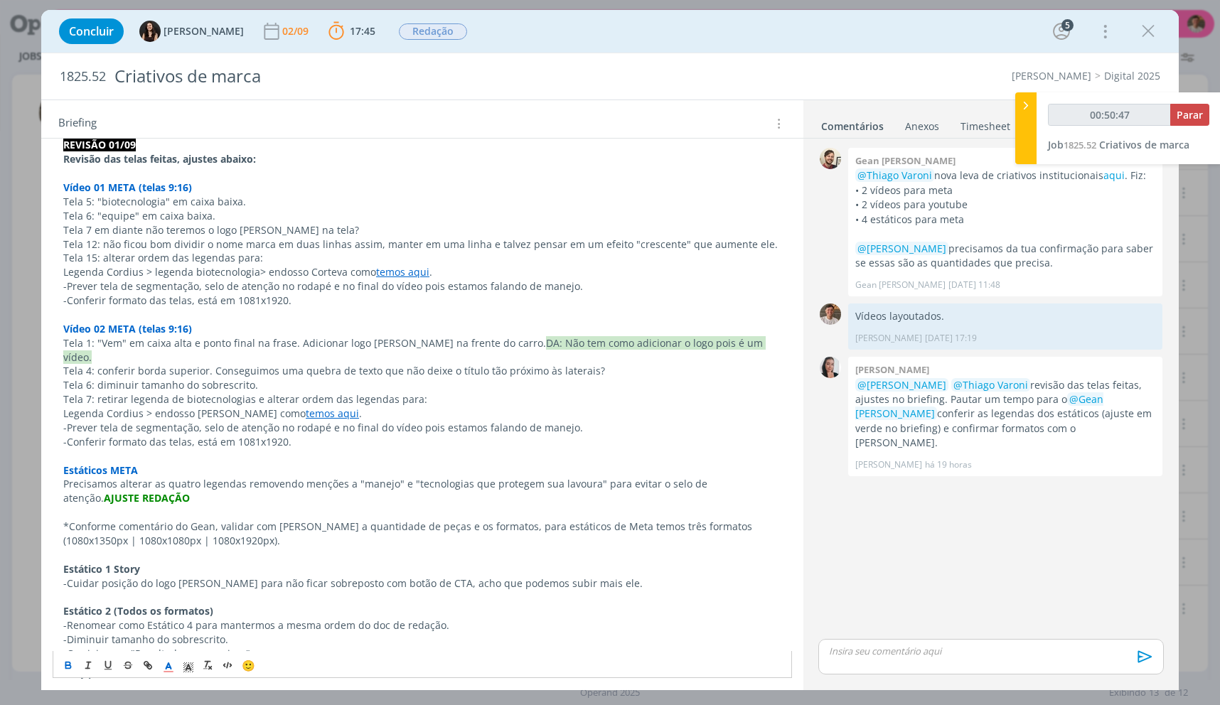
click at [64, 329] on strong "Vídeo 02 META (telas 9:16)" at bounding box center [127, 329] width 129 height 14
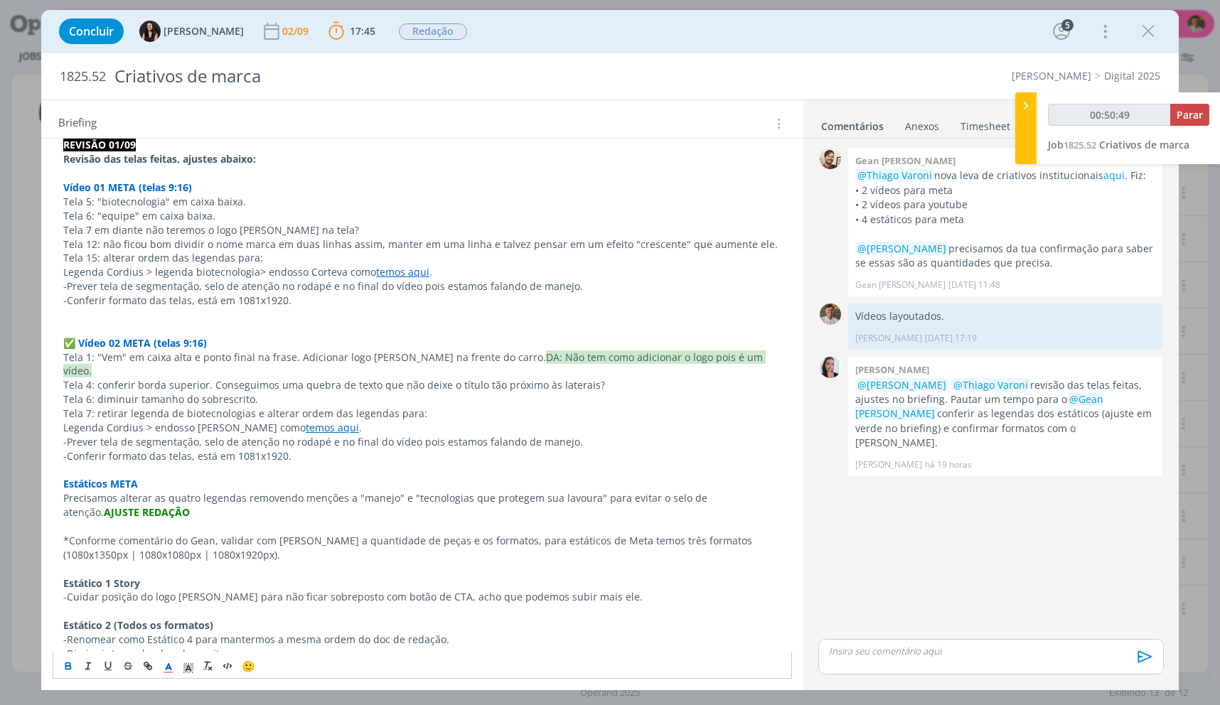
click at [78, 330] on p "﻿ ✅ ﻿ Vídeo 02 META (telas 9:16)" at bounding box center [422, 336] width 718 height 28
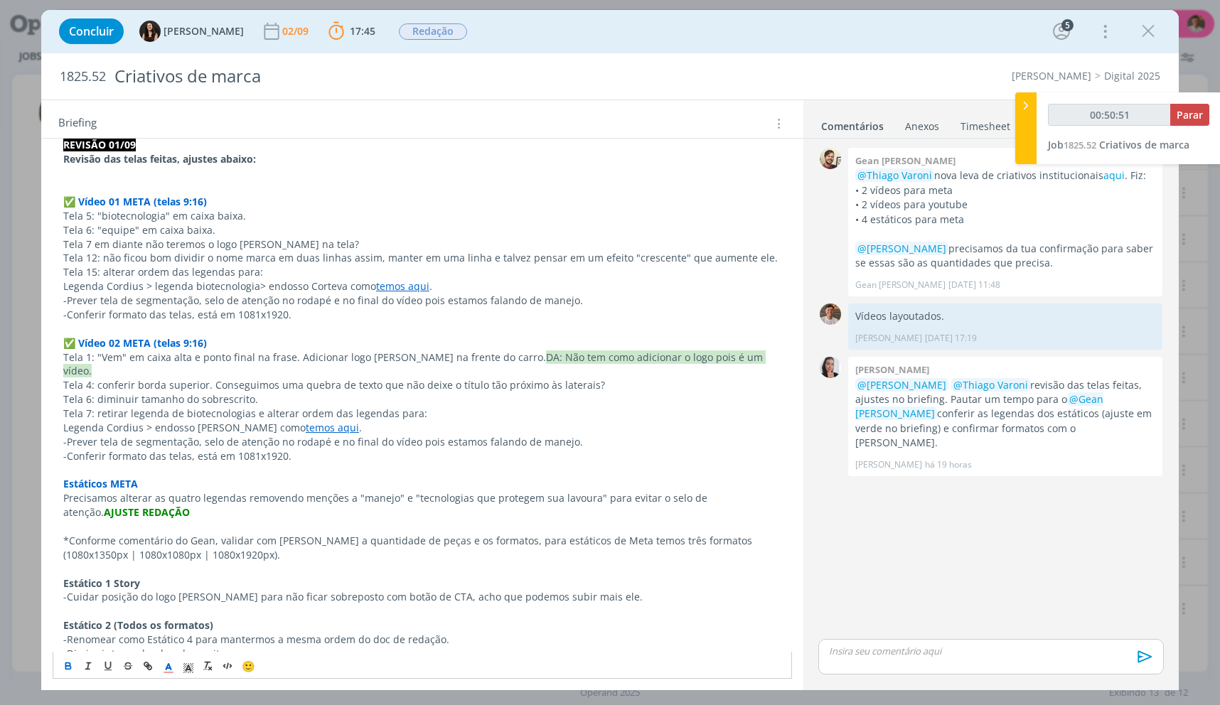
click at [73, 191] on p "﻿ ✅ ﻿ Vídeo 01 META (telas 9:16)" at bounding box center [422, 195] width 718 height 28
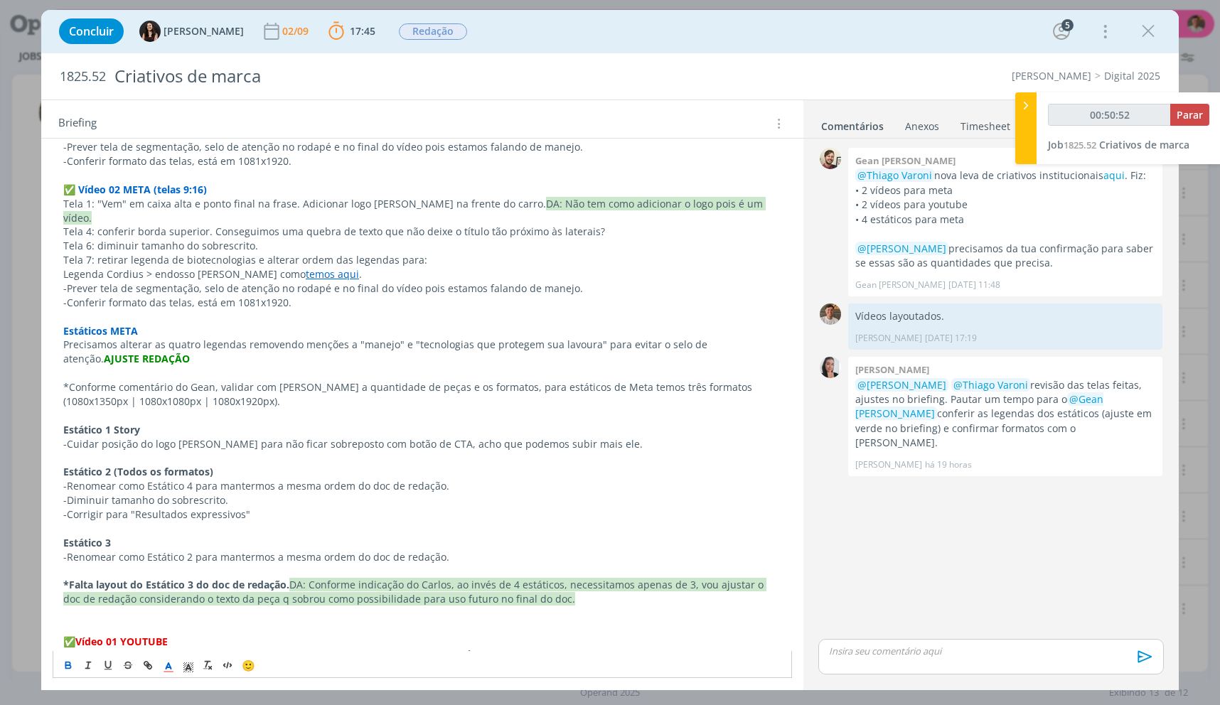
scroll to position [828, 0]
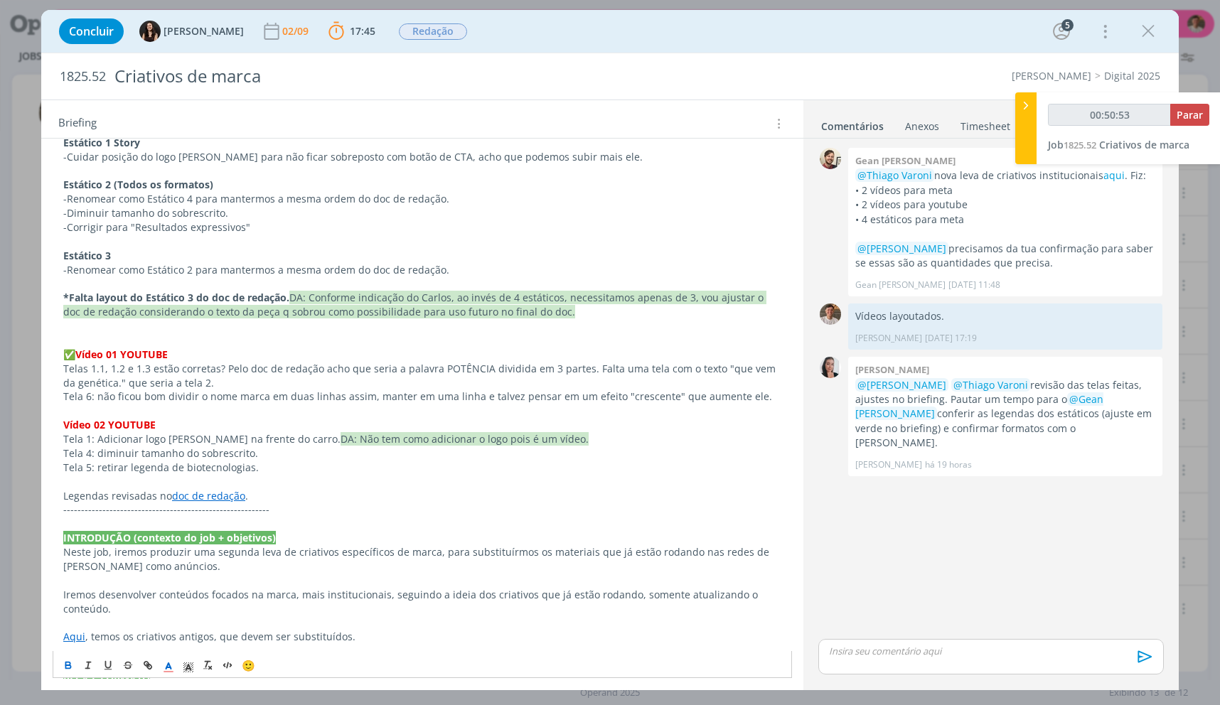
click at [262, 475] on p "dialog" at bounding box center [422, 482] width 718 height 14
drag, startPoint x: 255, startPoint y: 452, endPoint x: 94, endPoint y: 440, distance: 161.1
click at [66, 438] on div "PASTA DO JOB REVISÃO 01/09 Revisão das telas feitas, ajustes abaixo: ﻿ ✅ ﻿ Víde…" at bounding box center [423, 391] width 740 height 1424
click at [266, 461] on p "Tela 5: retirar legenda de biotecnologias." at bounding box center [422, 468] width 718 height 14
click at [66, 348] on span "✅" at bounding box center [69, 355] width 12 height 14
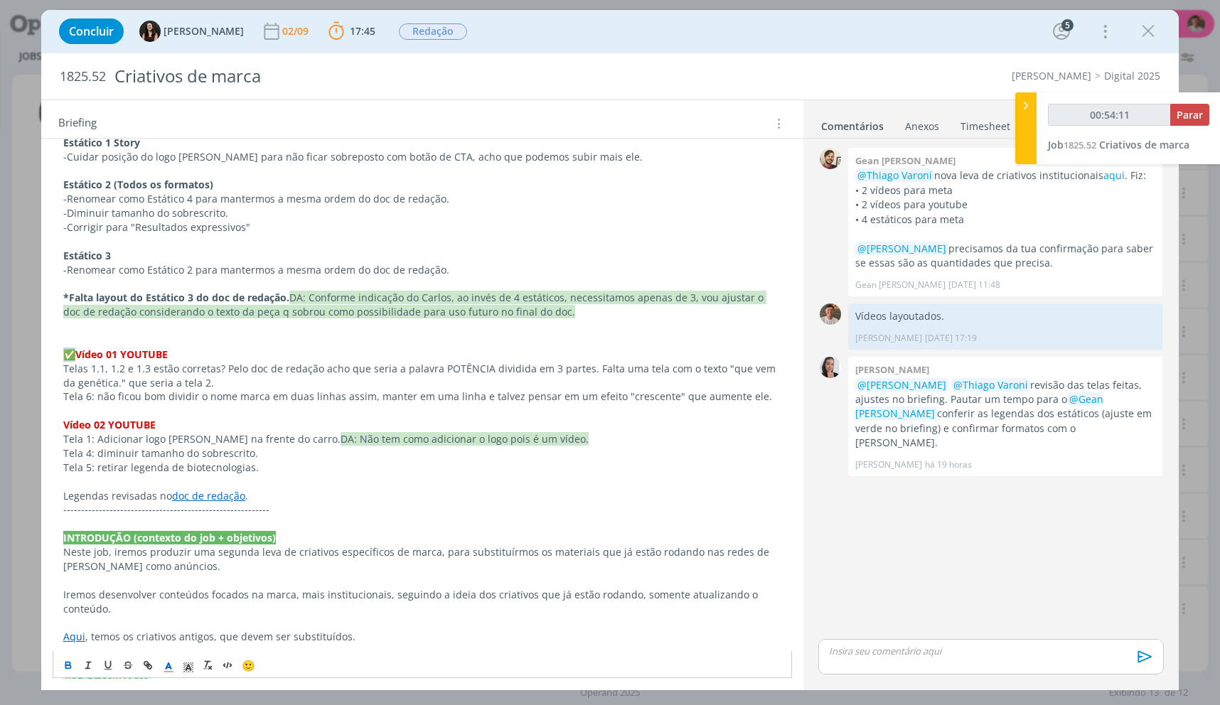
copy span "﻿ ✅"
click at [58, 408] on div "PASTA DO JOB REVISÃO 01/09 Revisão das telas feitas, ajustes abaixo: ﻿ ✅ ﻿ Víde…" at bounding box center [423, 391] width 740 height 1424
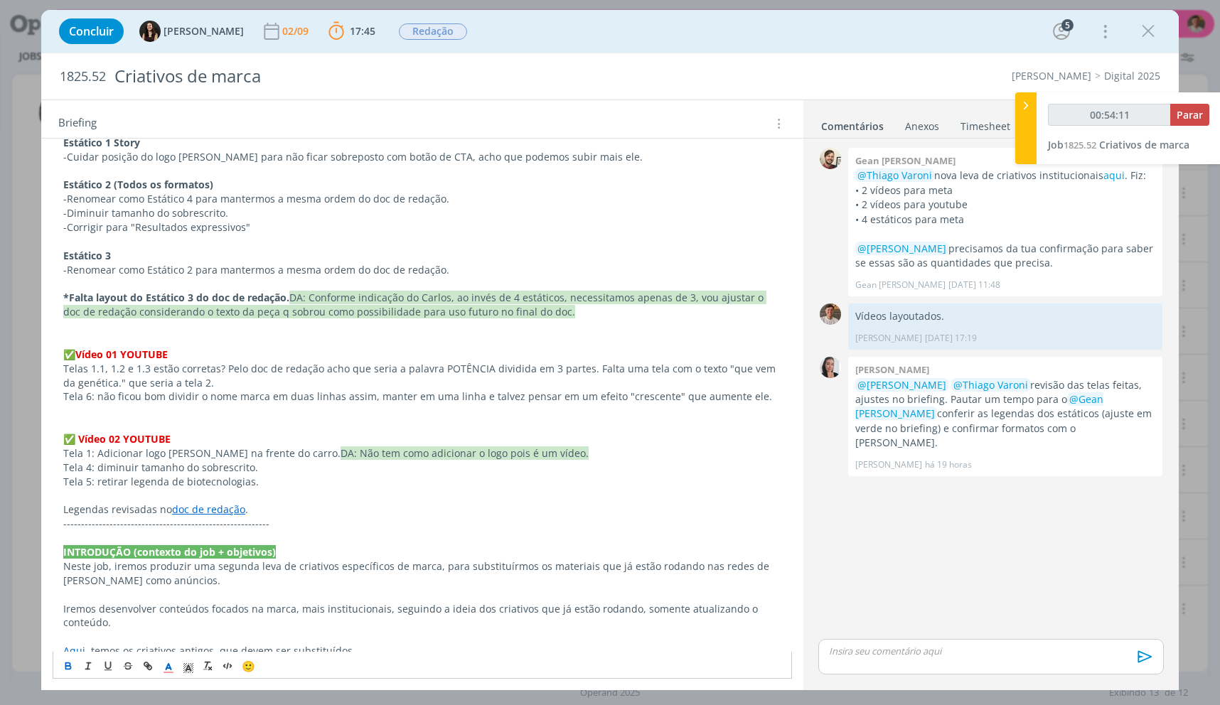
click at [105, 418] on p "﻿ ✅ ﻿ Vídeo 02 YOUTUBE" at bounding box center [422, 432] width 718 height 28
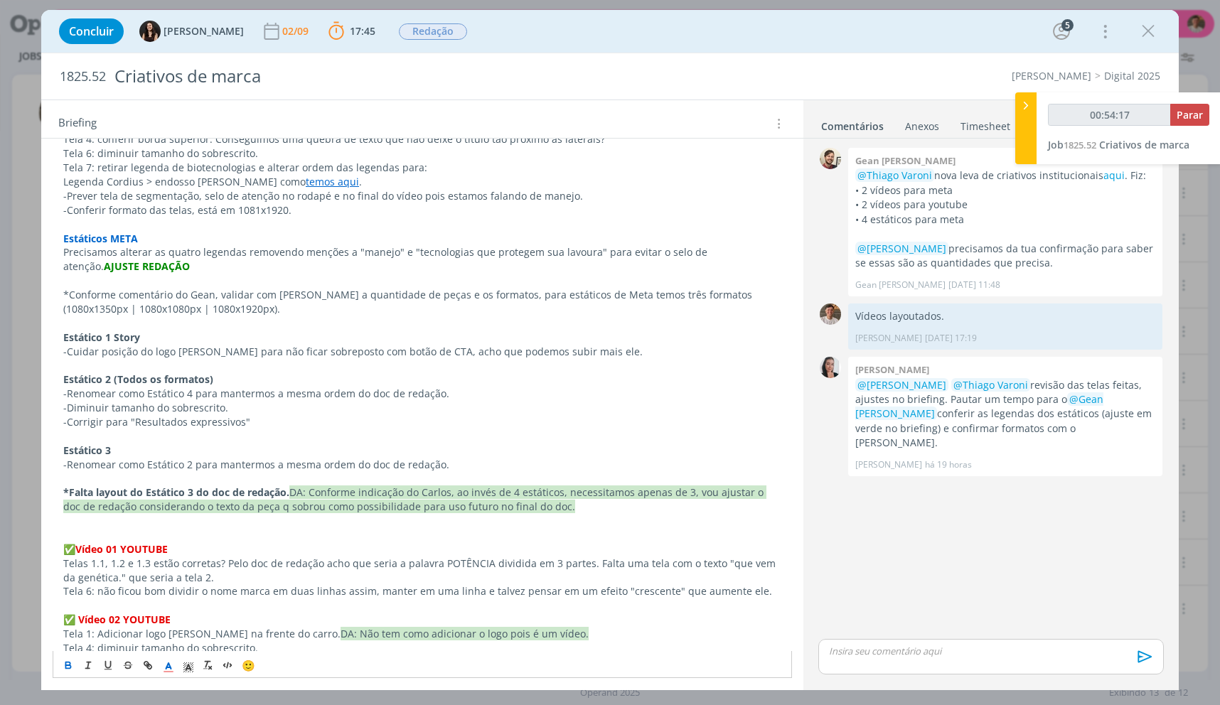
scroll to position [614, 0]
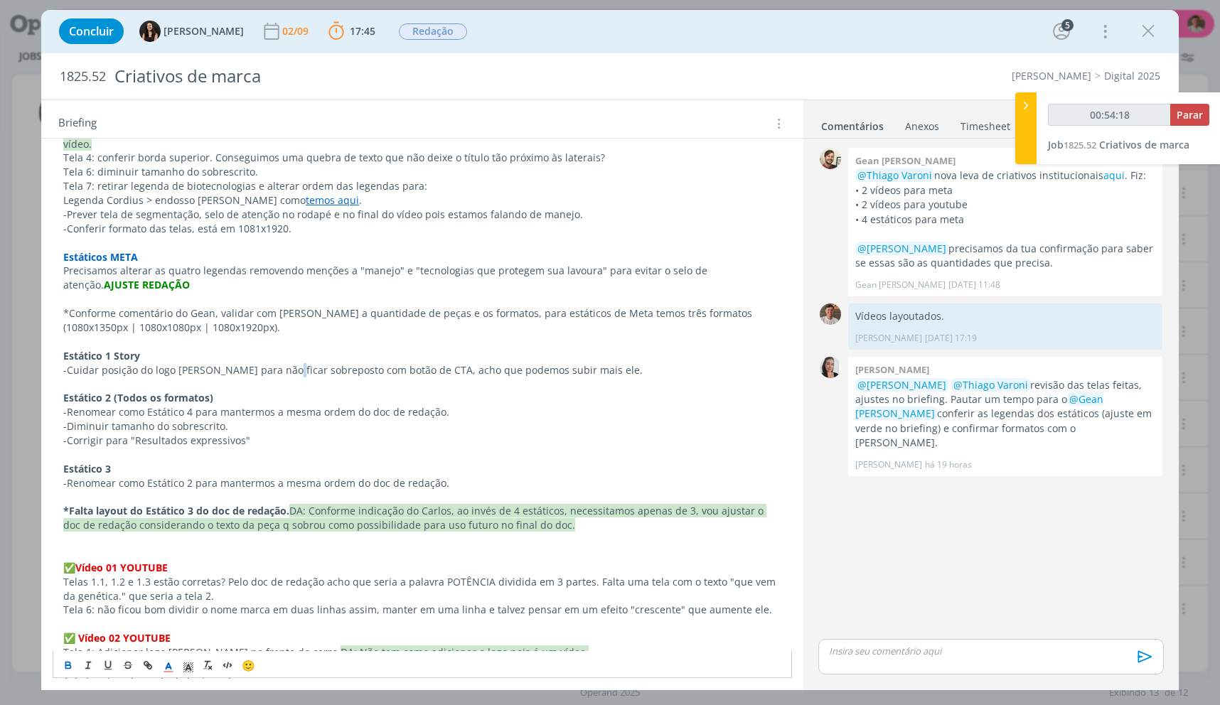
click at [279, 363] on p "-Cuidar posição do logo Cordius para não ficar sobreposto com botão de CTA, ach…" at bounding box center [422, 370] width 718 height 14
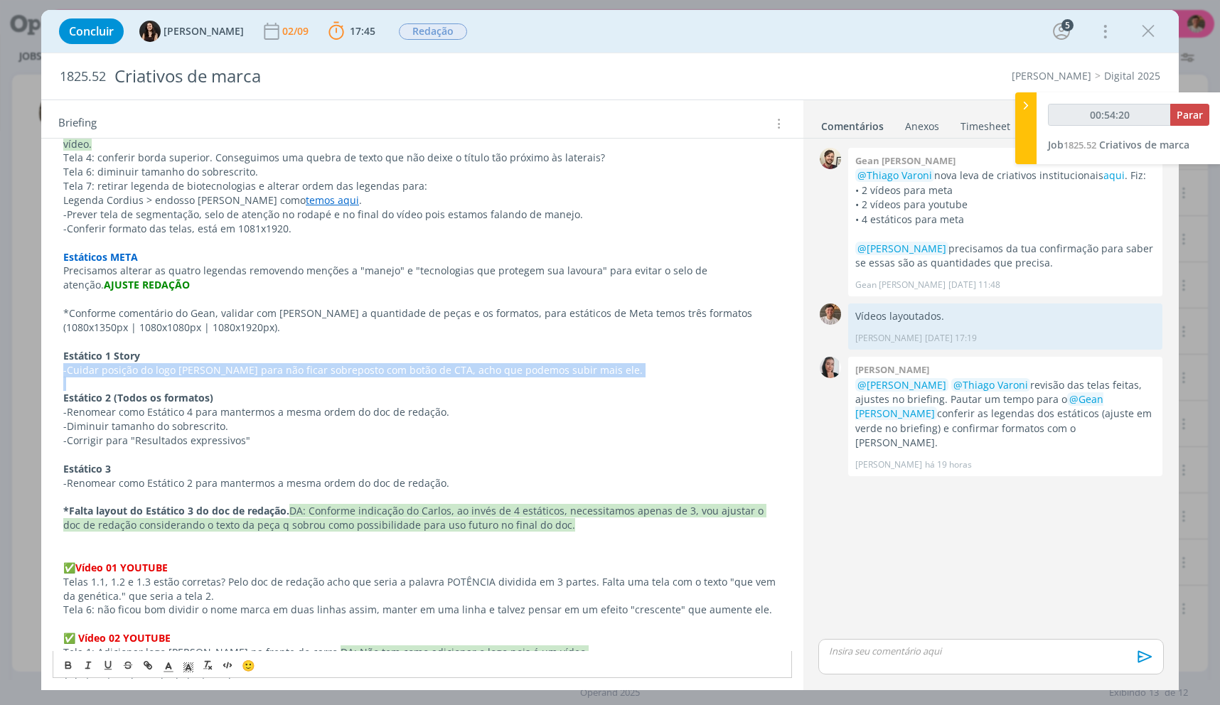
click at [279, 363] on p "-Cuidar posição do logo Cordius para não ficar sobreposto com botão de CTA, ach…" at bounding box center [422, 370] width 718 height 14
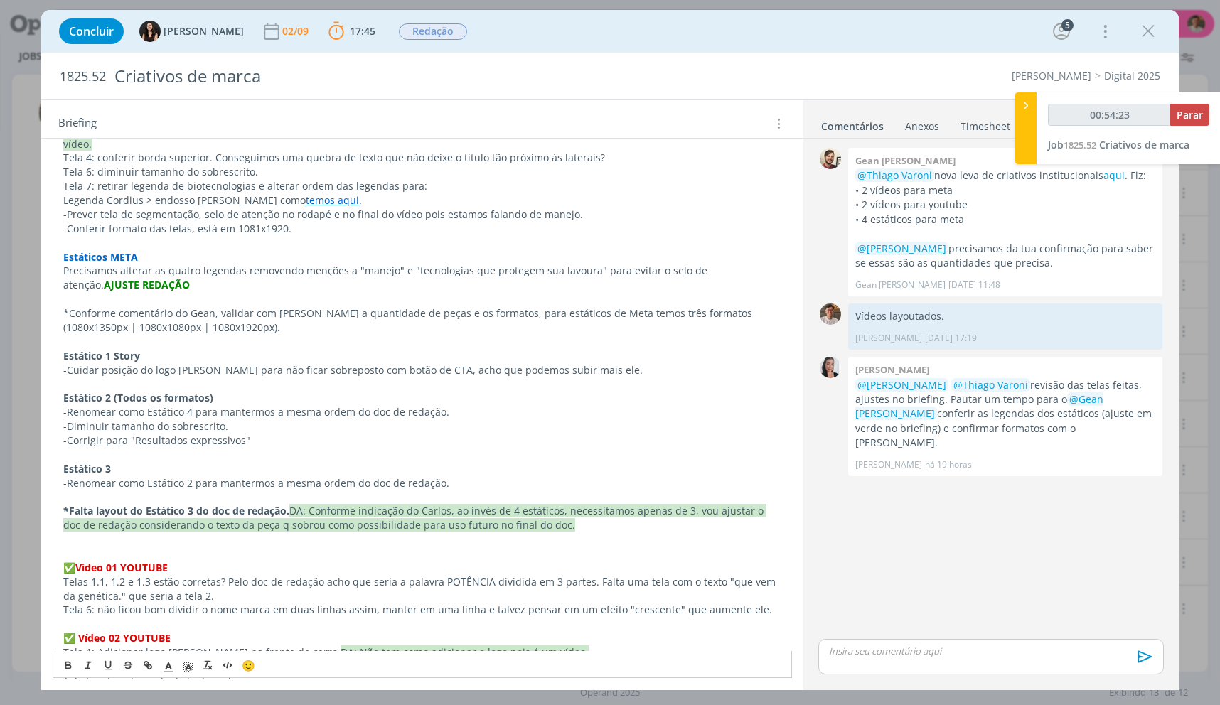
click at [238, 319] on p "*Conforme comentário do Gean, validar com Carlos a quantidade de peças e os for…" at bounding box center [422, 320] width 718 height 28
click at [259, 264] on p "Precisamos alterar as quatro legendas removendo menções a "manejo" e "tecnologi…" at bounding box center [422, 278] width 718 height 28
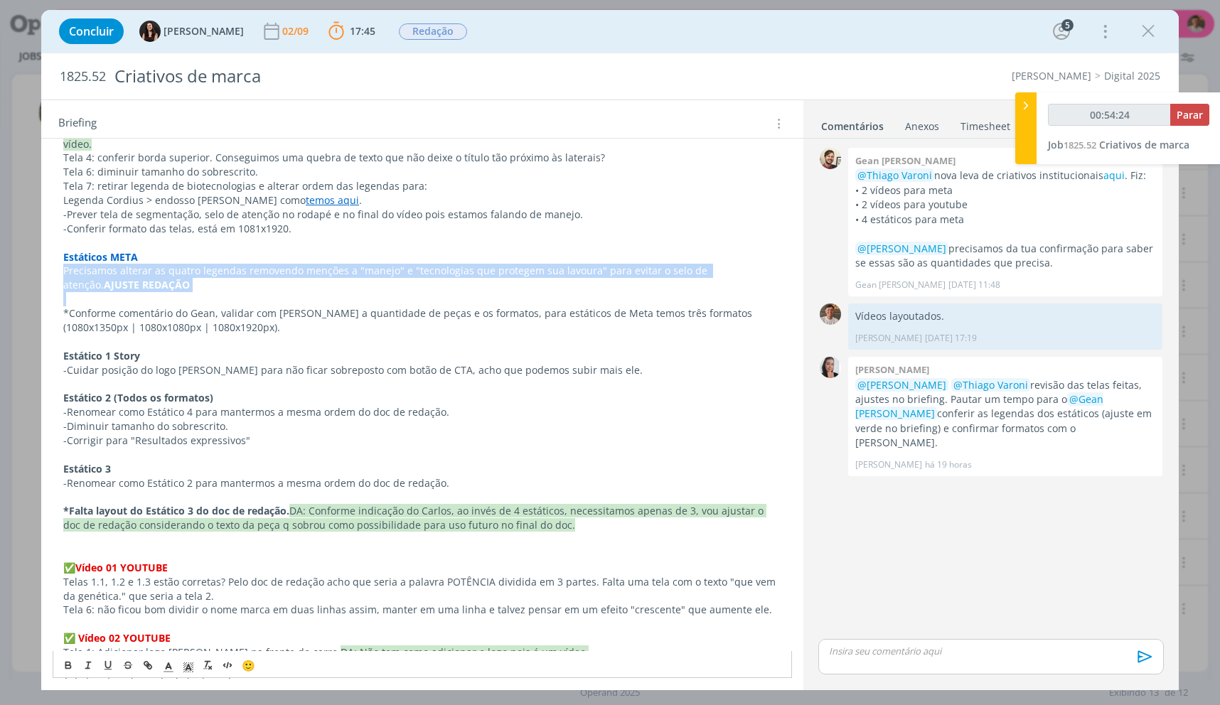
click at [259, 264] on p "Precisamos alterar as quatro legendas removendo menções a "manejo" e "tecnologi…" at bounding box center [422, 278] width 718 height 28
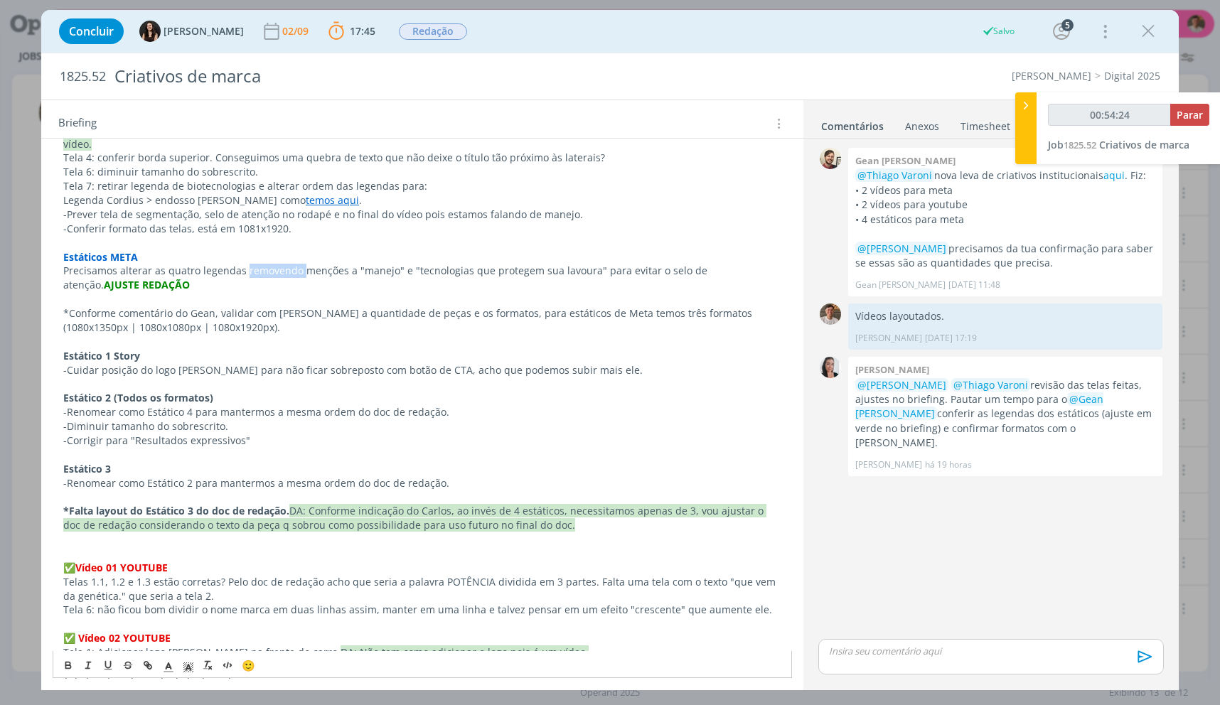
click at [259, 264] on p "Precisamos alterar as quatro legendas removendo menções a "manejo" e "tecnologi…" at bounding box center [422, 278] width 718 height 28
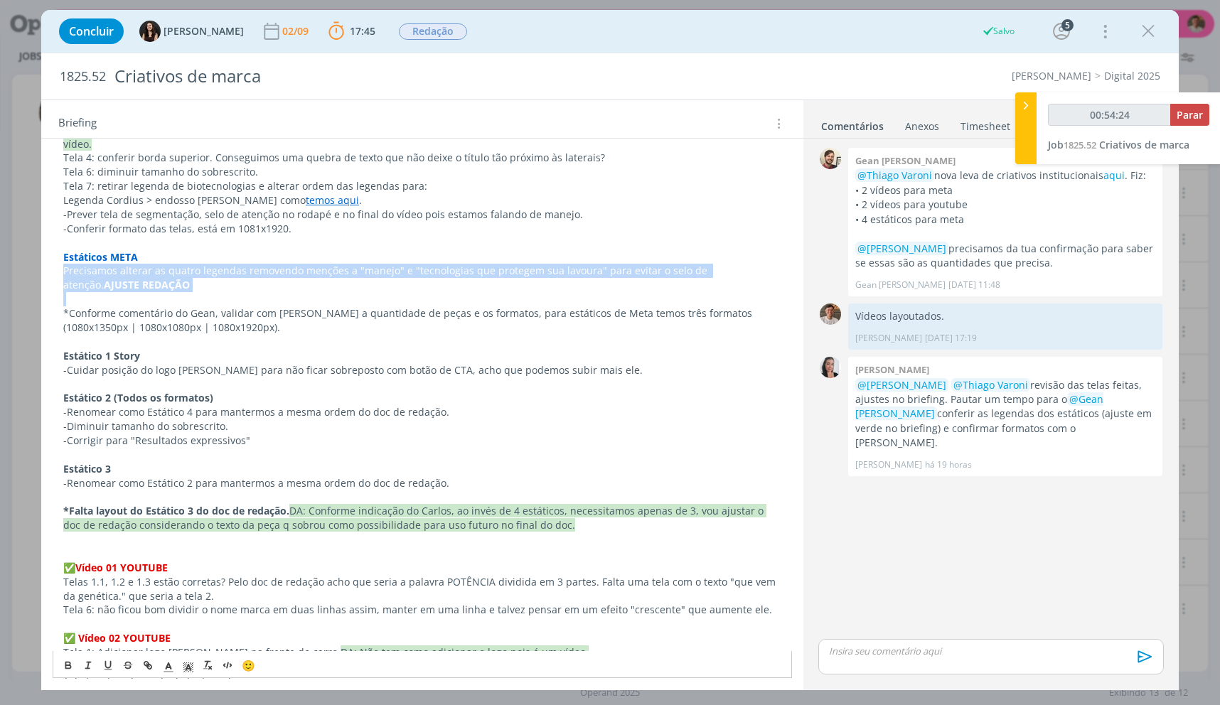
click at [259, 264] on p "Precisamos alterar as quatro legendas removendo menções a "manejo" e "tecnologi…" at bounding box center [422, 278] width 718 height 28
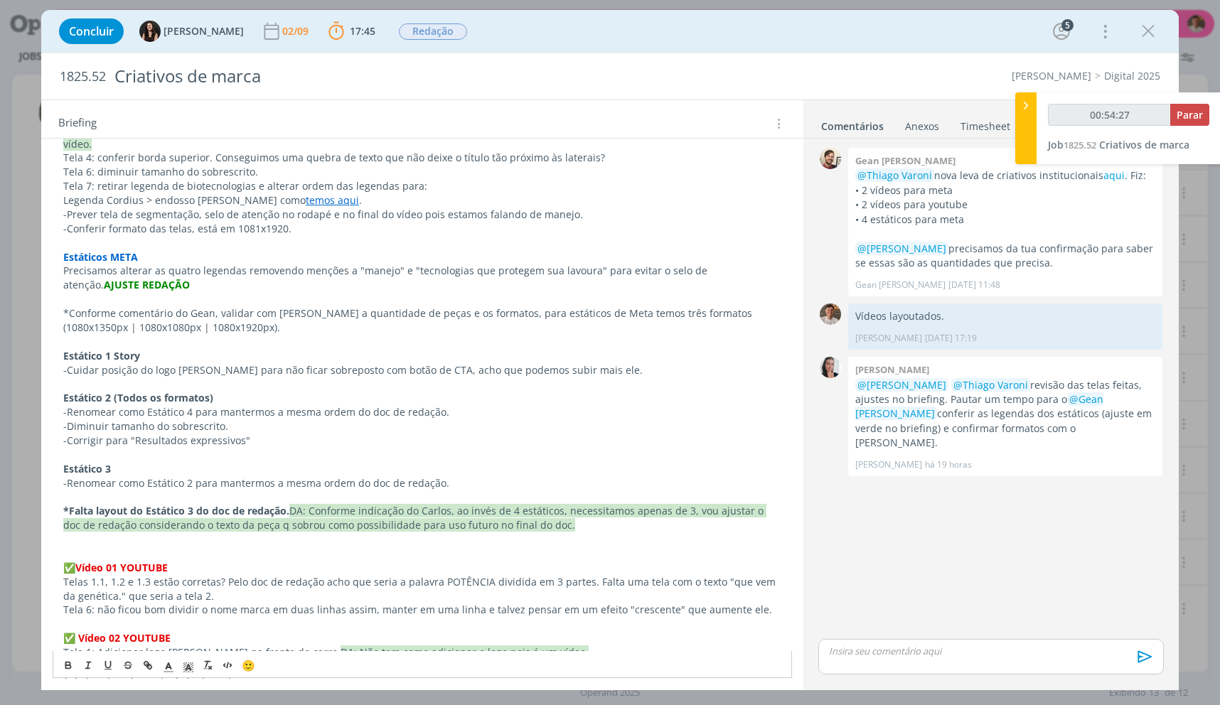
click at [219, 349] on p "Estático 1 Story" at bounding box center [422, 356] width 718 height 14
drag, startPoint x: 171, startPoint y: 347, endPoint x: 150, endPoint y: 347, distance: 21.3
click at [150, 349] on p "Estático 1 Story" at bounding box center [422, 356] width 718 height 14
drag, startPoint x: 718, startPoint y: 466, endPoint x: 515, endPoint y: 420, distance: 208.6
click at [515, 434] on p "-Corrigir para "Resultados expressivos"" at bounding box center [422, 441] width 718 height 14
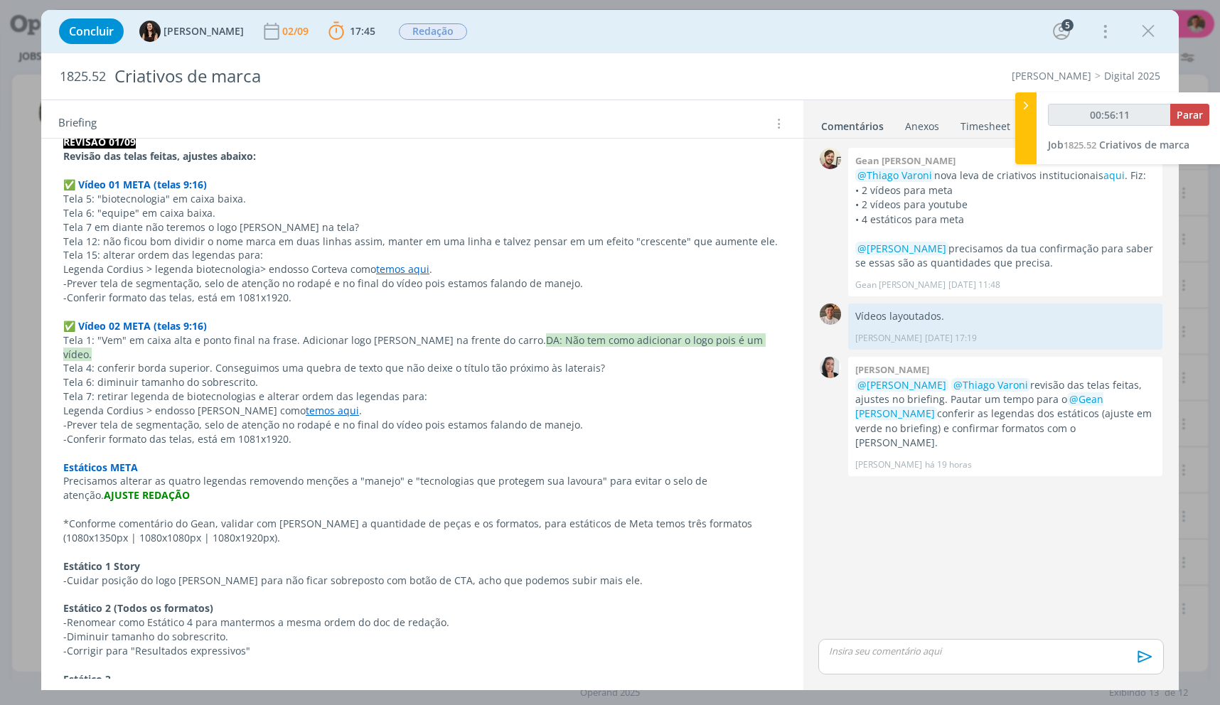
scroll to position [401, 0]
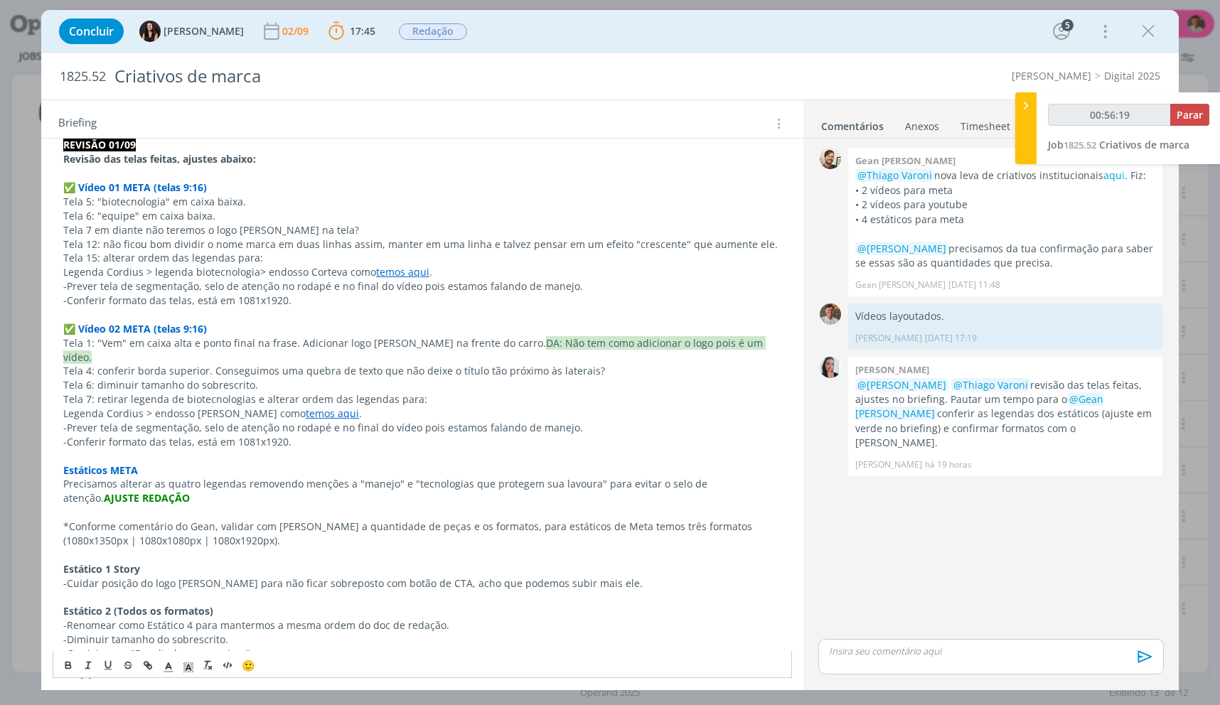
click at [253, 577] on p "-Cuidar posição do logo Cordius para não ficar sobreposto com botão de CTA, ach…" at bounding box center [422, 584] width 718 height 14
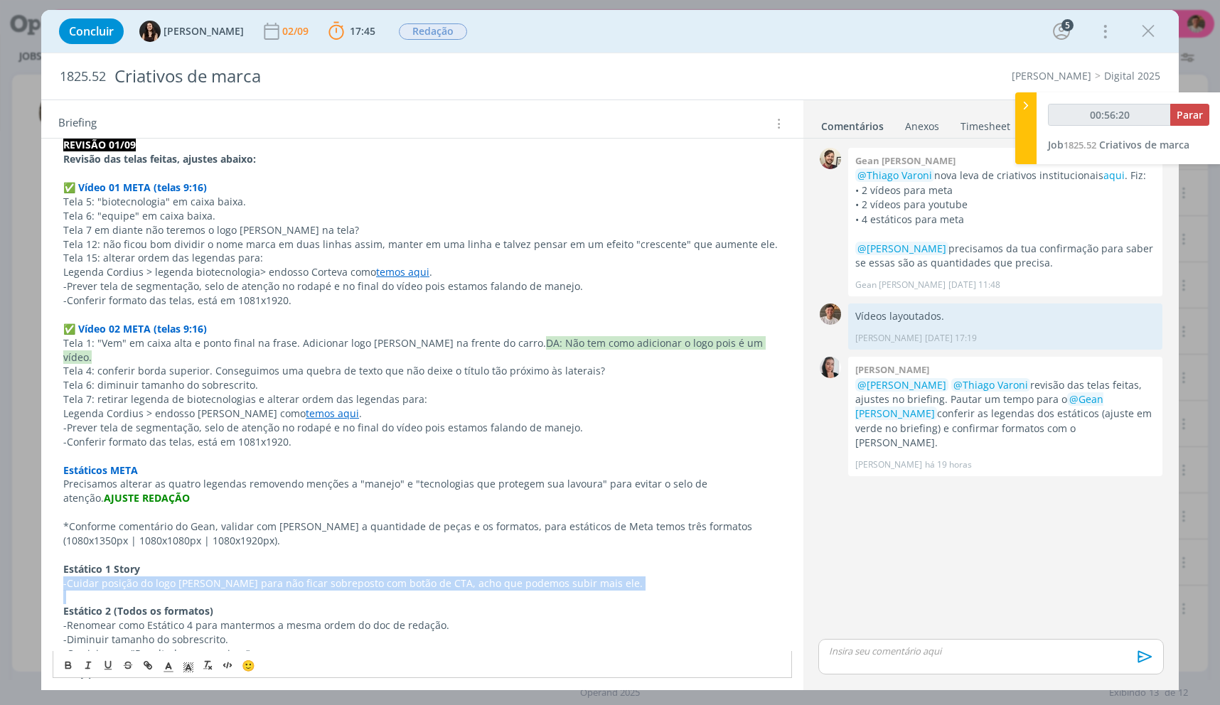
click at [253, 577] on p "-Cuidar posição do logo Cordius para não ficar sobreposto com botão de CTA, ach…" at bounding box center [422, 584] width 718 height 14
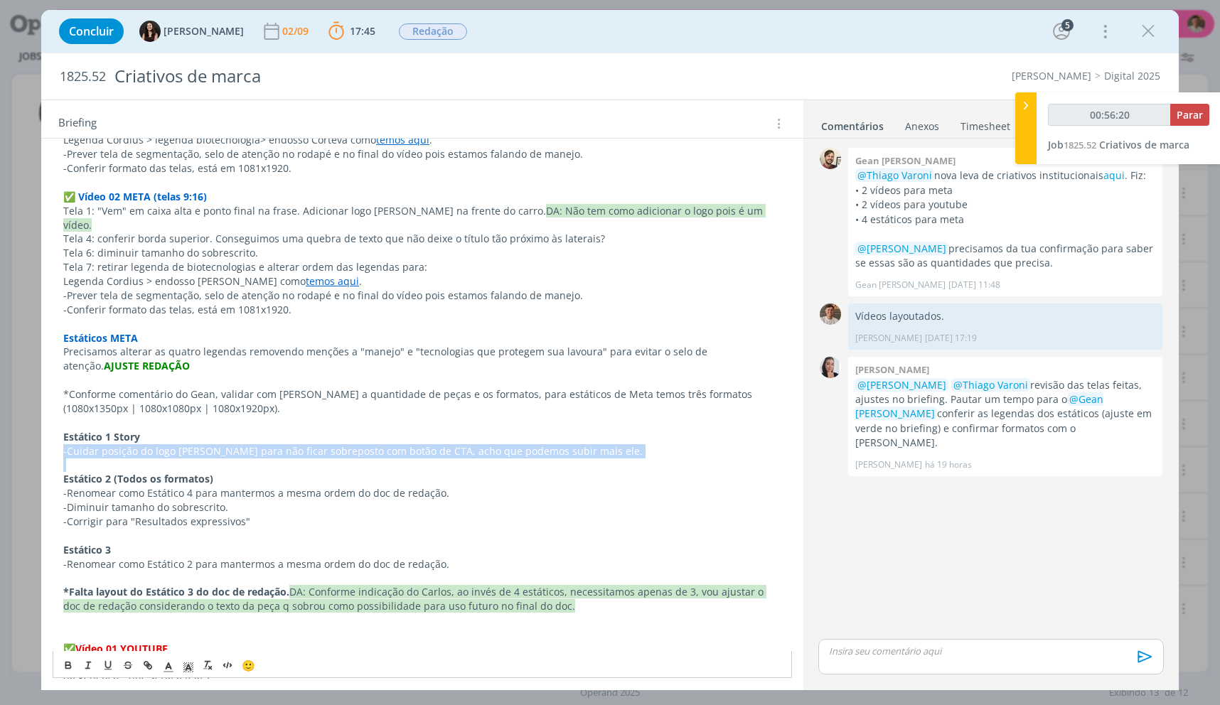
scroll to position [543, 0]
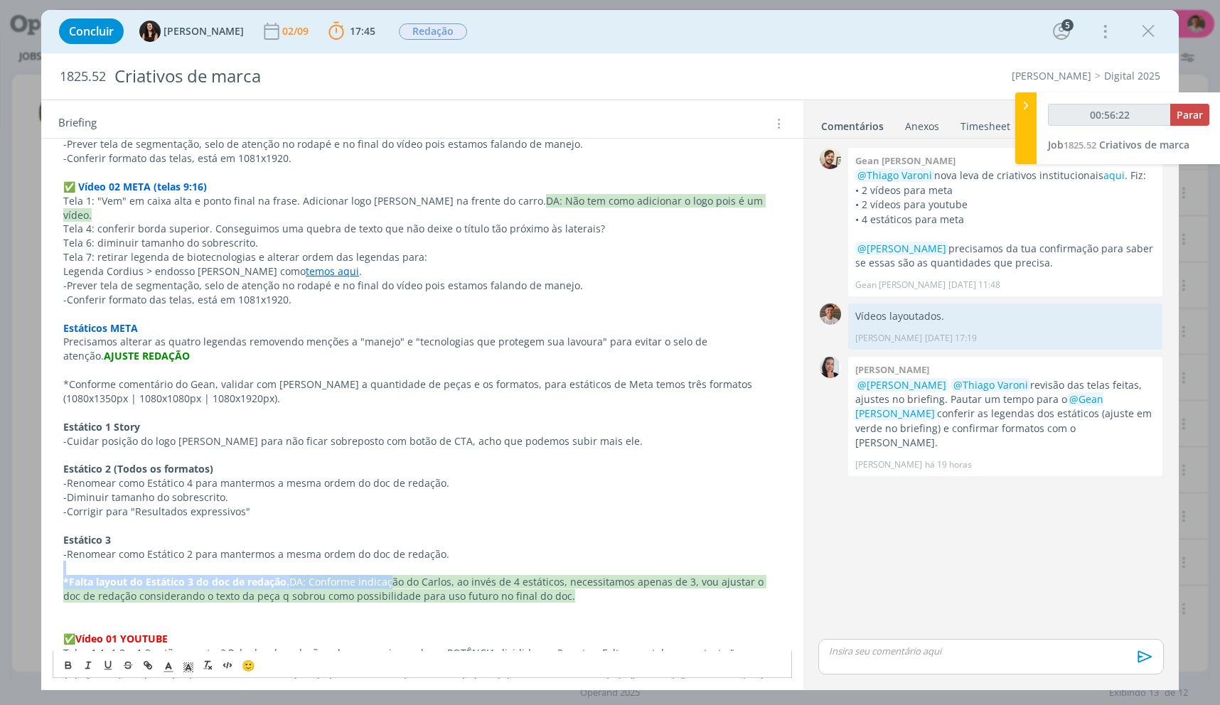
drag, startPoint x: 535, startPoint y: 556, endPoint x: 597, endPoint y: 604, distance: 77.5
click at [393, 565] on div "PASTA DO JOB REVISÃO 01/09 Revisão das telas feitas, ajustes abaixo: ﻿ ✅ ﻿ Víde…" at bounding box center [423, 675] width 740 height 1424
click at [190, 548] on p "-Renomear como Estático 2 para mantermos a mesma ordem do doc de redação." at bounding box center [422, 555] width 718 height 14
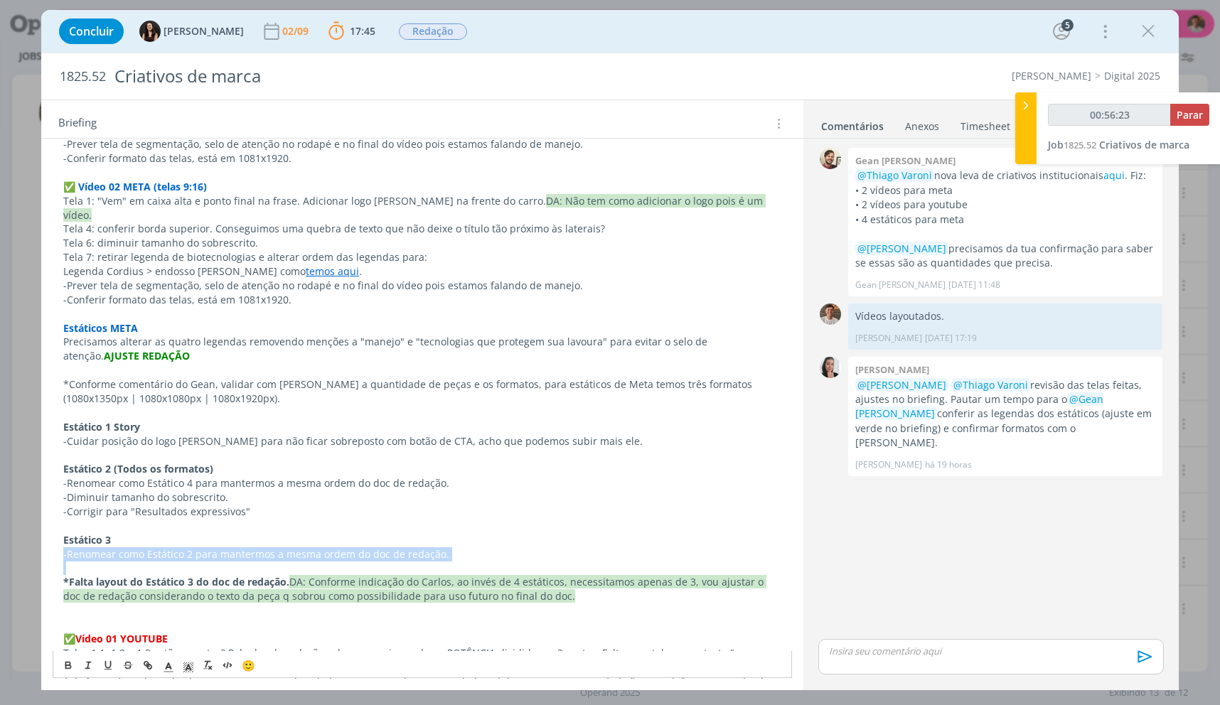
click at [190, 548] on p "-Renomear como Estático 2 para mantermos a mesma ordem do doc de redação." at bounding box center [422, 555] width 718 height 14
click at [508, 548] on p "-Renomear como Estático 2 para mantermos a mesma ordem do doc de redação." at bounding box center [422, 555] width 718 height 14
drag, startPoint x: 461, startPoint y: 540, endPoint x: 105, endPoint y: 506, distance: 358.6
click at [105, 506] on div "PASTA DO JOB REVISÃO 01/09 Revisão das telas feitas, ajustes abaixo: ﻿ ✅ ﻿ Víde…" at bounding box center [423, 675] width 740 height 1424
click at [80, 434] on p "-Cuidar posição do logo Cordius para não ficar sobreposto com botão de CTA, ach…" at bounding box center [422, 441] width 718 height 14
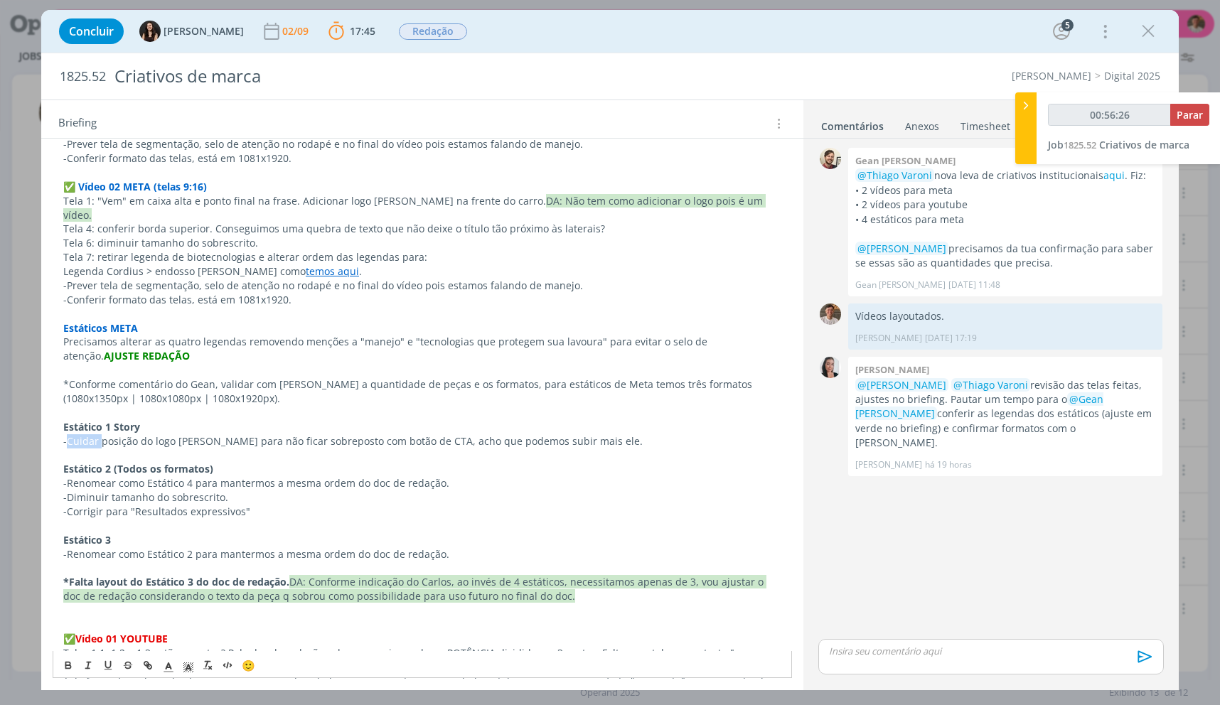
click at [80, 434] on p "-Cuidar posição do logo Cordius para não ficar sobreposto com botão de CTA, ach…" at bounding box center [422, 441] width 718 height 14
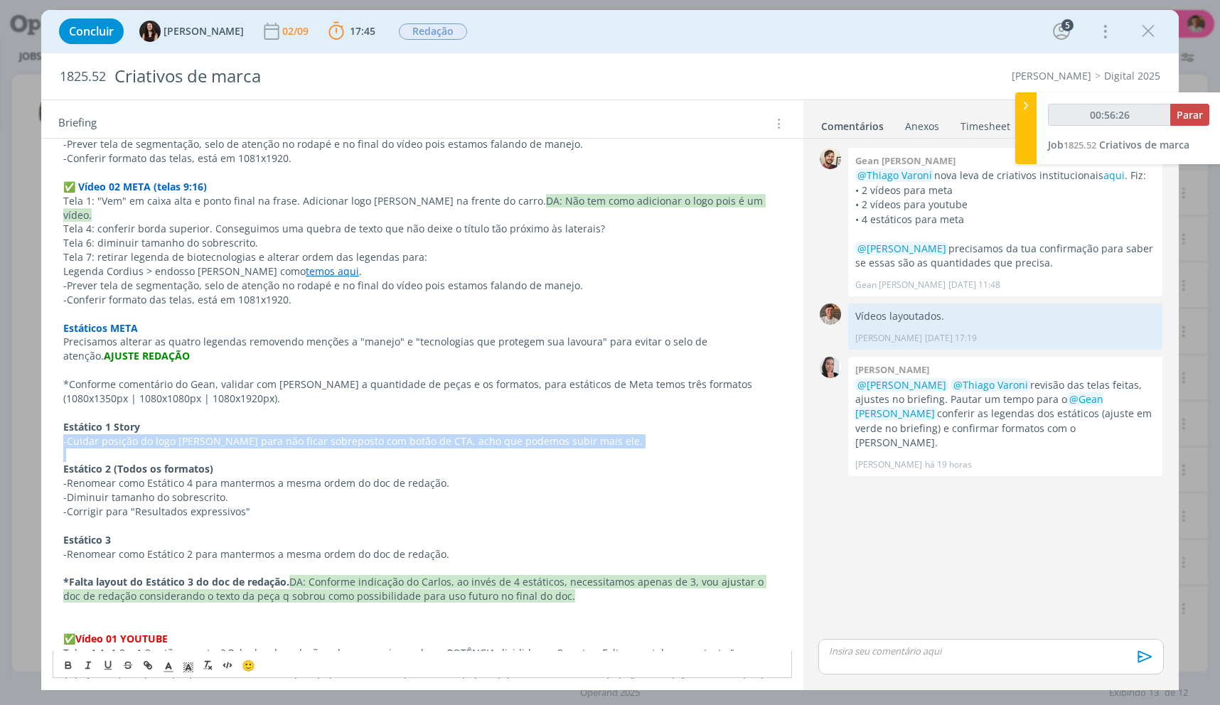
click at [80, 434] on p "-Cuidar posição do logo Cordius para não ficar sobreposto com botão de CTA, ach…" at bounding box center [422, 441] width 718 height 14
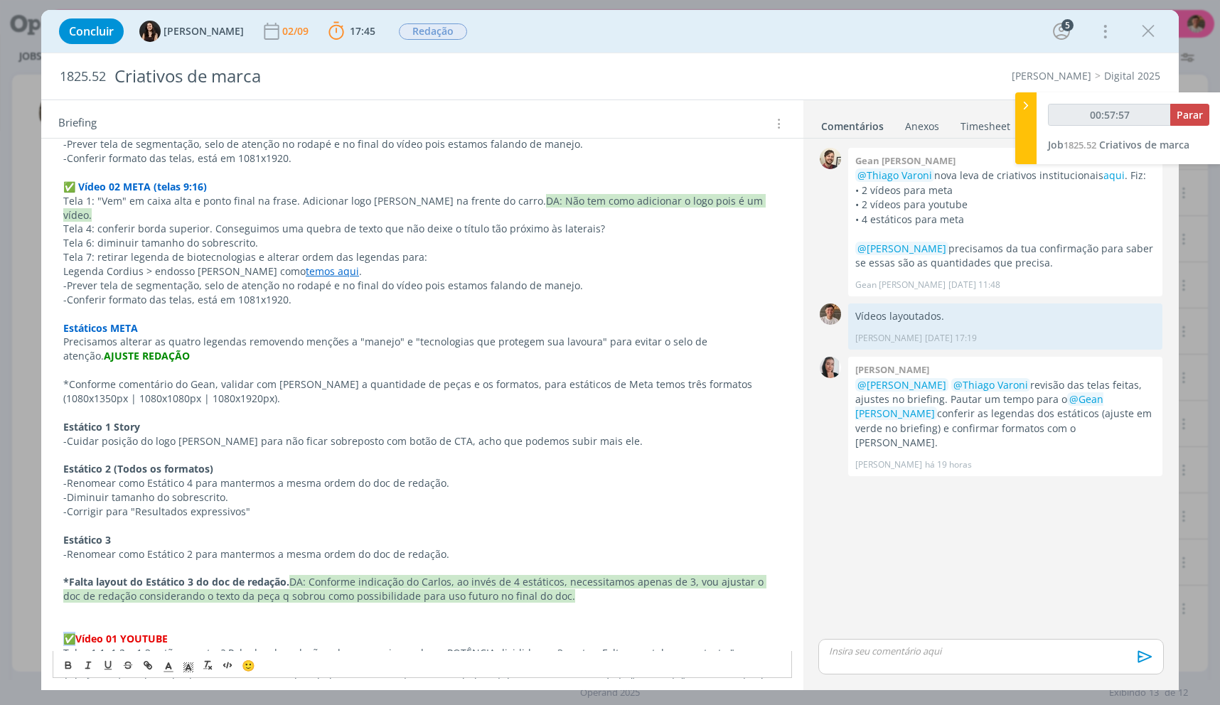
click at [69, 632] on span "✅" at bounding box center [69, 639] width 12 height 14
click at [59, 417] on div "PASTA DO JOB REVISÃO 01/09 Revisão das telas feitas, ajustes abaixo: ﻿ ✅ ﻿ Víde…" at bounding box center [423, 675] width 740 height 1424
drag, startPoint x: 75, startPoint y: 624, endPoint x: 68, endPoint y: 623, distance: 7.9
click at [68, 632] on span "✅" at bounding box center [69, 639] width 12 height 14
drag, startPoint x: 75, startPoint y: 624, endPoint x: 67, endPoint y: 621, distance: 8.3
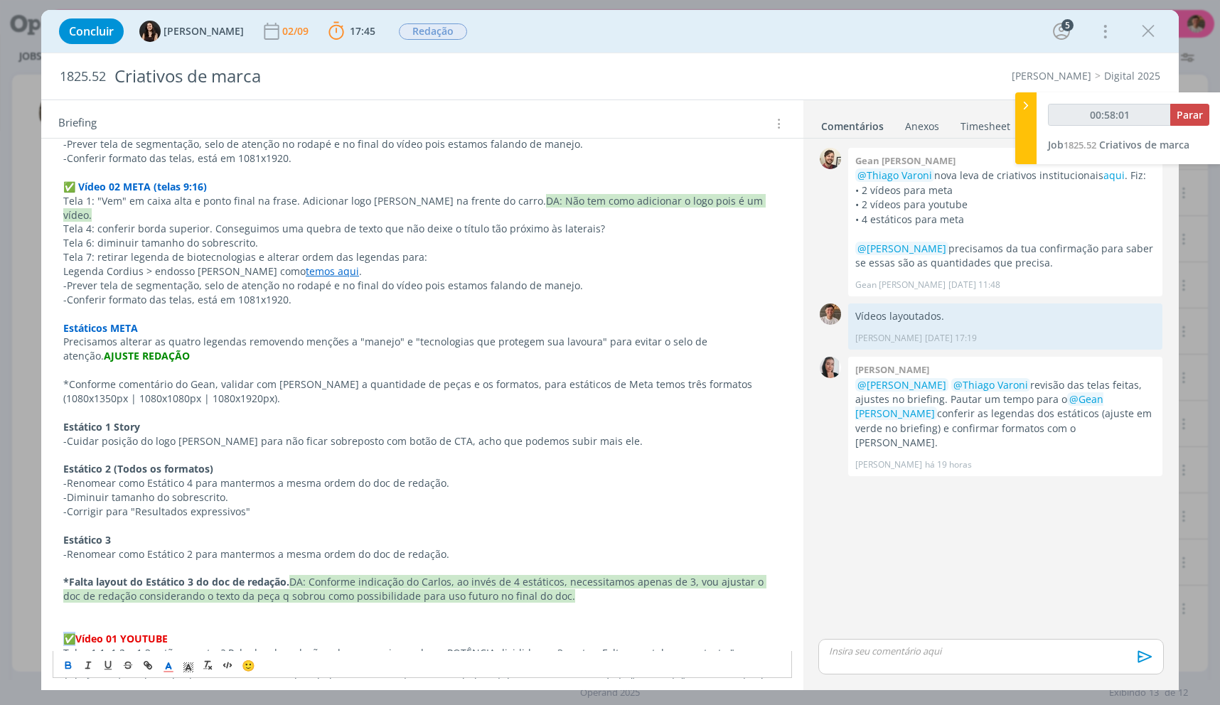
click at [65, 632] on span "✅" at bounding box center [69, 639] width 12 height 14
copy span "﻿ ✅"
click at [59, 415] on div "PASTA DO JOB REVISÃO 01/09 Revisão das telas feitas, ajustes abaixo: ﻿ ✅ ﻿ Víde…" at bounding box center [423, 675] width 740 height 1424
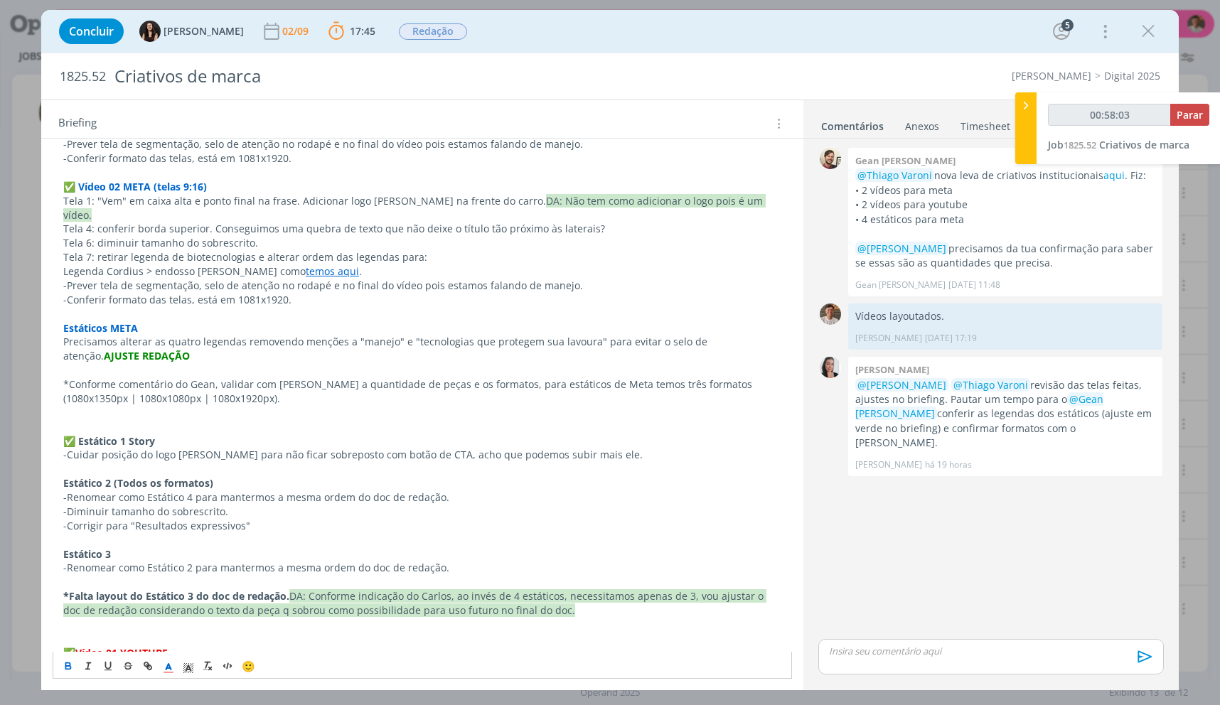
click at [93, 420] on p "﻿ ✅ ﻿ Estático 1 Story" at bounding box center [422, 434] width 718 height 28
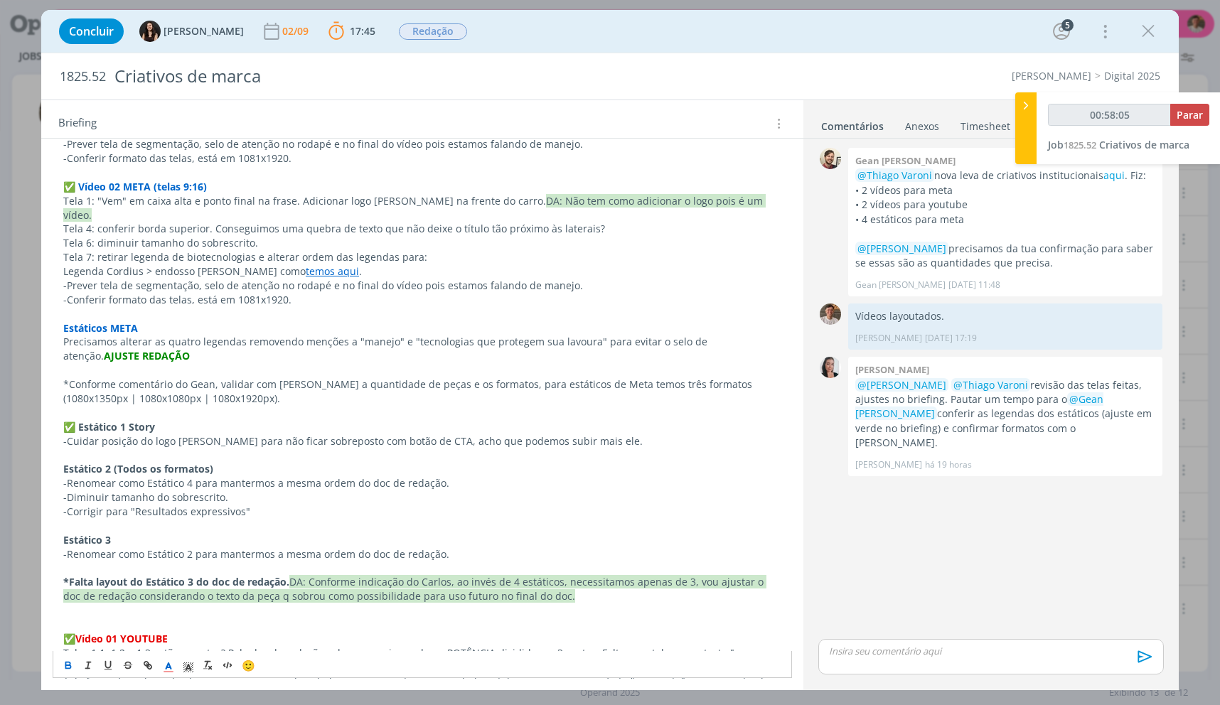
click at [65, 462] on strong "Estático 2 (Todos os formatos)" at bounding box center [138, 469] width 150 height 14
drag, startPoint x: 239, startPoint y: 503, endPoint x: 132, endPoint y: 501, distance: 106.7
click at [132, 505] on p "-Corrigir para "Resultados expressivos"" at bounding box center [422, 512] width 718 height 14
copy p "Resultados expressivos"
click at [65, 420] on span "✅" at bounding box center [69, 427] width 12 height 14
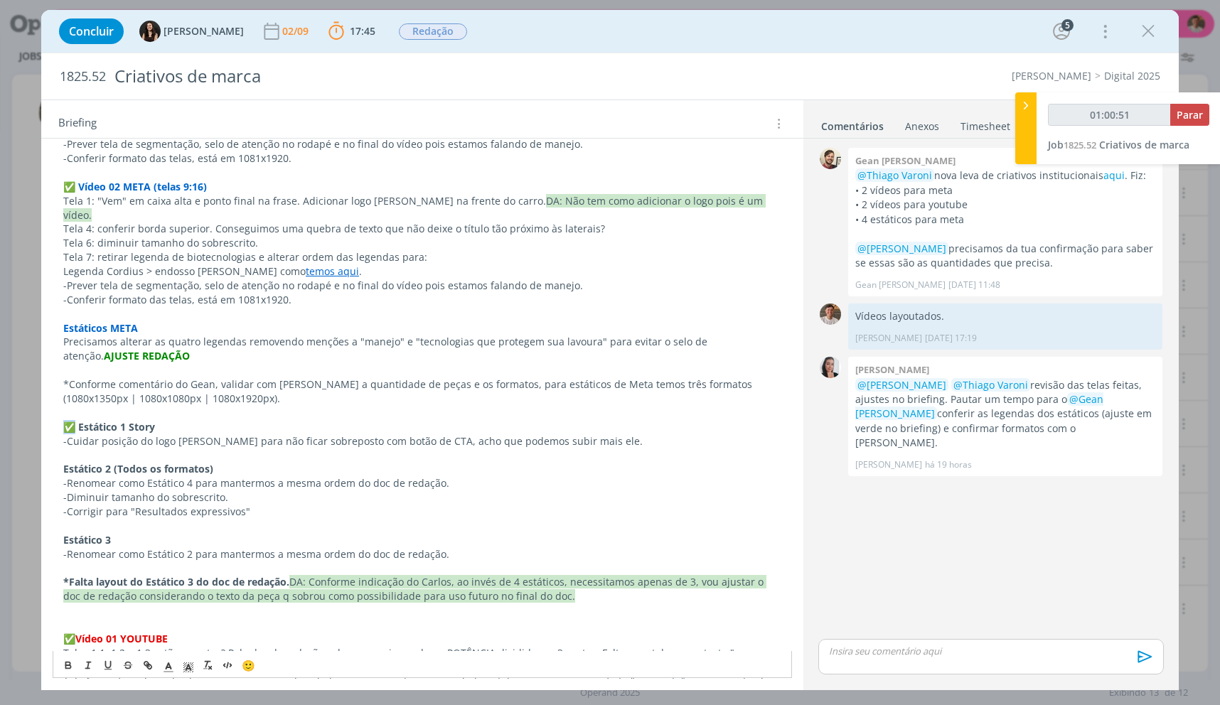
copy span "✅"
click at [66, 420] on span "✅" at bounding box center [69, 427] width 12 height 14
click at [72, 420] on span "✅" at bounding box center [69, 427] width 12 height 14
copy span "✅"
click at [63, 462] on strong "Estático 2 (Todos os formatos)" at bounding box center [138, 469] width 150 height 14
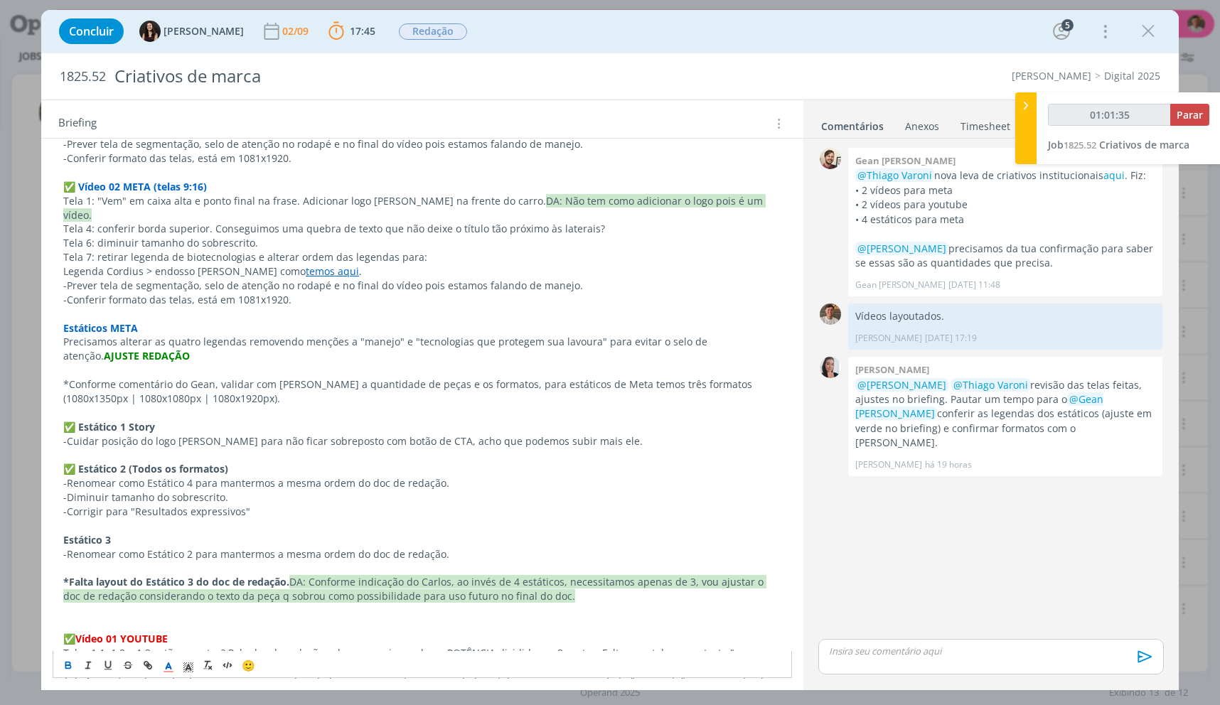
click at [243, 462] on p "﻿ ✅ ﻿ Estático 2 (Todos os formatos)" at bounding box center [422, 469] width 718 height 14
drag, startPoint x: 291, startPoint y: 565, endPoint x: 353, endPoint y: 567, distance: 61.9
click at [353, 575] on p "*Falta layout do Estático 3 do doc de redação. DA: Conforme indicação do Carlos…" at bounding box center [422, 589] width 718 height 28
click at [354, 575] on span "DA: Conforme indicação do Carlos, ao invés de 4 estáticos, necessitamos apenas …" at bounding box center [414, 589] width 703 height 28
drag, startPoint x: 357, startPoint y: 567, endPoint x: 292, endPoint y: 566, distance: 65.4
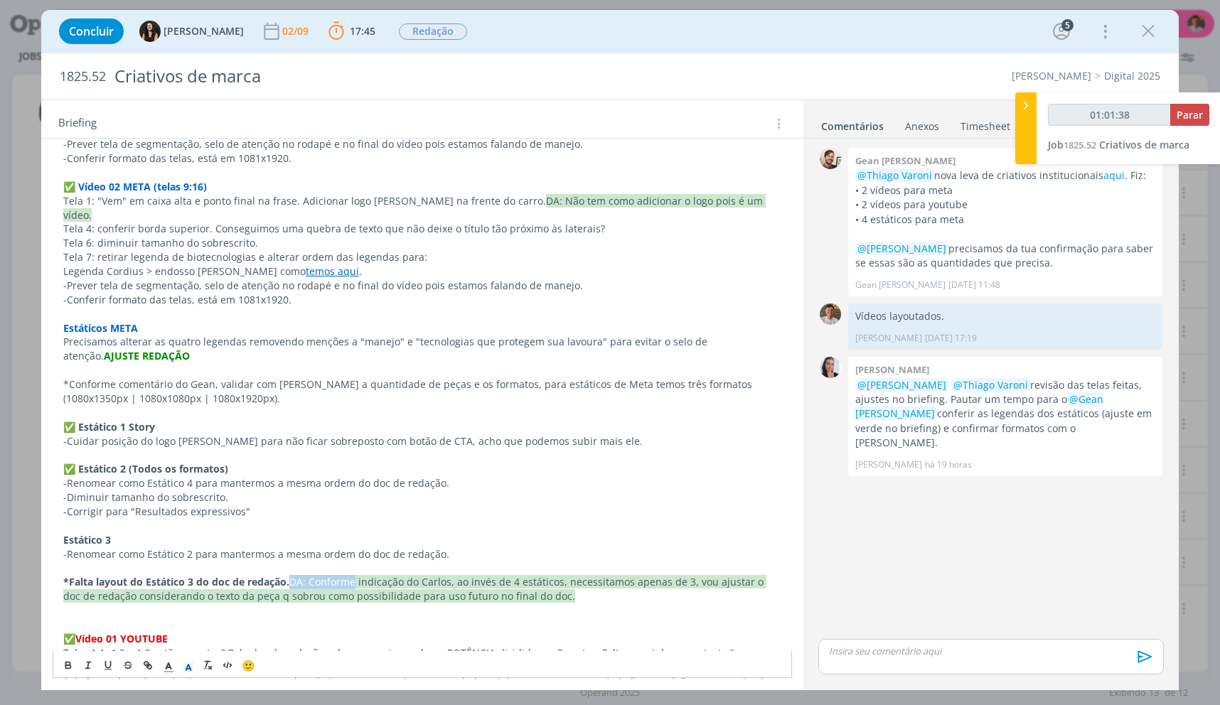
click at [292, 575] on span "DA: Conforme indicação do Carlos, ao invés de 4 estáticos, necessitamos apenas …" at bounding box center [414, 589] width 703 height 28
copy span "DA: Conforme"
click at [230, 448] on p "dialog" at bounding box center [422, 455] width 718 height 14
click at [236, 462] on p "﻿ ✅ ﻿ Estático 2 (Todos os formatos)" at bounding box center [422, 469] width 718 height 14
click at [122, 519] on p "dialog" at bounding box center [422, 526] width 718 height 14
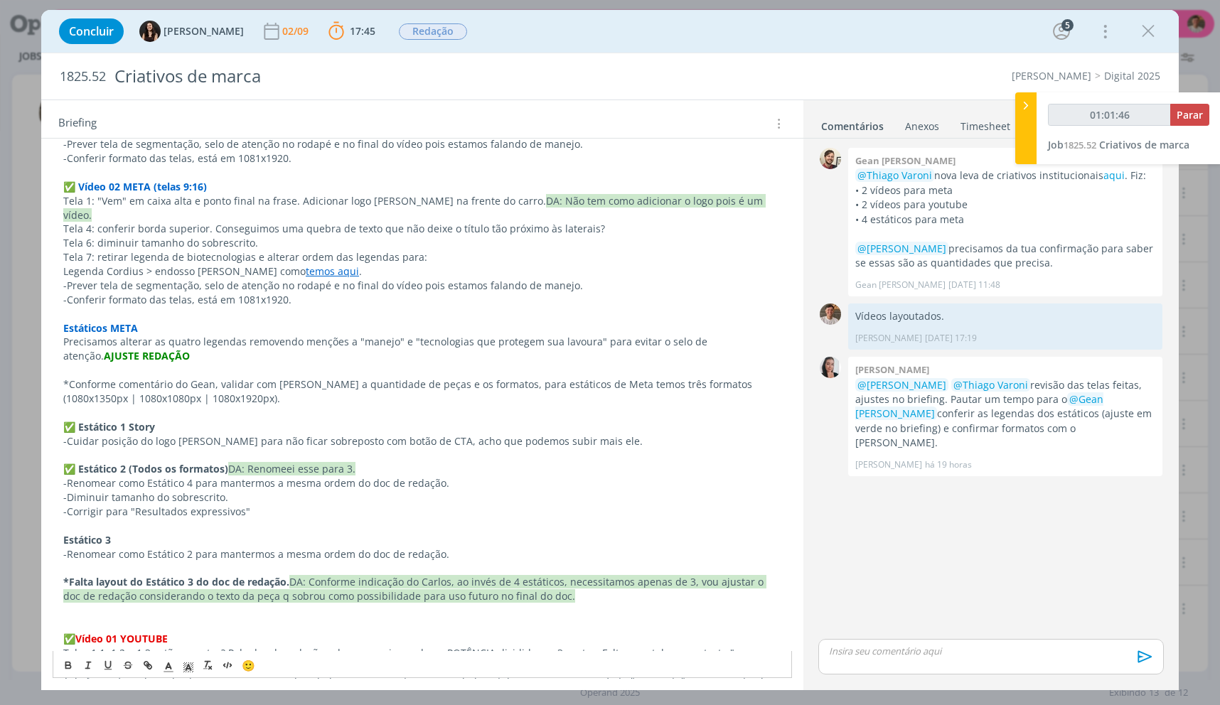
click at [127, 533] on p "Estático 3" at bounding box center [422, 540] width 718 height 14
click at [65, 462] on span "✅" at bounding box center [69, 469] width 12 height 14
click at [64, 533] on strong "Estático 3" at bounding box center [87, 540] width 48 height 14
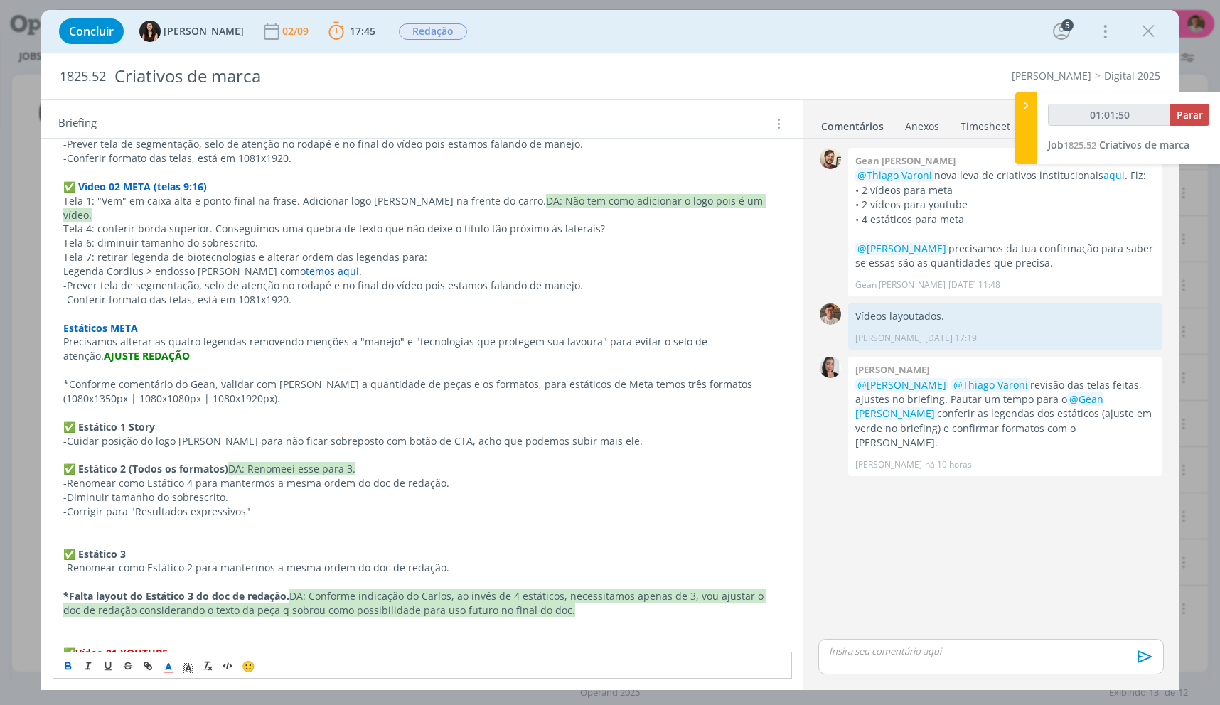
click at [100, 533] on p "﻿ ✅ ﻿ Estático 3" at bounding box center [422, 547] width 718 height 28
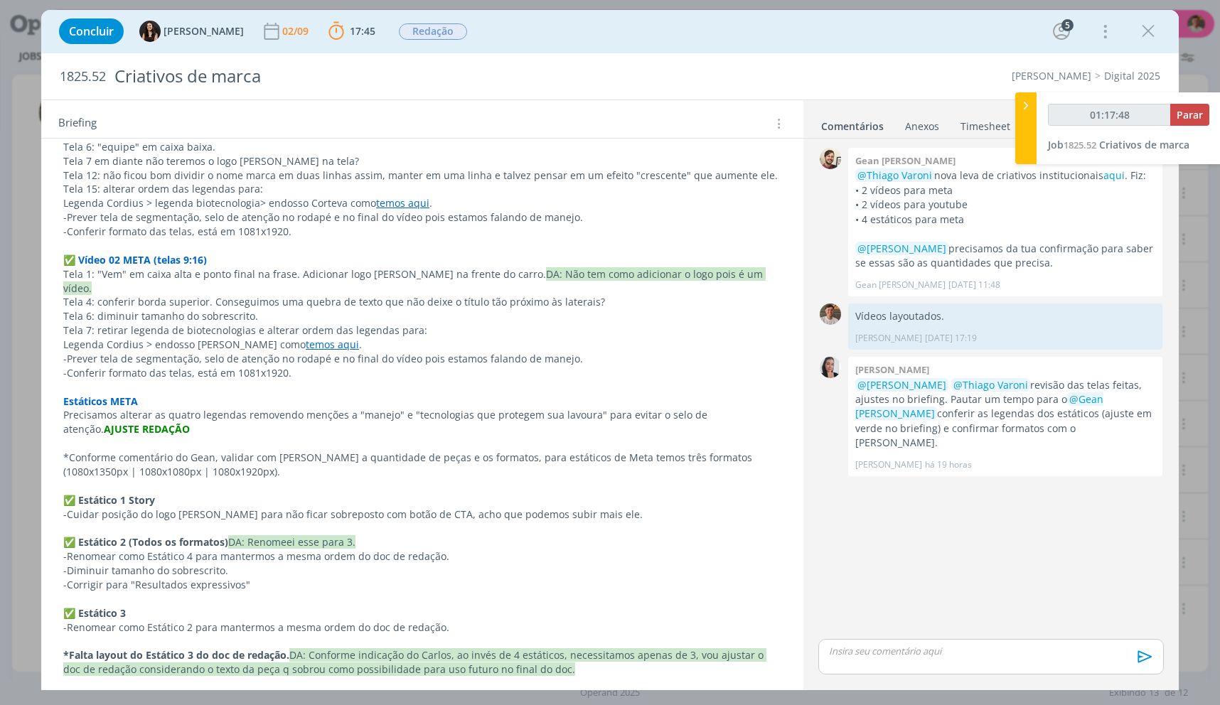
scroll to position [685, 0]
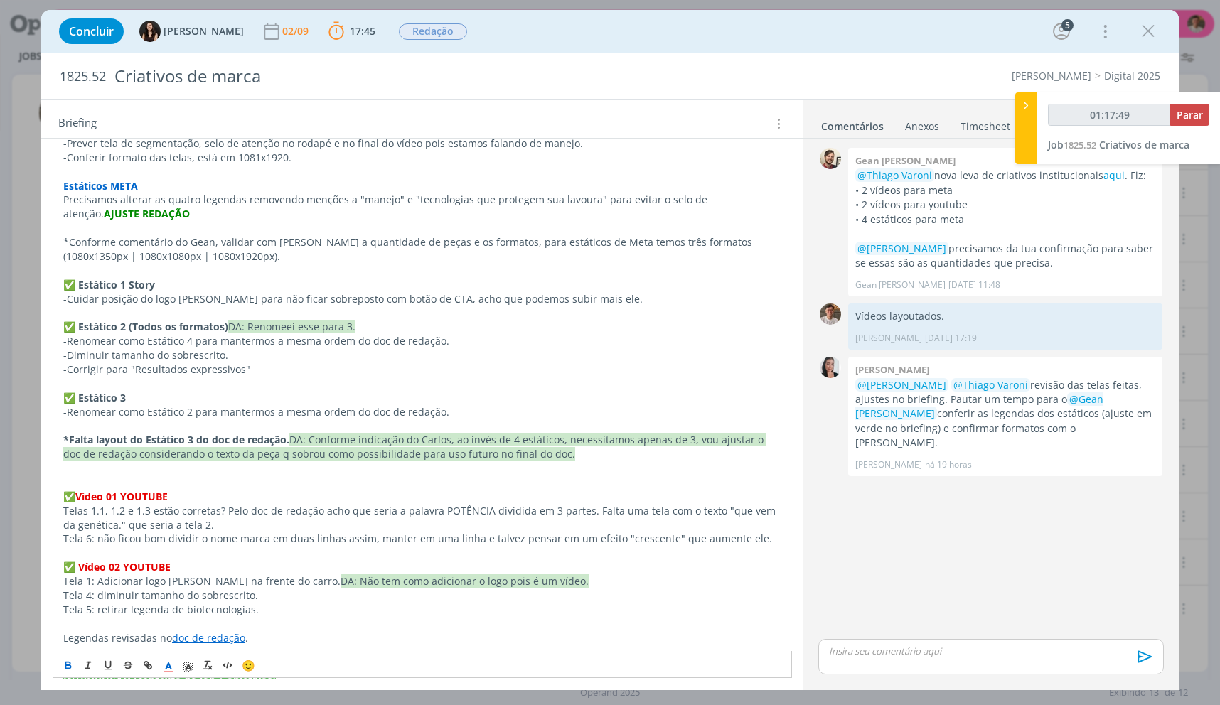
click at [201, 631] on link "doc de redação" at bounding box center [208, 638] width 73 height 14
click at [218, 644] on link "https://sobeae.sharepoint.com/:w:/s/SOBEAE/EekJZ4LbDO5AsJHmm2L3yo8BZ8aEAXNFY1kU…" at bounding box center [163, 651] width 107 height 18
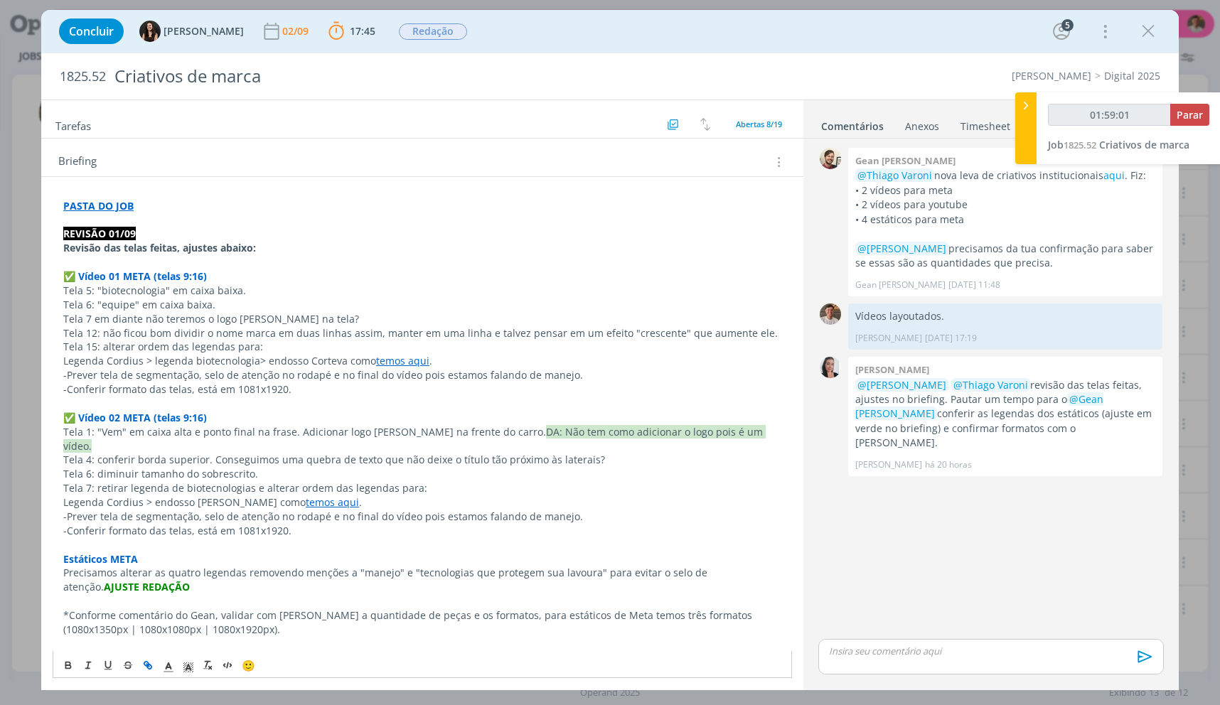
scroll to position [188, 0]
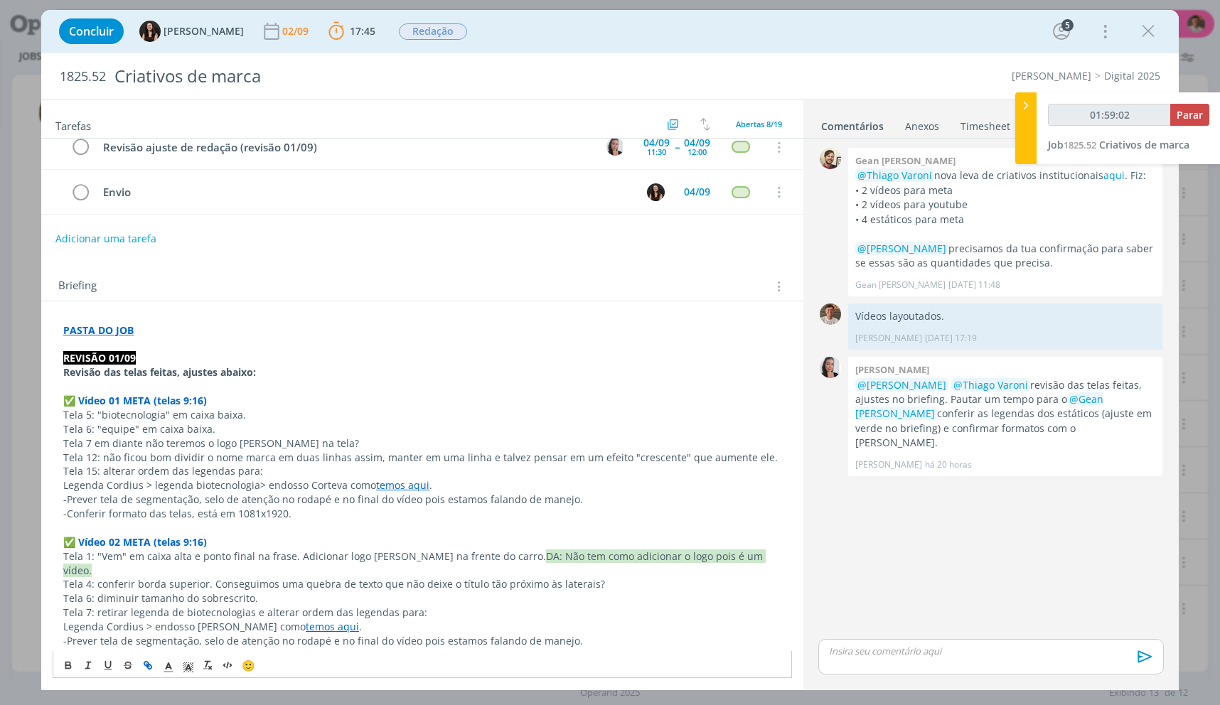
click at [83, 333] on strong "PASTA DO JOB" at bounding box center [98, 331] width 70 height 14
click at [118, 368] on div "https://sobeae.sharepoint.com/:f:/s/SOBEAE/EimlyWeGeWZNv-OHINFwHMgBcTbhkZROVsk4…" at bounding box center [183, 357] width 261 height 27
click at [120, 360] on link "https://sobeae.sharepoint.com/:f:/s/SOBEAE/EimlyWeGeWZNv-OHINFwHMgBcTbhkZROVsk4…" at bounding box center [155, 357] width 107 height 18
click at [1048, 636] on div "0 Gean paulo naue @Thiago Varoni nova leva de criativos institucionais aqui . F…" at bounding box center [991, 390] width 357 height 492
type input "01:59:34"
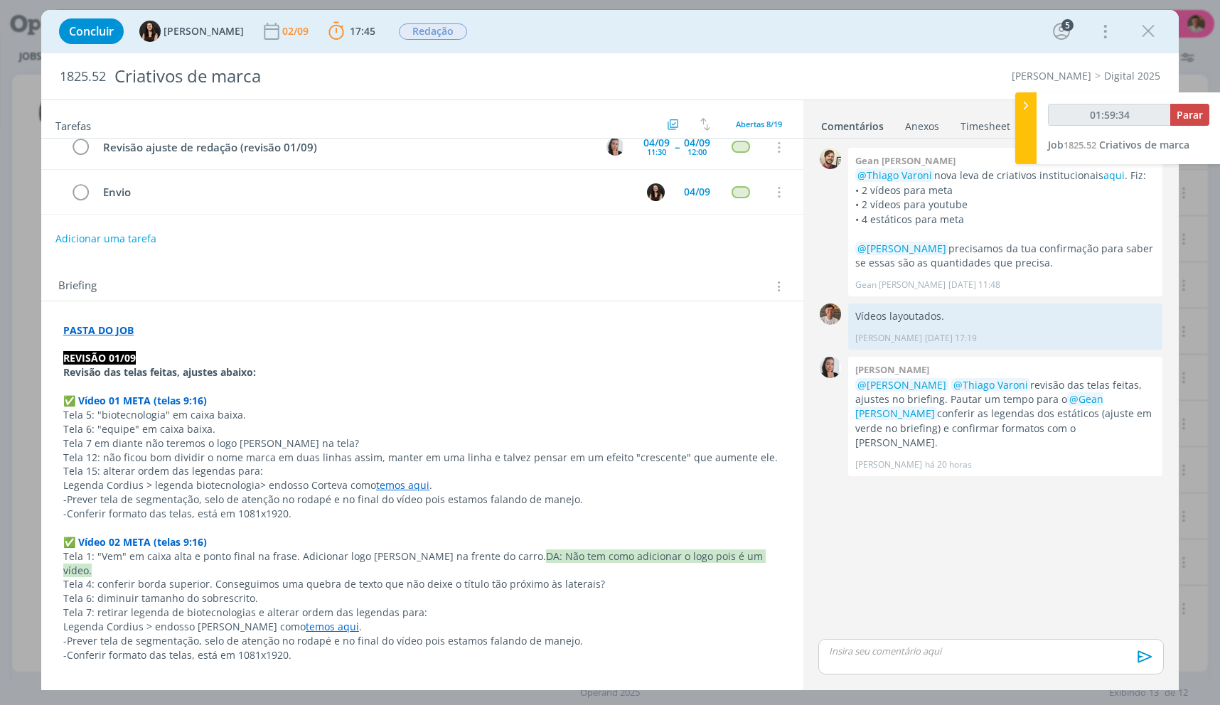
click at [1042, 645] on p "dialog" at bounding box center [991, 651] width 323 height 13
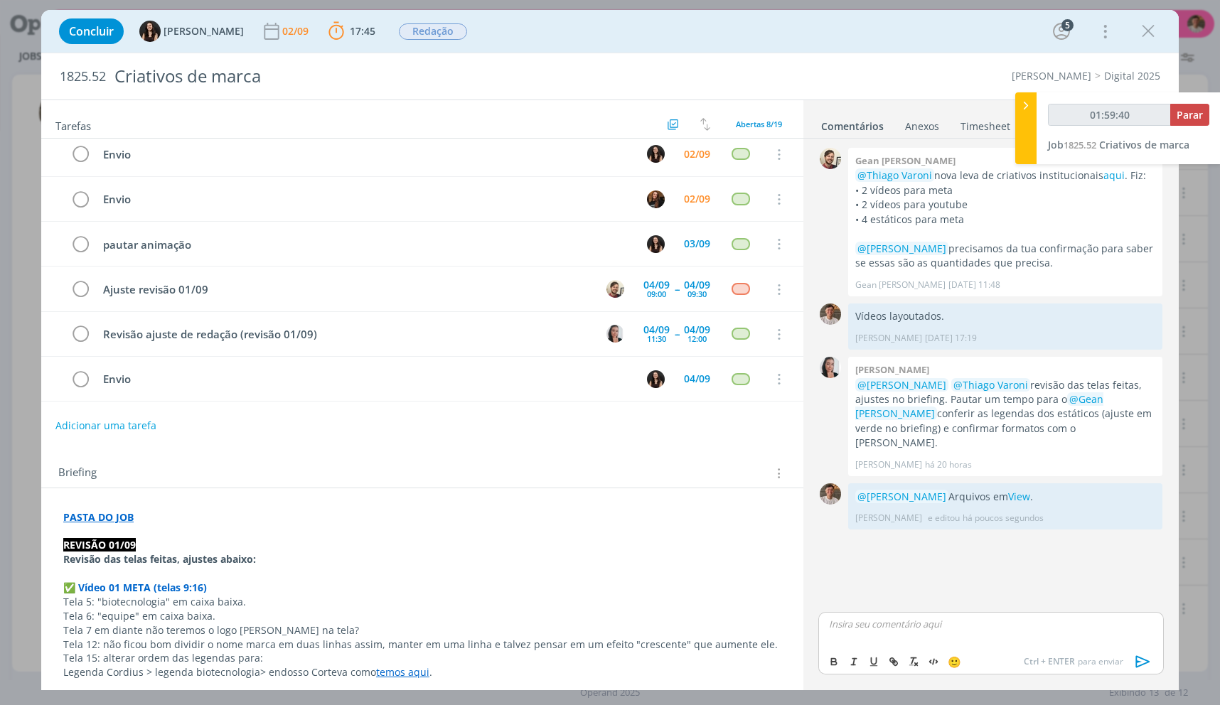
scroll to position [0, 0]
type input "01:59:41"
click at [1187, 115] on span "Parar" at bounding box center [1190, 115] width 26 height 14
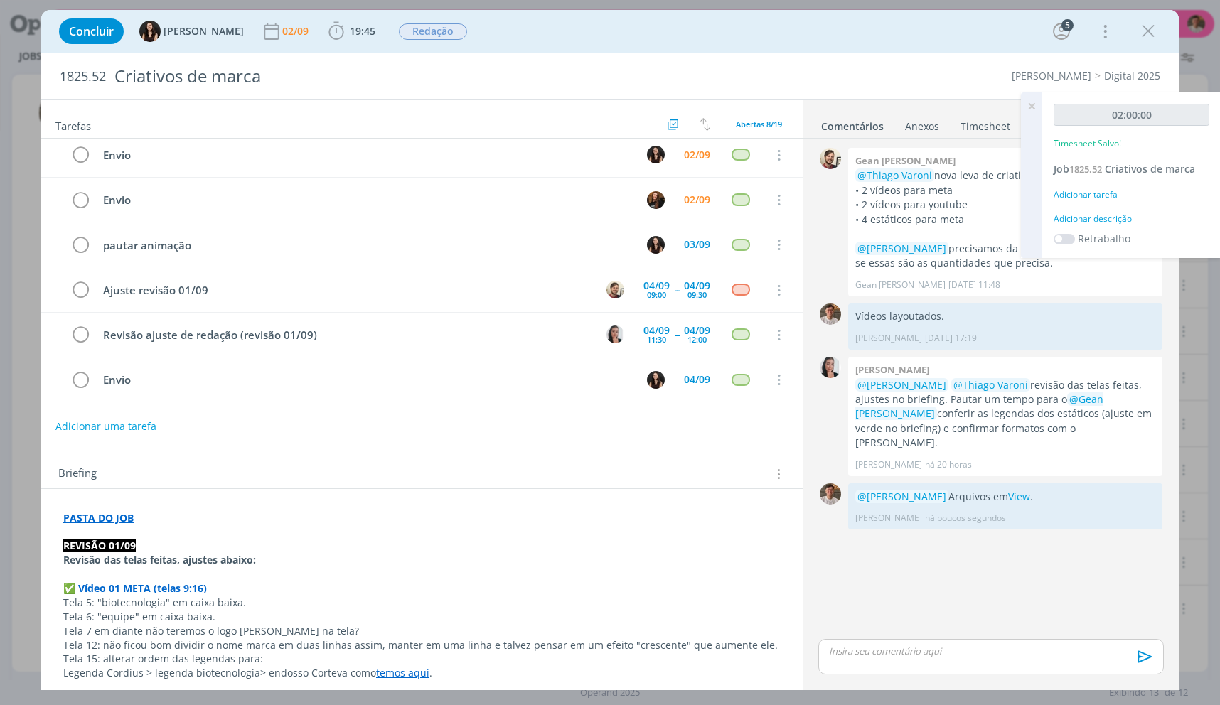
click at [1109, 224] on div "Adicionar descrição" at bounding box center [1132, 219] width 156 height 13
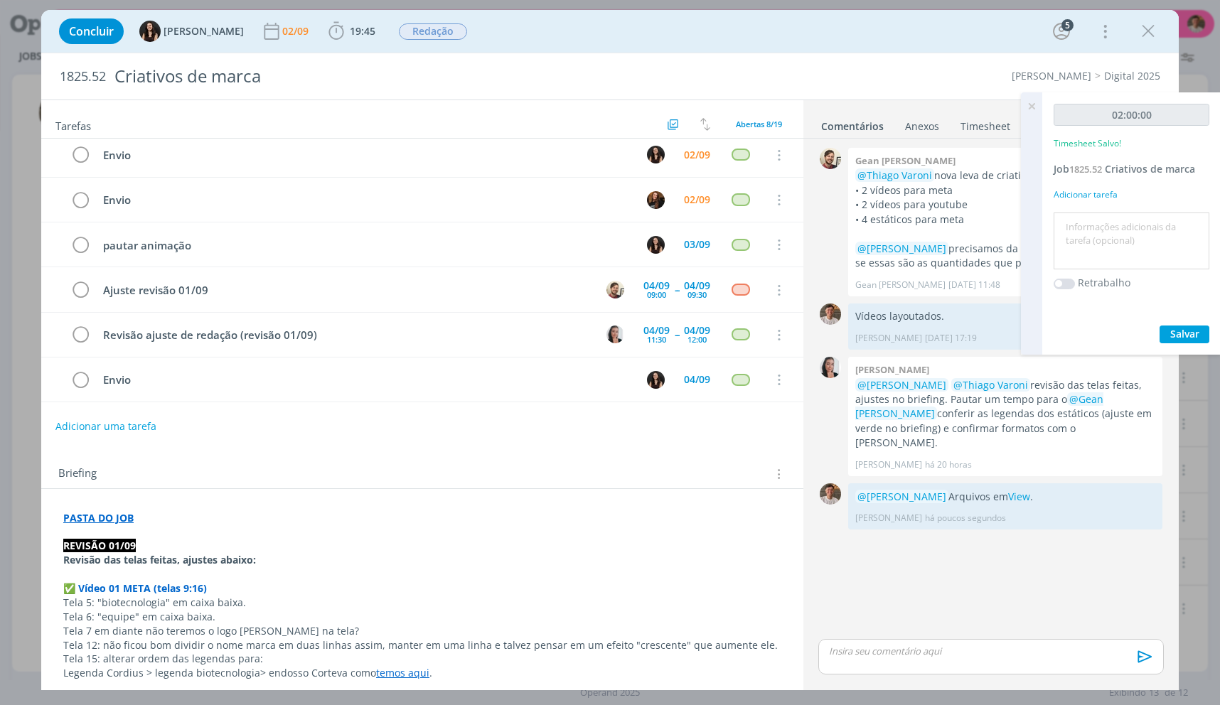
click at [1109, 224] on textarea at bounding box center [1131, 241] width 149 height 50
drag, startPoint x: 1109, startPoint y: 224, endPoint x: 1104, endPoint y: 237, distance: 13.7
click at [1104, 237] on textarea at bounding box center [1131, 241] width 149 height 50
type textarea "Ajustes"
click at [1160, 326] on button "Salvar" at bounding box center [1185, 335] width 50 height 18
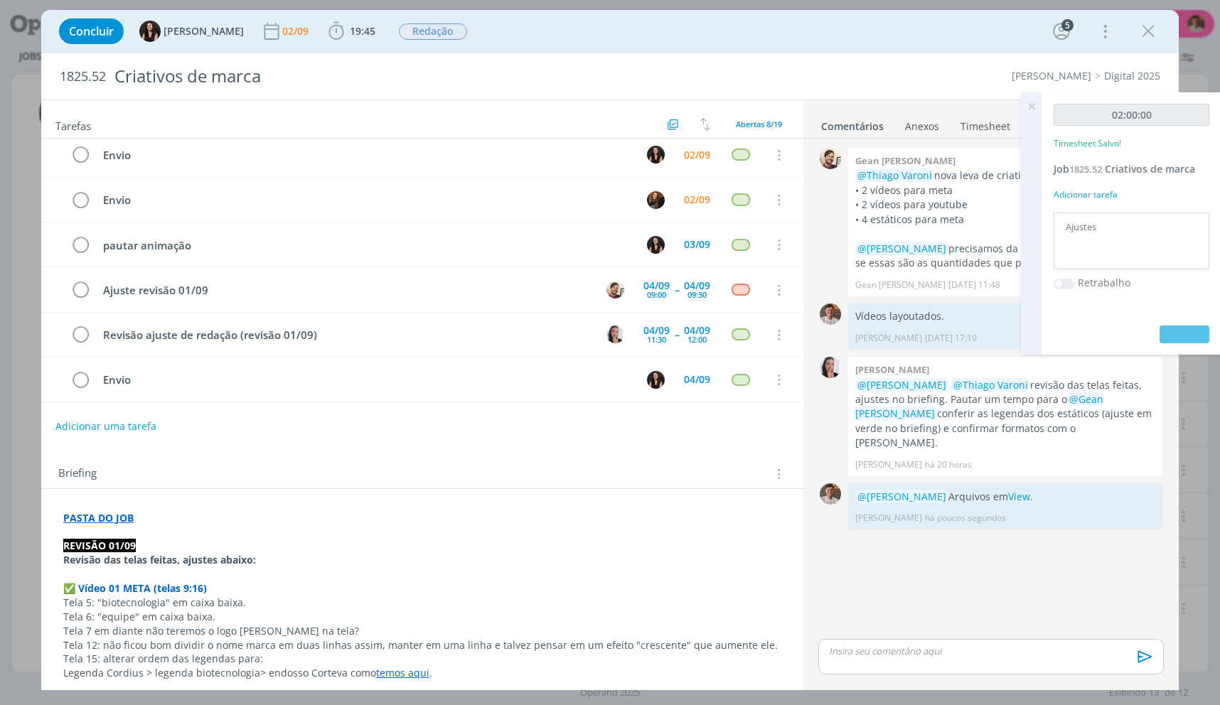
click at [1025, 111] on icon at bounding box center [1032, 106] width 26 height 28
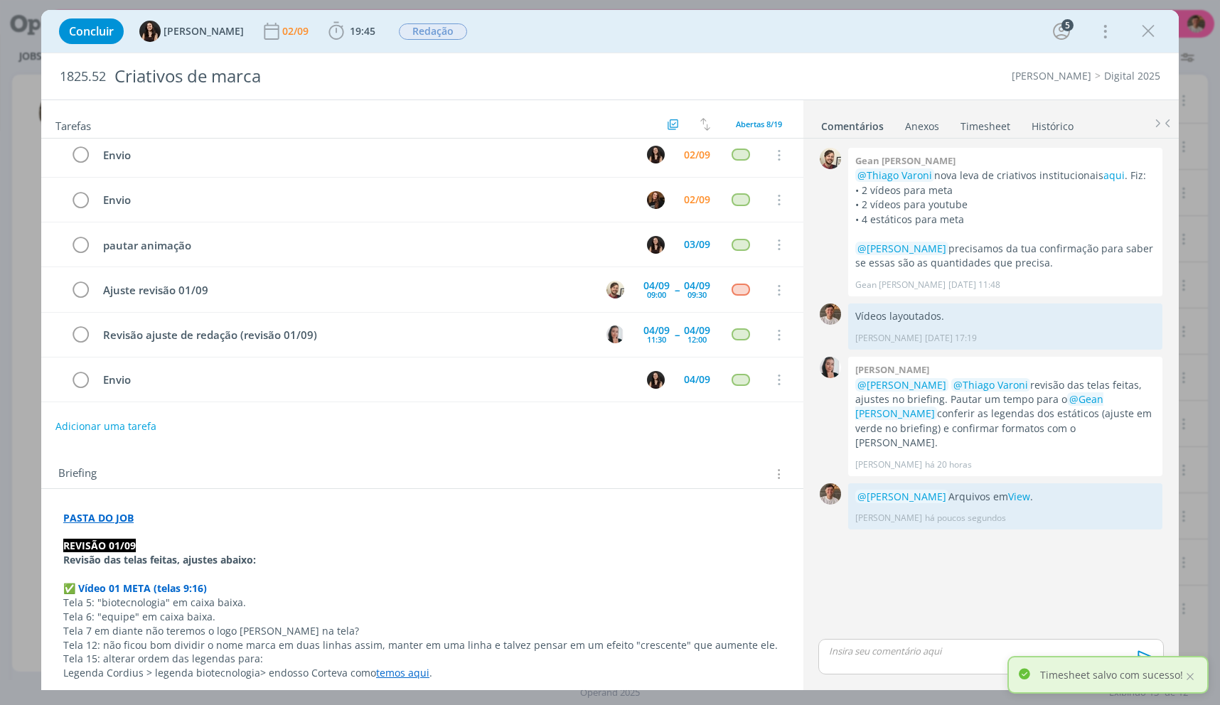
click at [993, 119] on link "Timesheet" at bounding box center [985, 123] width 51 height 21
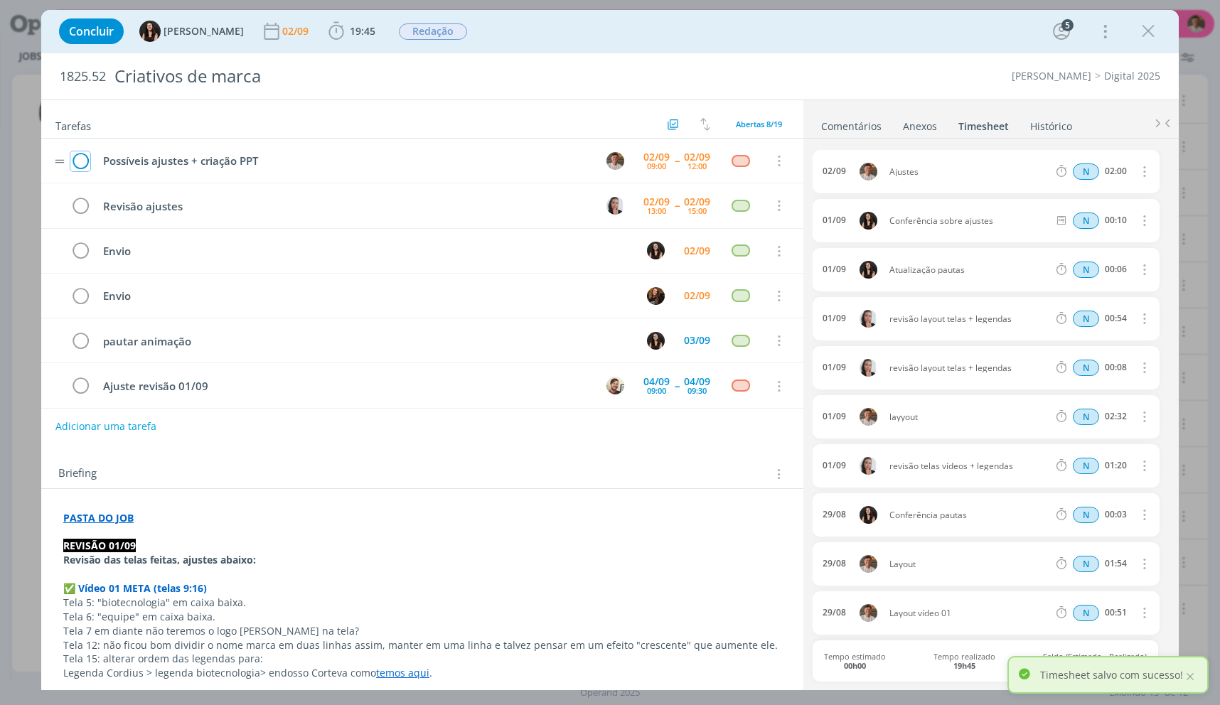
click at [76, 154] on icon "dialog" at bounding box center [80, 161] width 20 height 21
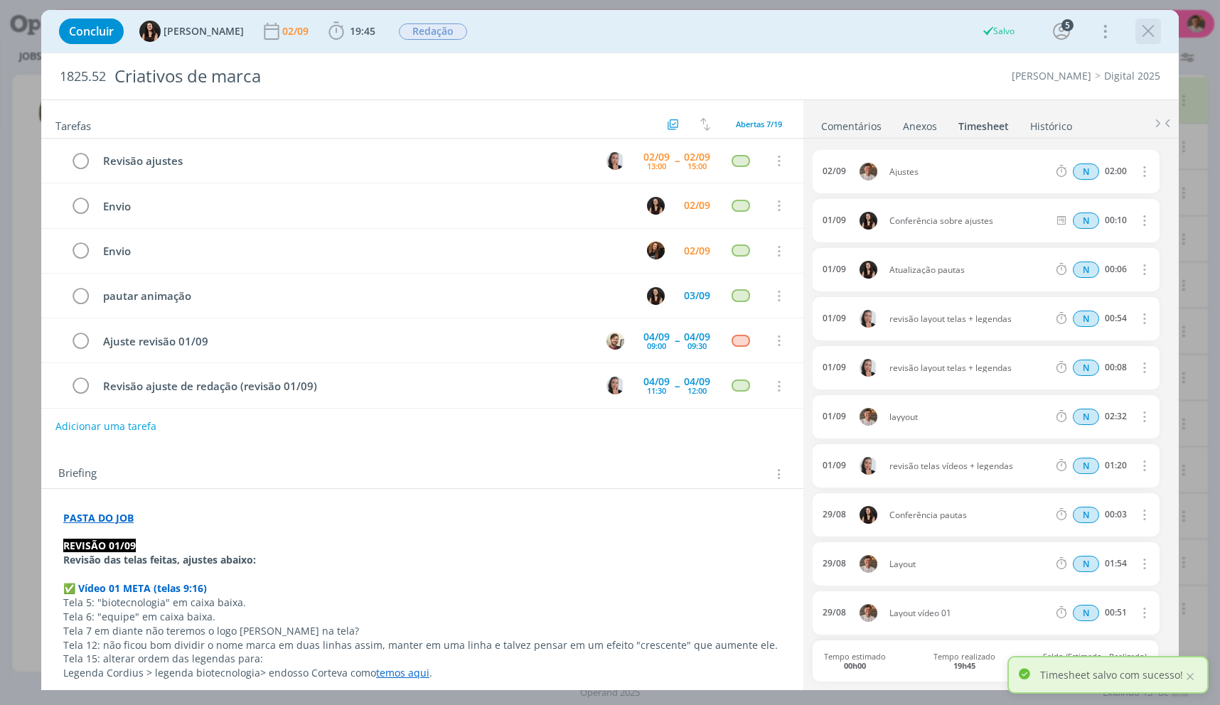
drag, startPoint x: 1143, startPoint y: 36, endPoint x: 1135, endPoint y: 46, distance: 13.1
click at [1143, 36] on icon "dialog" at bounding box center [1148, 31] width 21 height 21
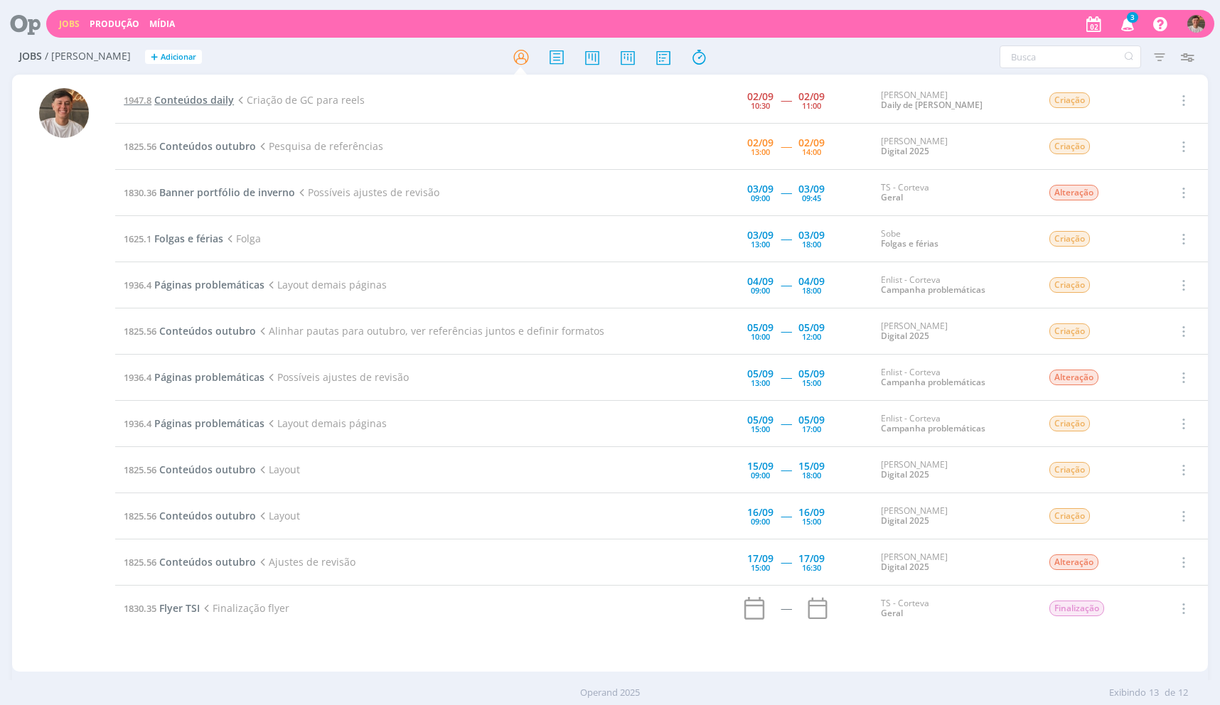
click at [222, 104] on span "Conteúdos daily" at bounding box center [194, 100] width 80 height 14
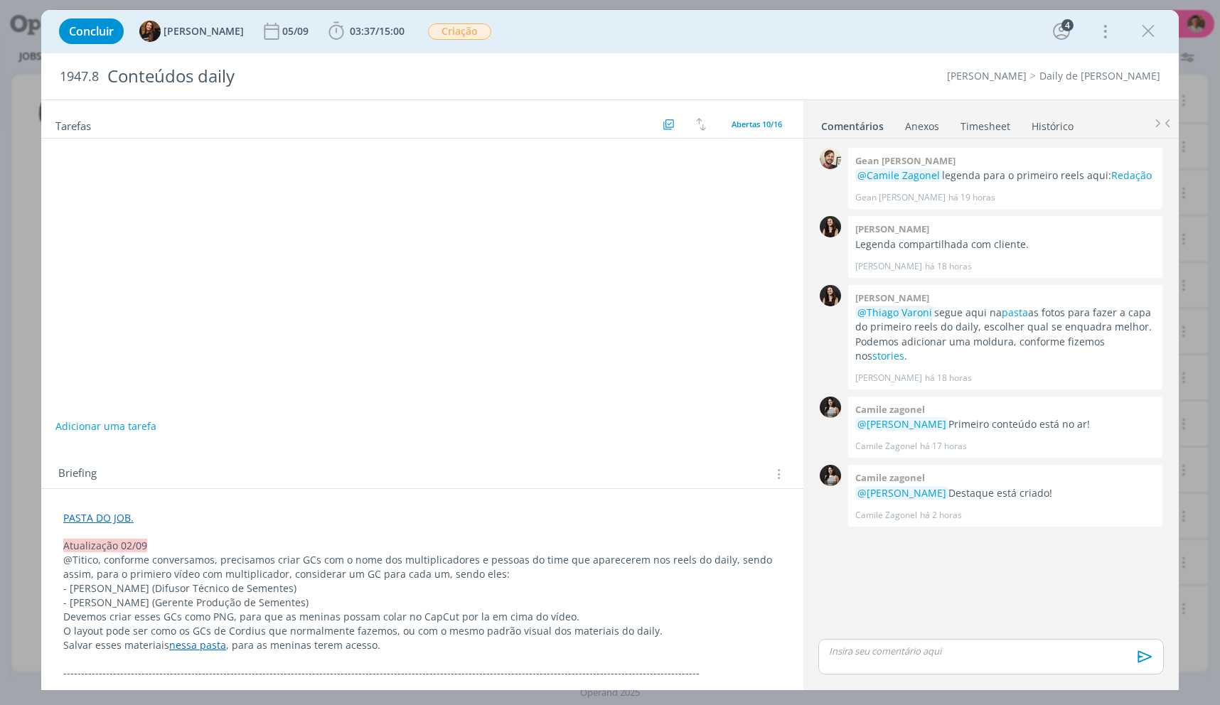
click at [68, 315] on div "Publicação de materiais 02/09 15:00 -- 02/09 16:00 Cancelar Publicação de mater…" at bounding box center [422, 364] width 762 height 450
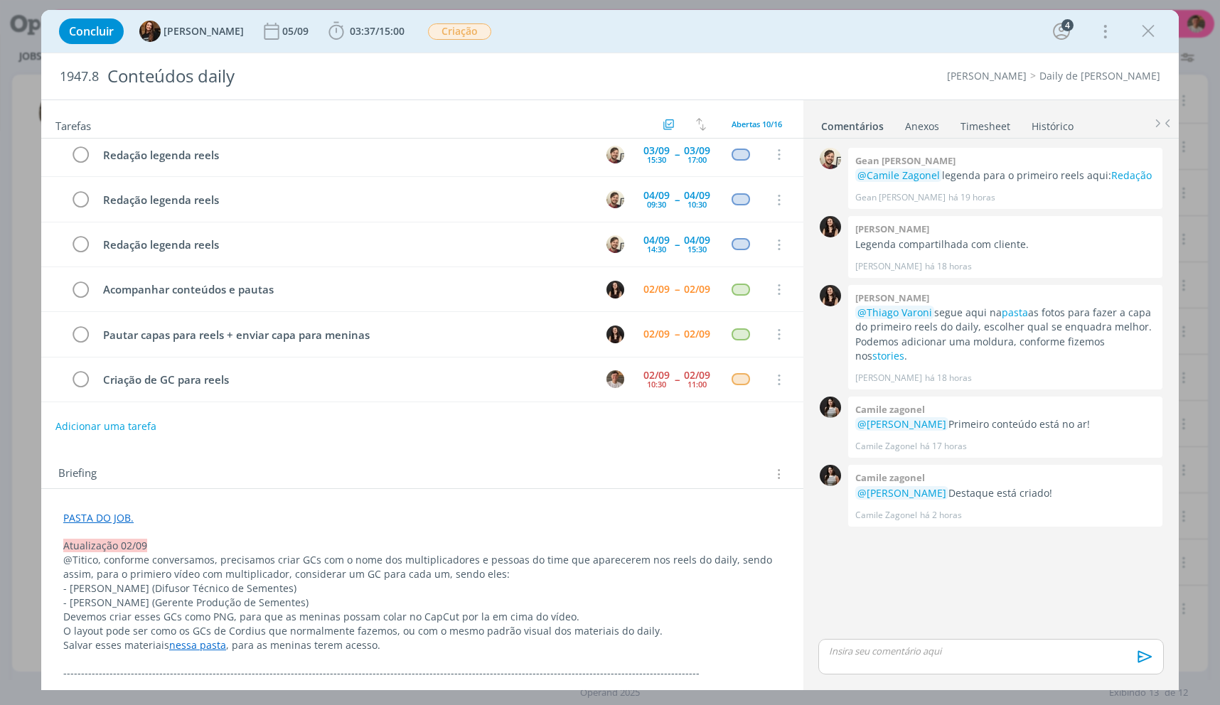
drag, startPoint x: 103, startPoint y: 511, endPoint x: 119, endPoint y: 527, distance: 22.1
click at [103, 511] on link "PASTA DO JOB." at bounding box center [98, 518] width 70 height 14
click at [129, 540] on link "[URL][DOMAIN_NAME]" at bounding box center [155, 545] width 107 height 18
click at [882, 665] on div "dialog" at bounding box center [991, 657] width 346 height 36
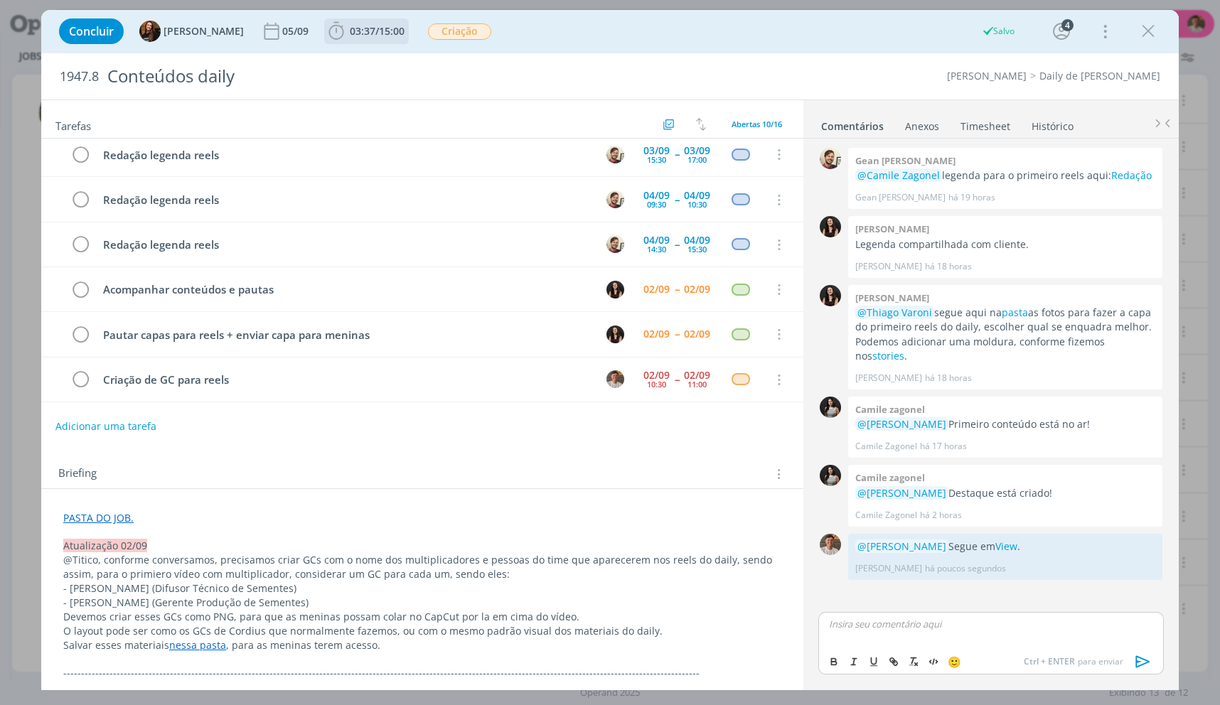
drag, startPoint x: 365, startPoint y: 48, endPoint x: 372, endPoint y: 39, distance: 11.7
click at [365, 48] on div "Concluir Tayná Morsch 05/09 03:37 / 15:00 Iniciar Apontar Data * 02/09/2025 Hor…" at bounding box center [610, 31] width 1138 height 43
click at [372, 39] on span "03:37 / 15:00" at bounding box center [367, 31] width 82 height 21
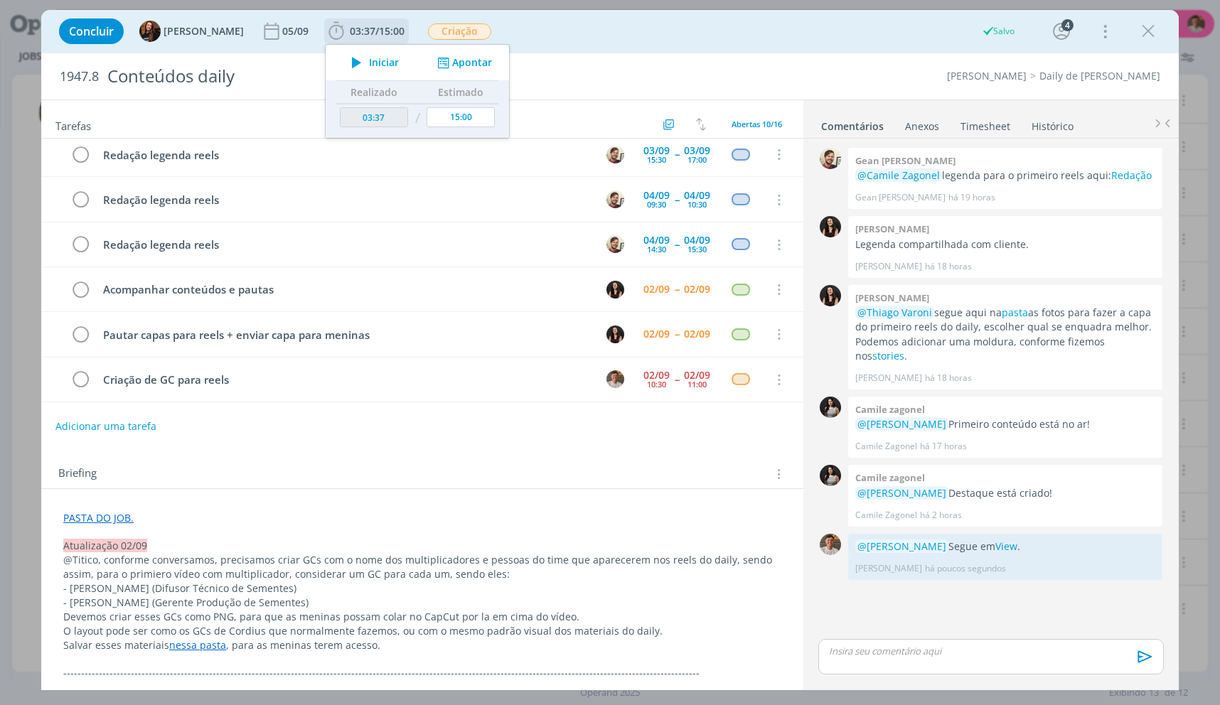
click at [378, 48] on div "Iniciar Apontar" at bounding box center [417, 63] width 183 height 36
click at [382, 51] on div "Iniciar Apontar" at bounding box center [417, 63] width 183 height 36
click at [383, 59] on span "Iniciar" at bounding box center [384, 63] width 30 height 10
drag, startPoint x: 557, startPoint y: 50, endPoint x: 550, endPoint y: 26, distance: 25.4
click at [558, 50] on div "Concluir Tayná Morsch 05/09 03:37 / 15:00 Iniciar Apontar Data * 02/09/2025 Hor…" at bounding box center [610, 31] width 1138 height 43
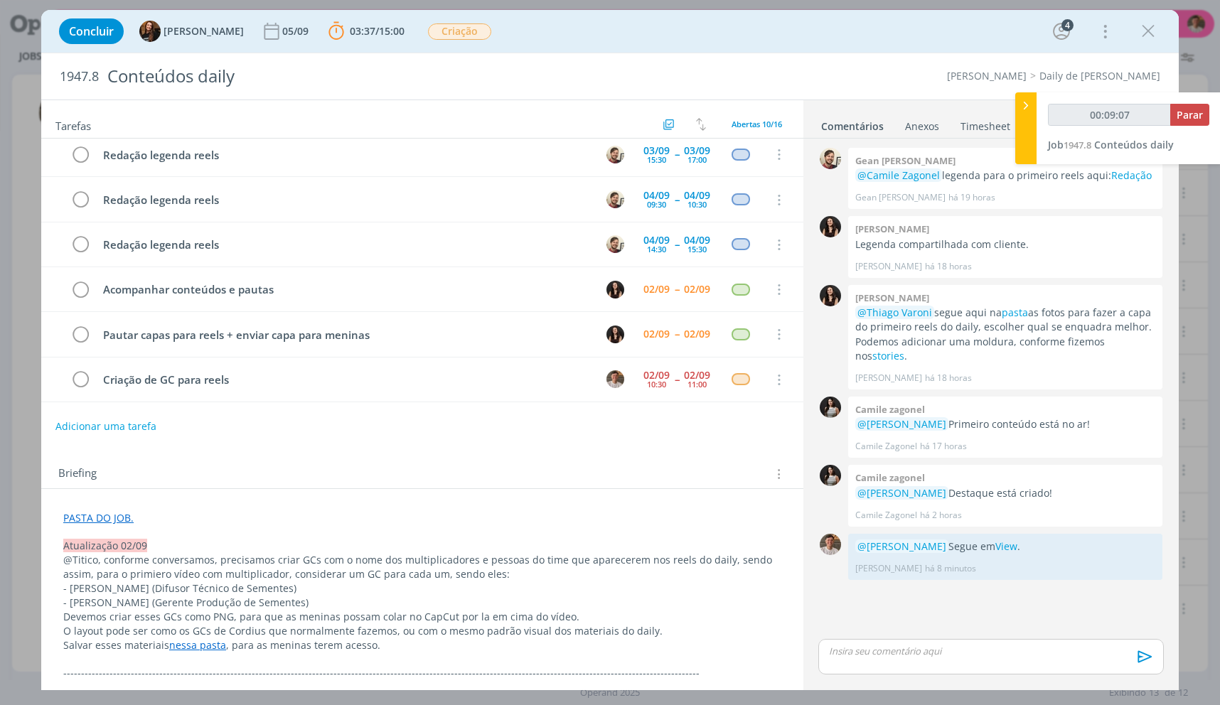
type input "00:09:08"
click at [1196, 125] on button "Parar" at bounding box center [1189, 115] width 39 height 22
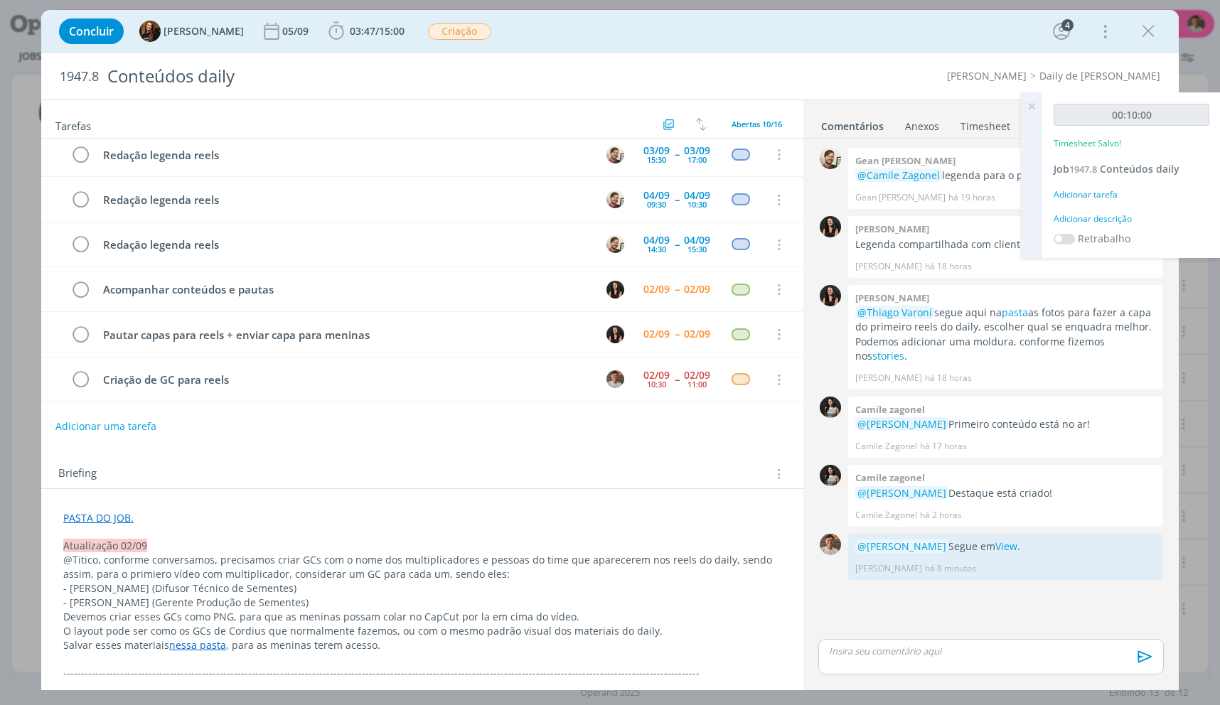
click at [1120, 228] on div "00:10:00 Timesheet Salvo! Job 1947.8 Conteúdos daily Adicionar tarefa Adicionar…" at bounding box center [1131, 175] width 178 height 166
click at [1114, 220] on div "Adicionar descrição" at bounding box center [1132, 219] width 156 height 13
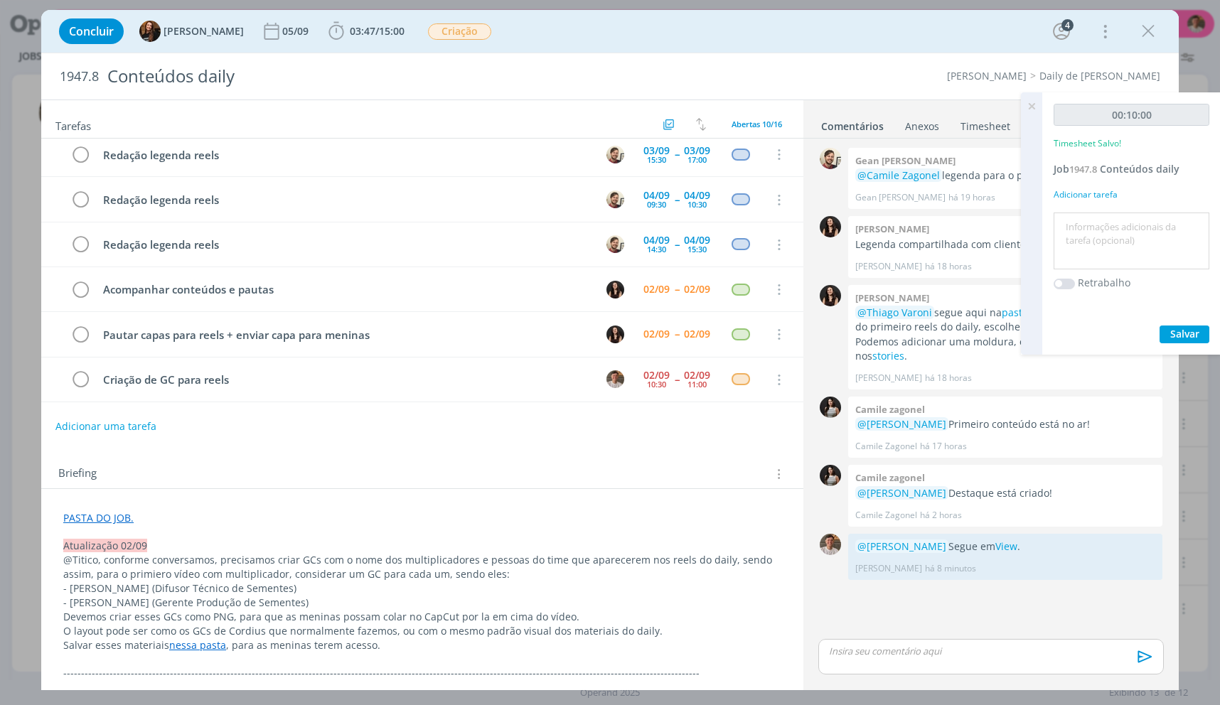
click at [1114, 220] on textarea at bounding box center [1131, 241] width 149 height 50
type textarea "GC"
click at [1173, 327] on span "Salvar" at bounding box center [1184, 334] width 29 height 14
click at [1038, 118] on icon at bounding box center [1032, 106] width 26 height 28
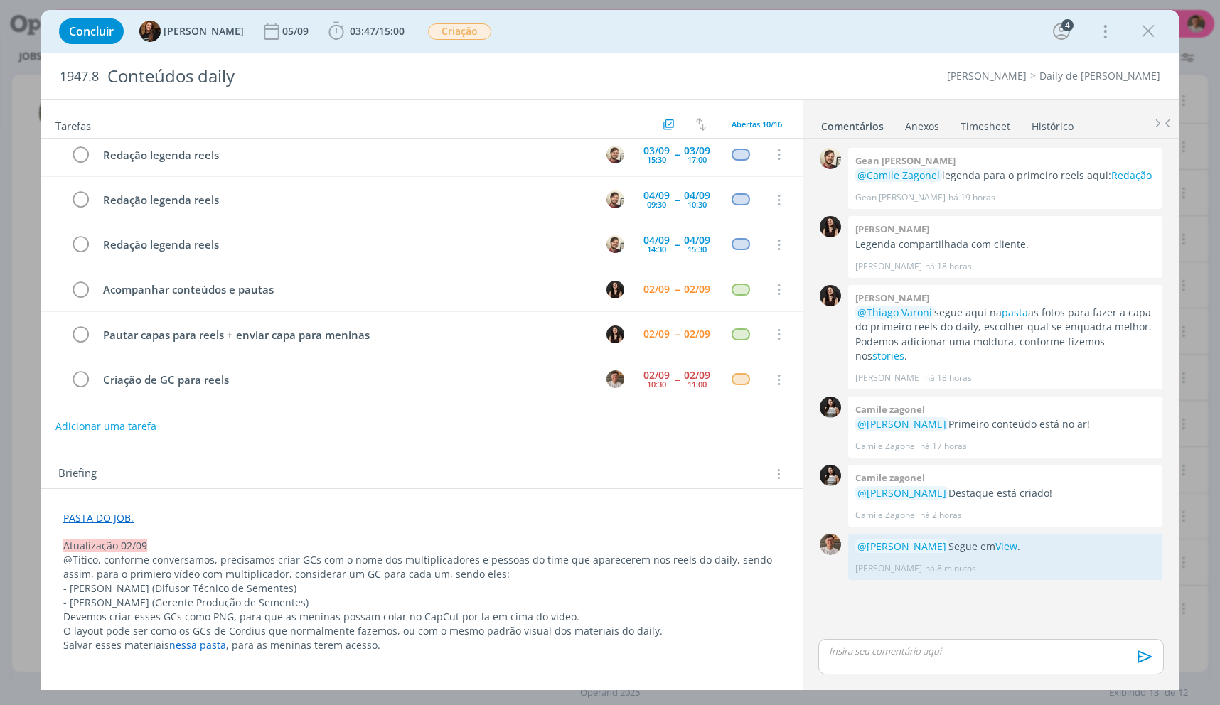
click at [1026, 110] on ul "Comentários Anexos 0 Timesheet Histórico" at bounding box center [991, 119] width 375 height 38
click at [89, 387] on icon "dialog" at bounding box center [80, 380] width 20 height 21
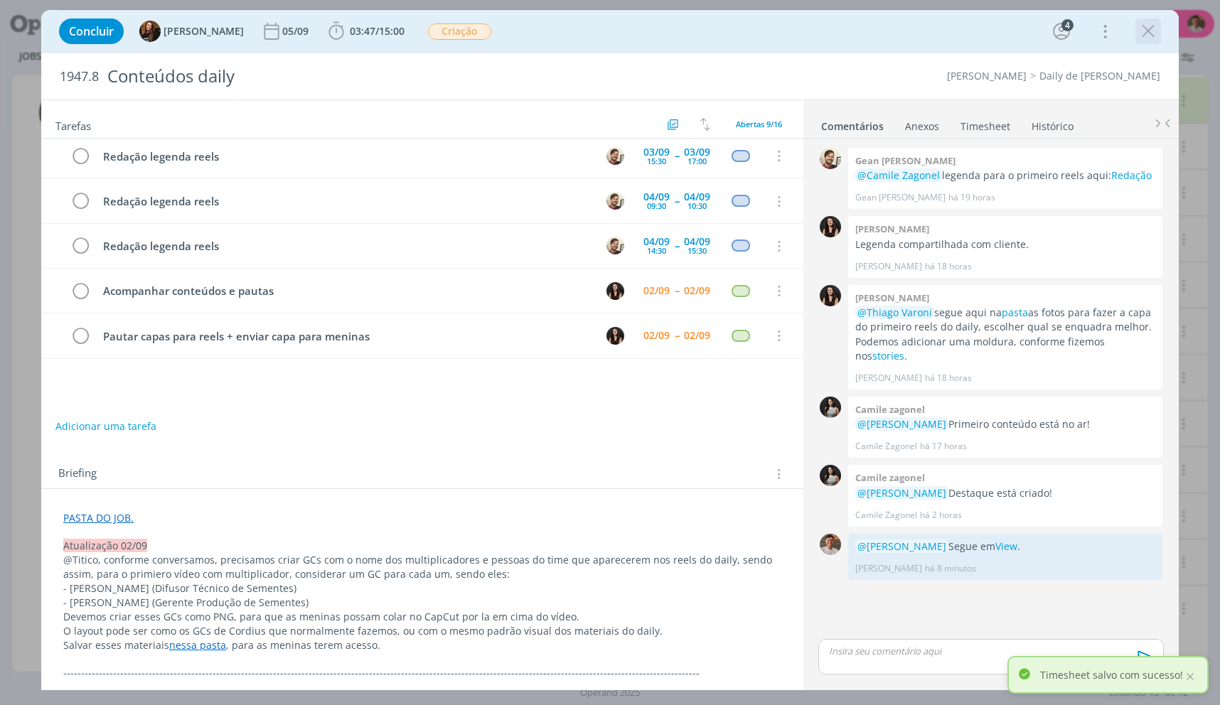
click at [1139, 30] on icon "dialog" at bounding box center [1148, 31] width 21 height 21
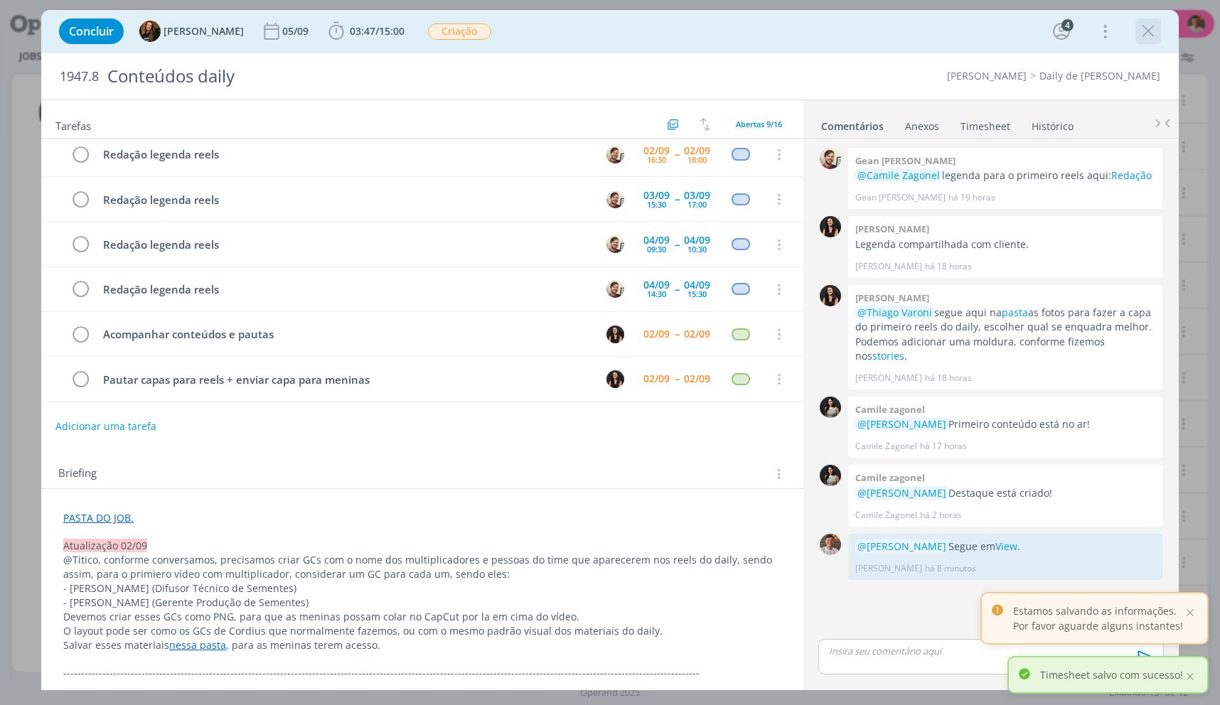
scroll to position [185, 0]
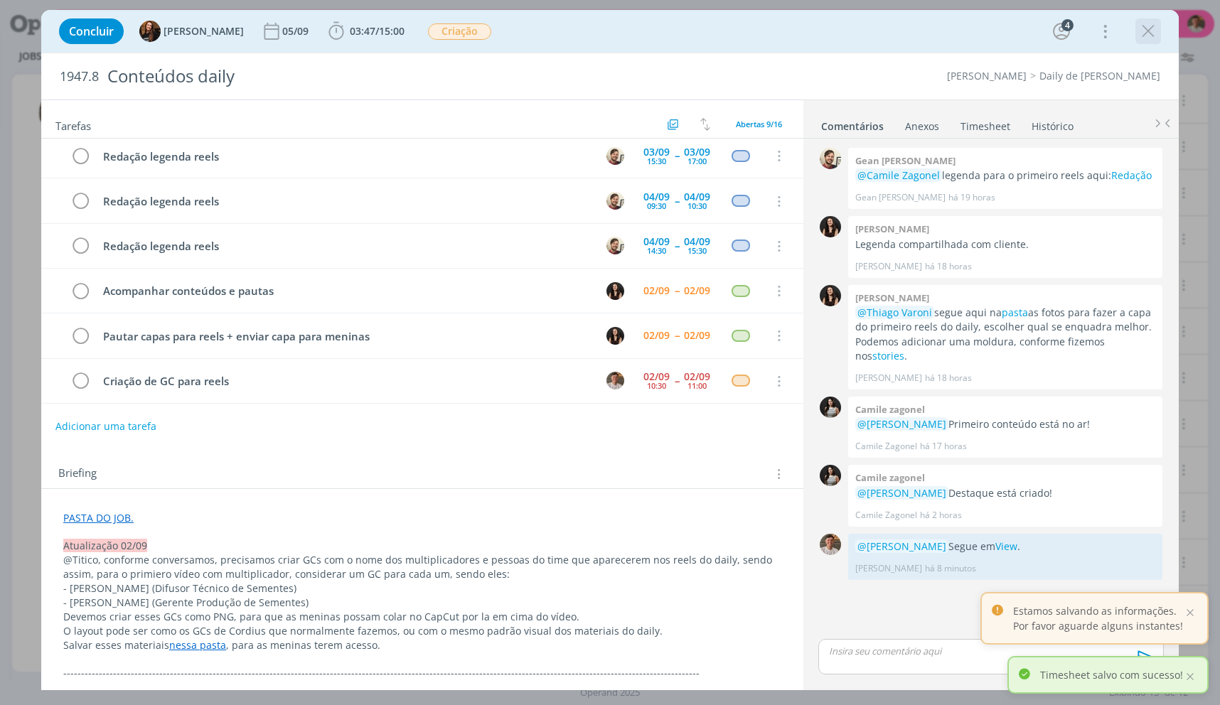
click at [1153, 31] on icon "dialog" at bounding box center [1148, 31] width 21 height 21
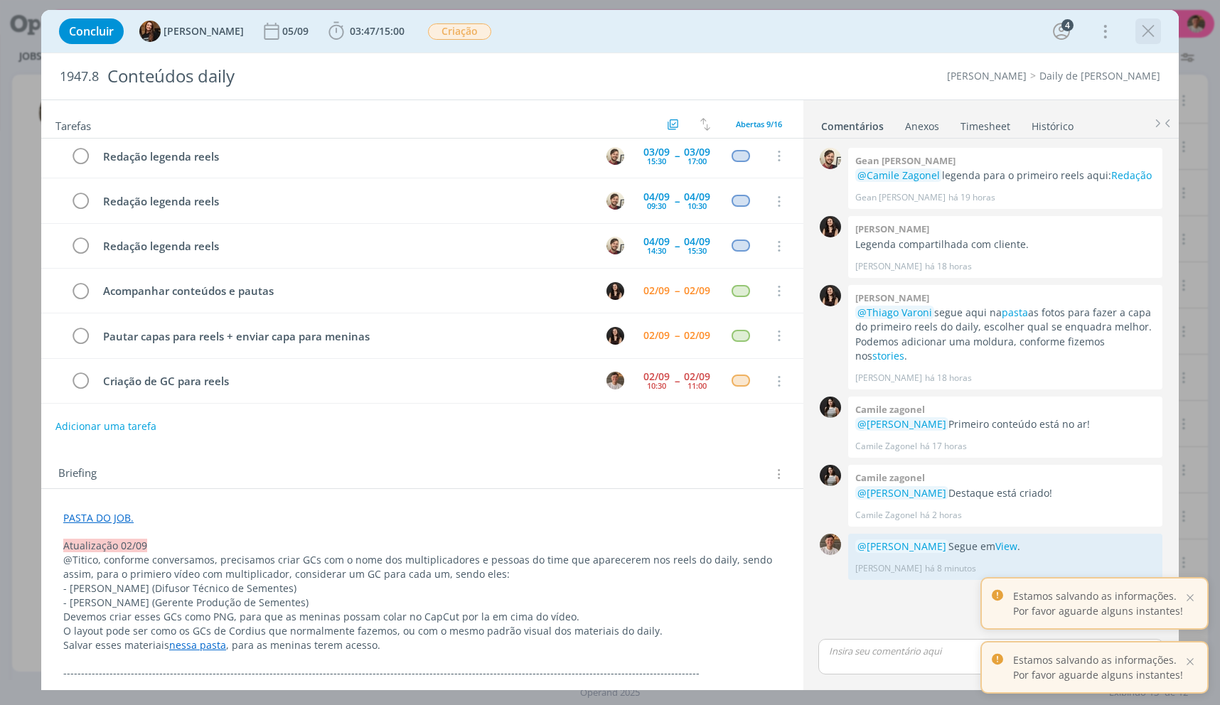
click at [1148, 26] on icon "dialog" at bounding box center [1148, 31] width 21 height 21
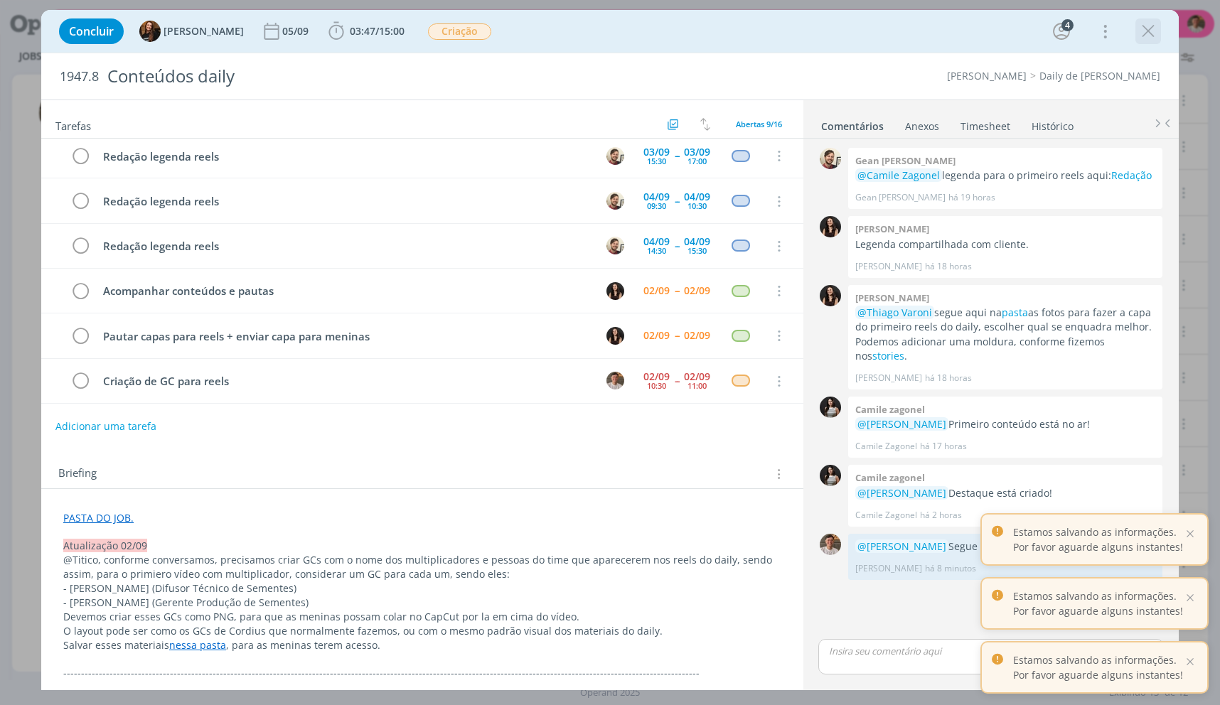
click at [1148, 26] on icon "dialog" at bounding box center [1148, 31] width 21 height 21
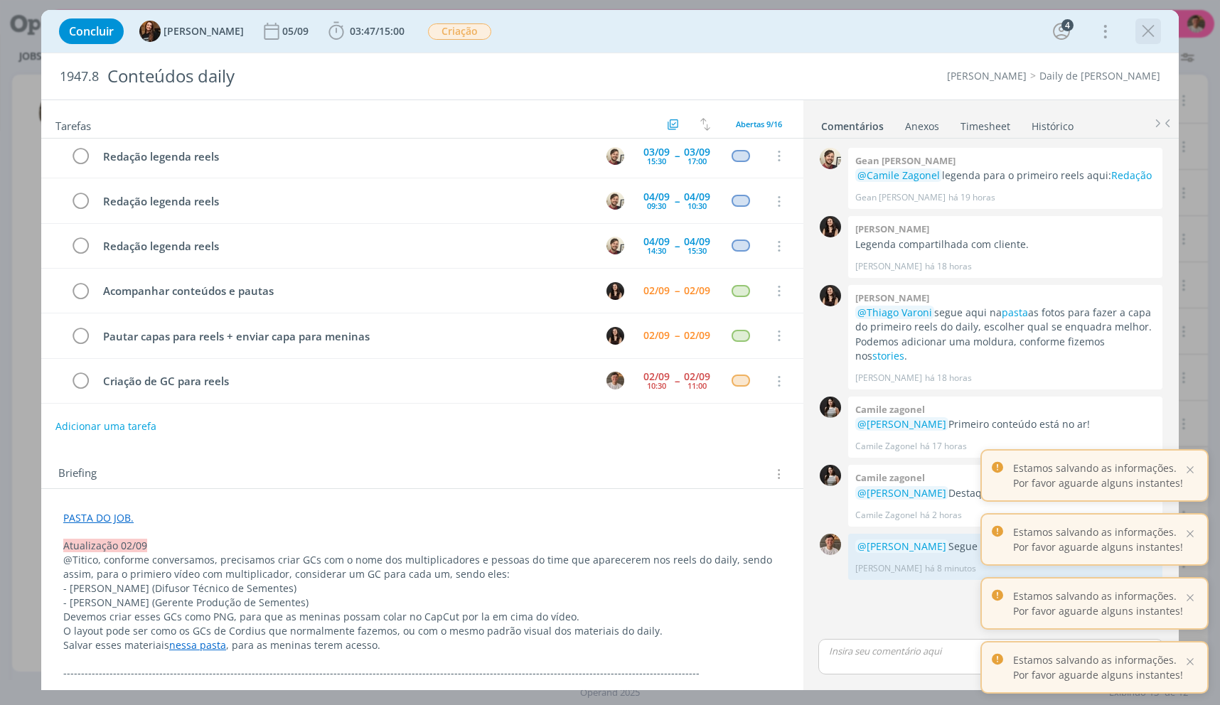
click at [1148, 26] on icon "dialog" at bounding box center [1148, 31] width 21 height 21
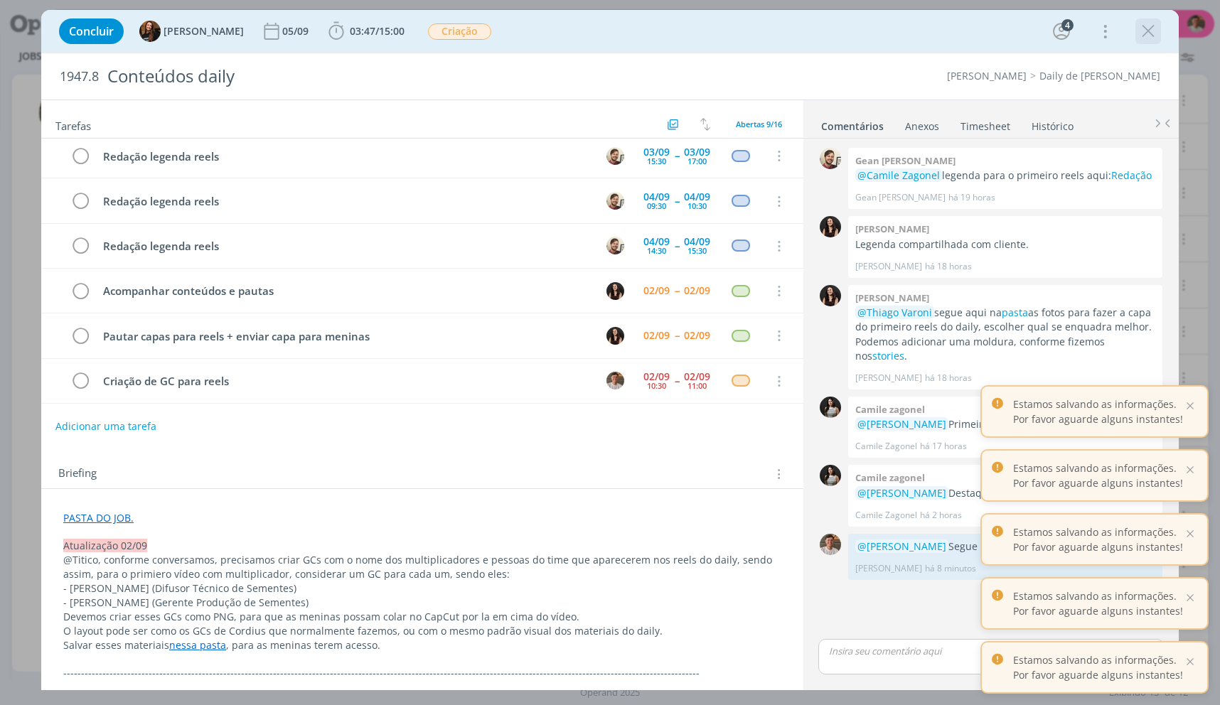
click at [1148, 26] on icon "dialog" at bounding box center [1148, 31] width 21 height 21
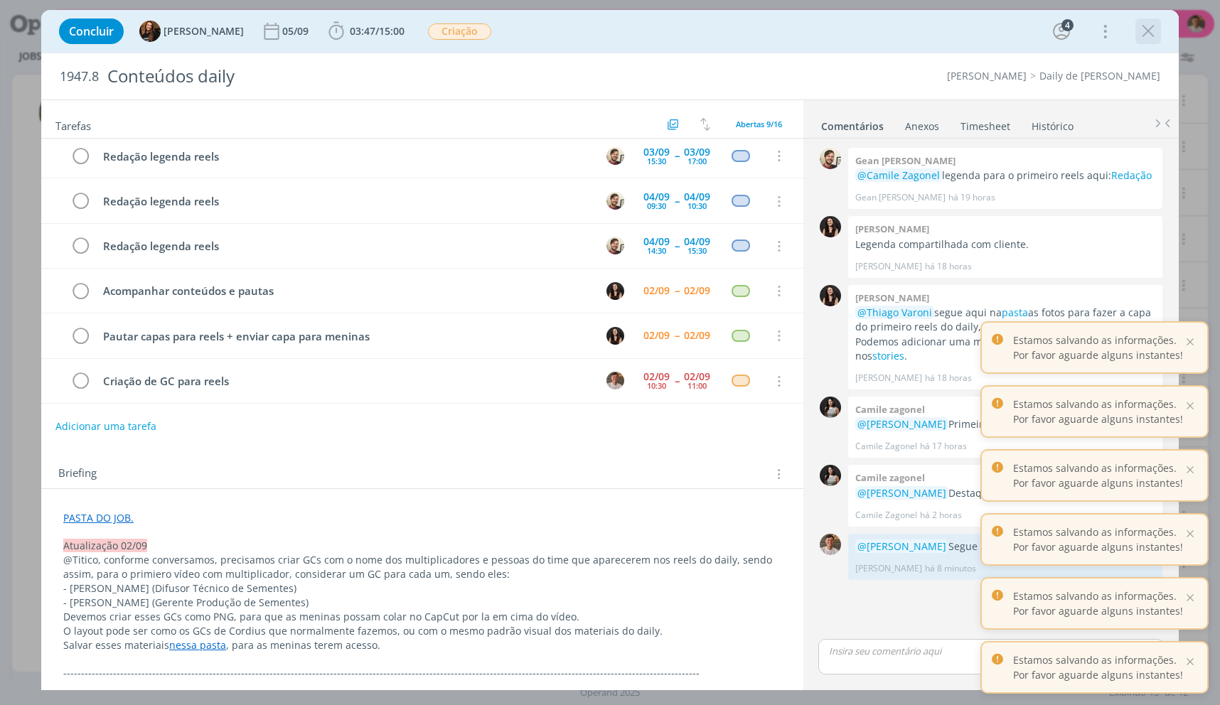
click at [1148, 26] on icon "dialog" at bounding box center [1148, 31] width 21 height 21
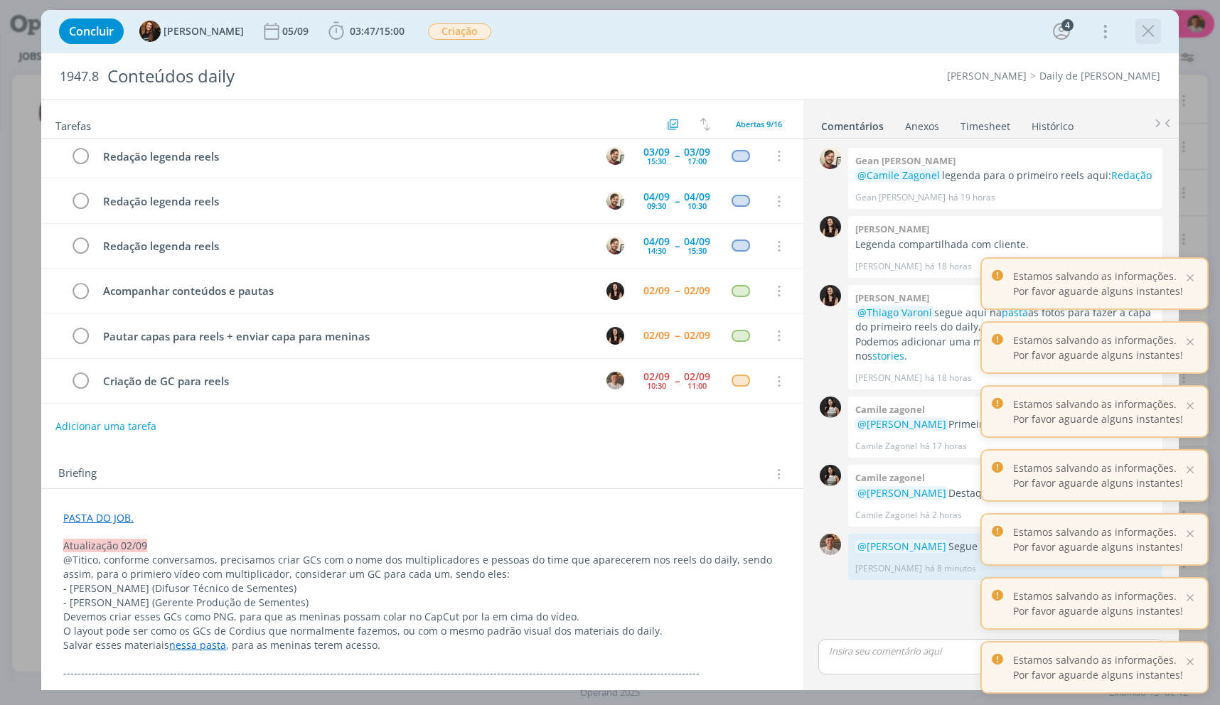
click at [1148, 26] on icon "dialog" at bounding box center [1148, 31] width 21 height 21
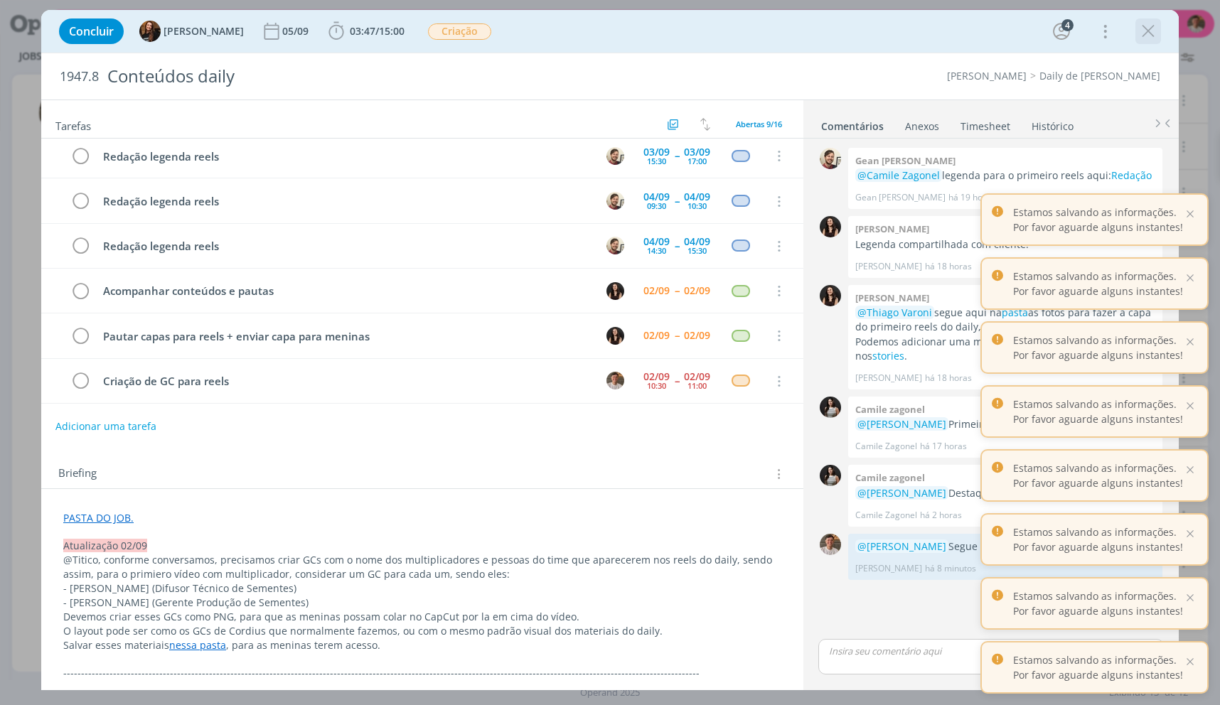
click at [1148, 26] on icon "dialog" at bounding box center [1148, 31] width 21 height 21
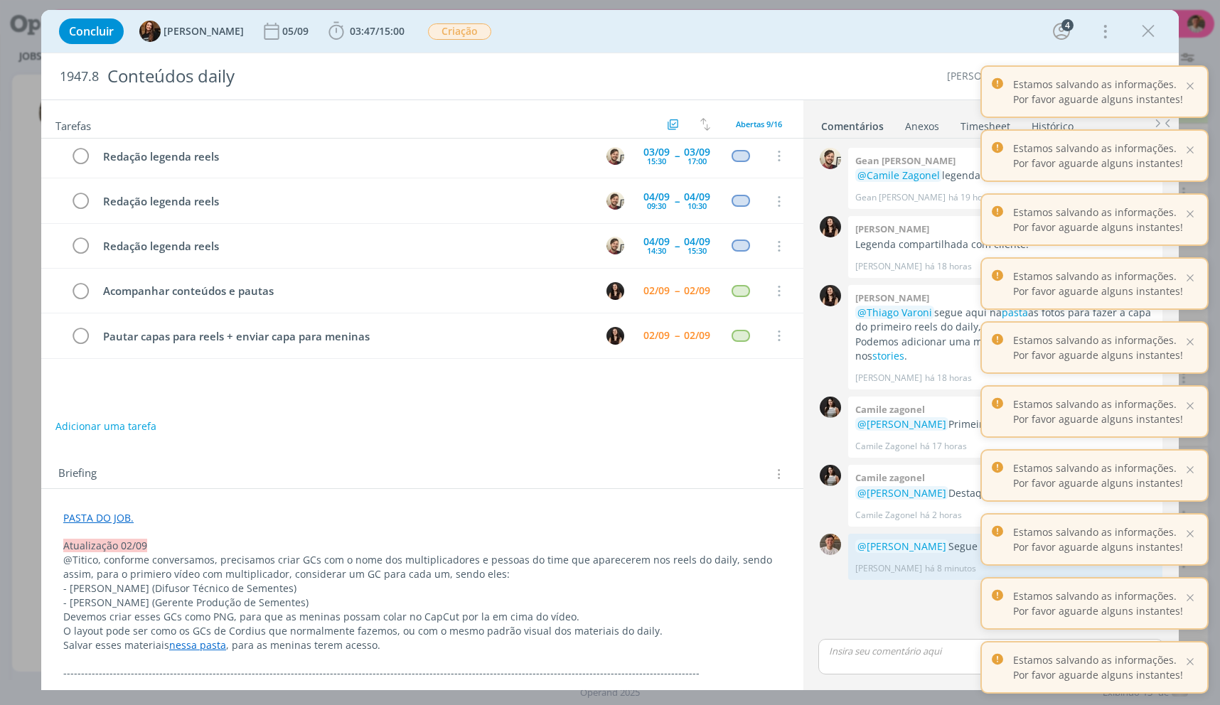
click at [1143, 27] on icon "dialog" at bounding box center [1148, 31] width 21 height 21
click at [1146, 27] on div at bounding box center [610, 352] width 1220 height 705
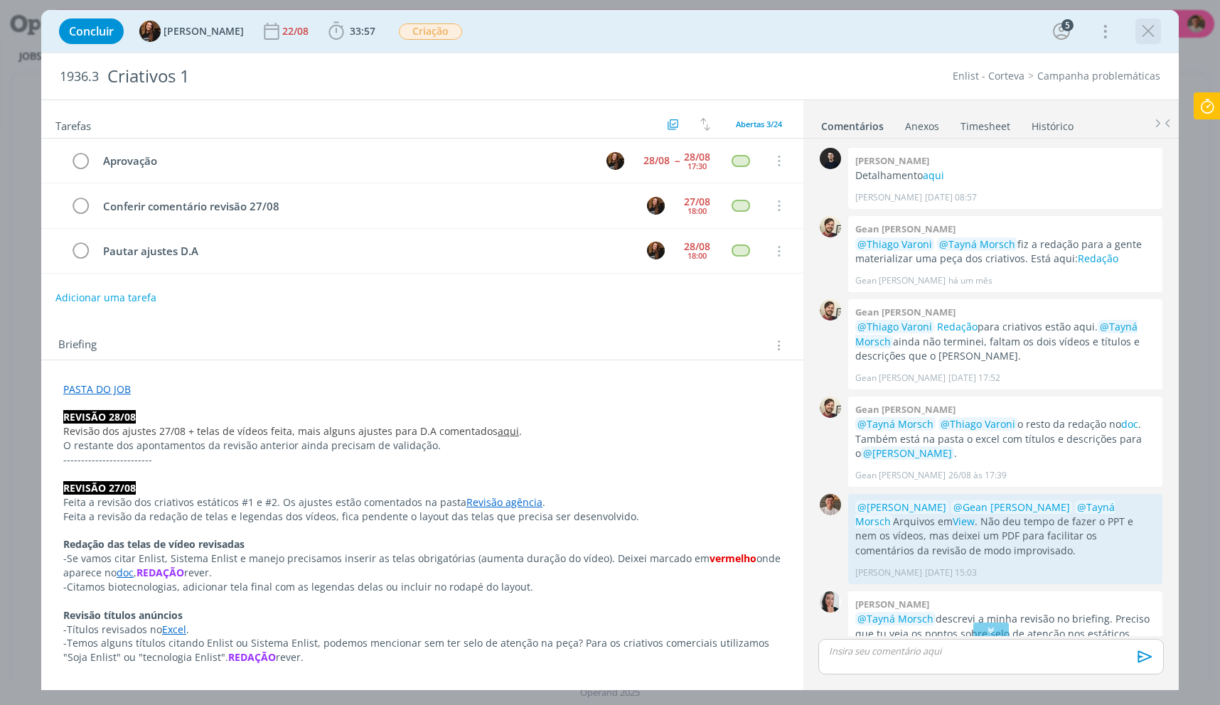
click at [1151, 28] on icon "dialog" at bounding box center [1148, 31] width 21 height 21
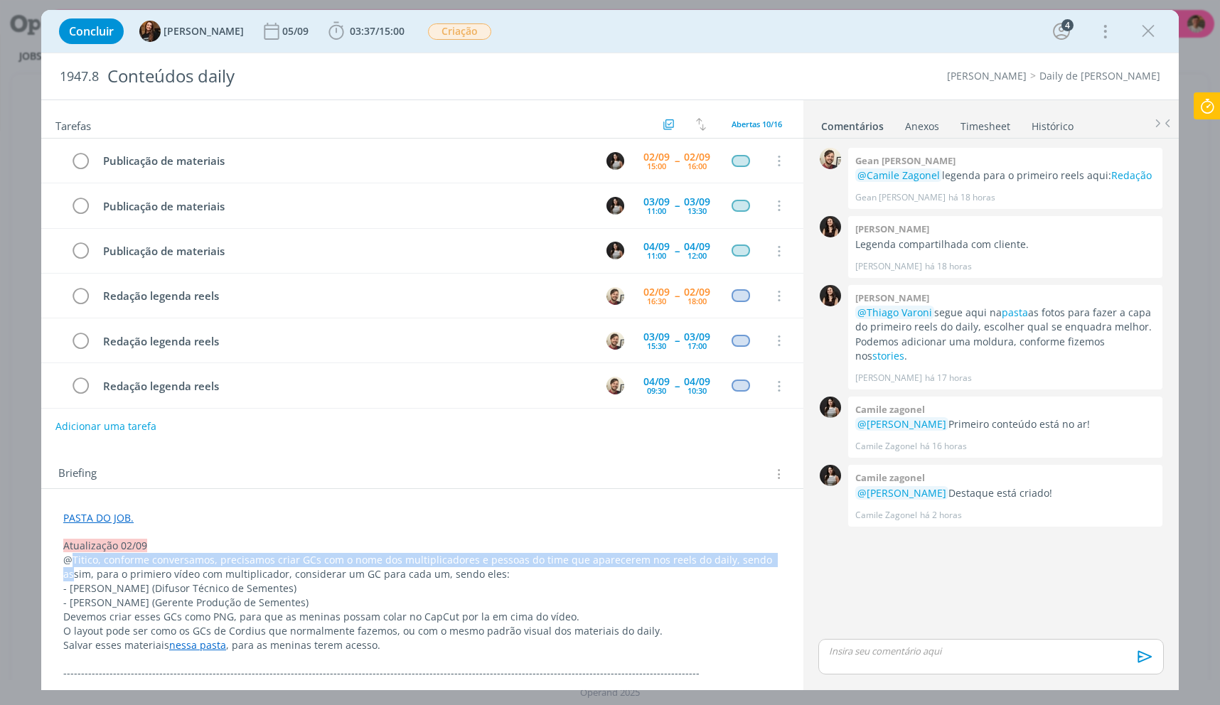
drag, startPoint x: 779, startPoint y: 566, endPoint x: 71, endPoint y: 557, distance: 708.3
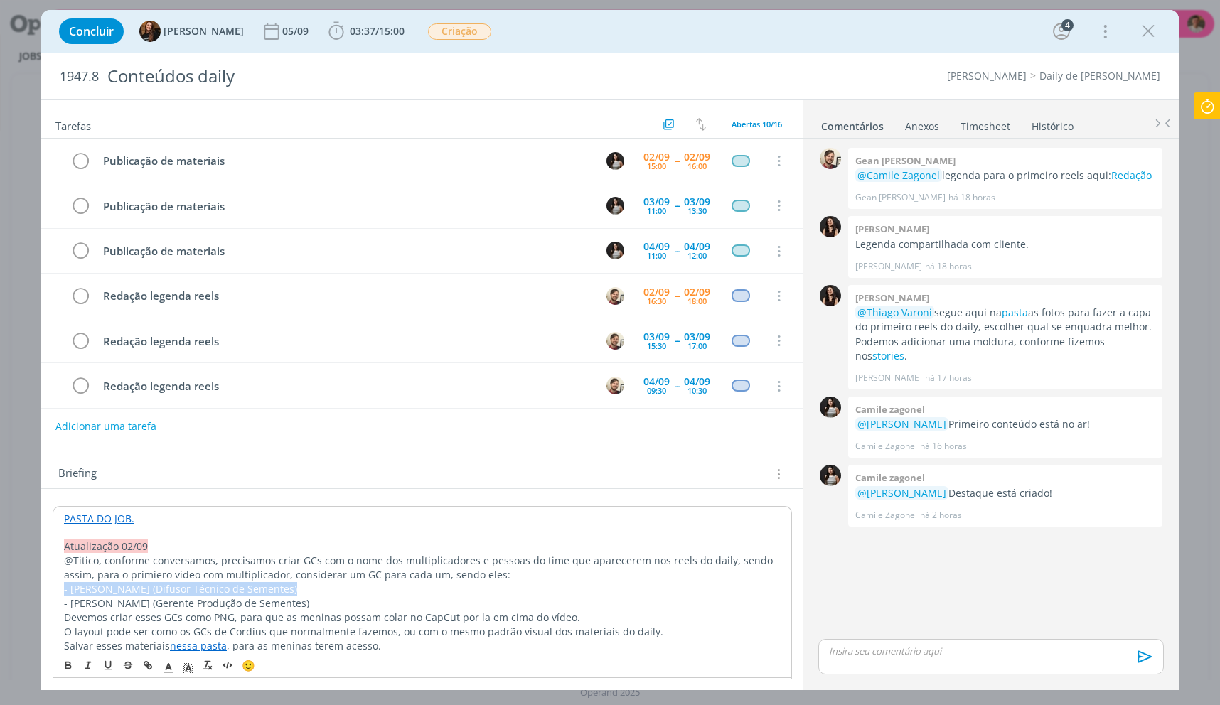
drag, startPoint x: 539, startPoint y: 584, endPoint x: 59, endPoint y: 587, distance: 480.0
click at [155, 645] on p "Salvar esses materiais nessa pasta , para as meninas terem acesso." at bounding box center [422, 646] width 718 height 14
click at [172, 645] on link "nessa pasta" at bounding box center [197, 646] width 57 height 14
click at [171, 647] on link "nessa pasta" at bounding box center [197, 646] width 57 height 14
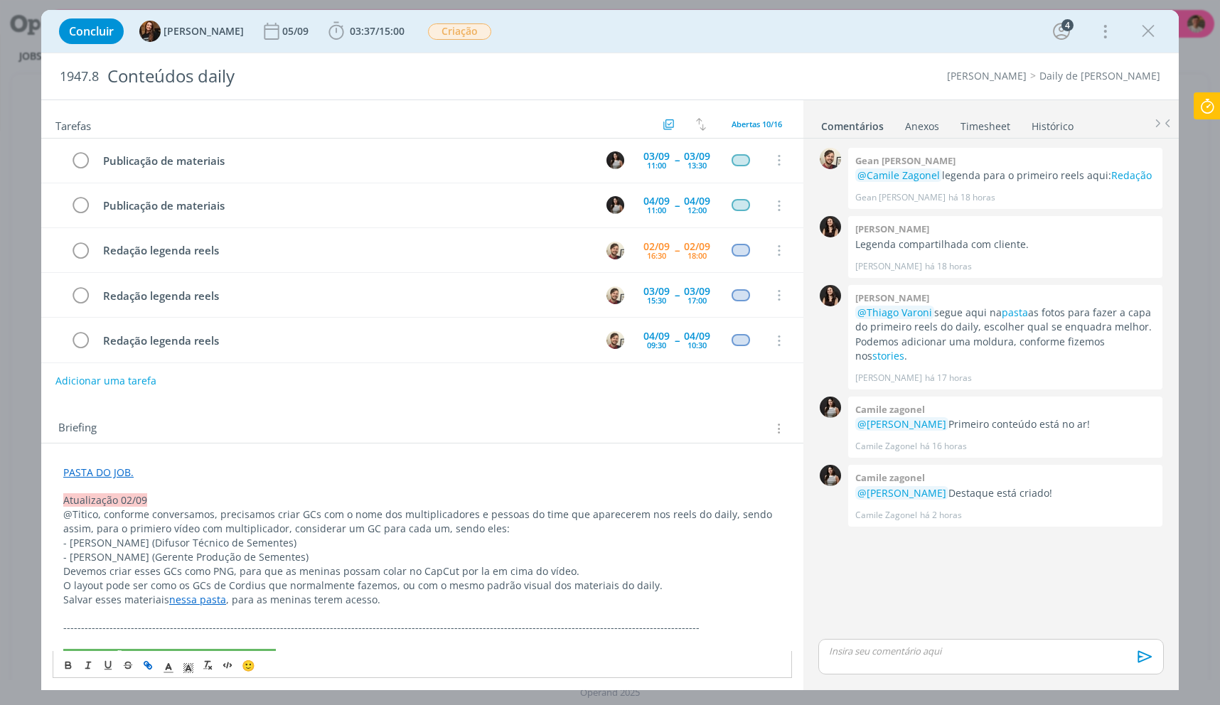
scroll to position [71, 0]
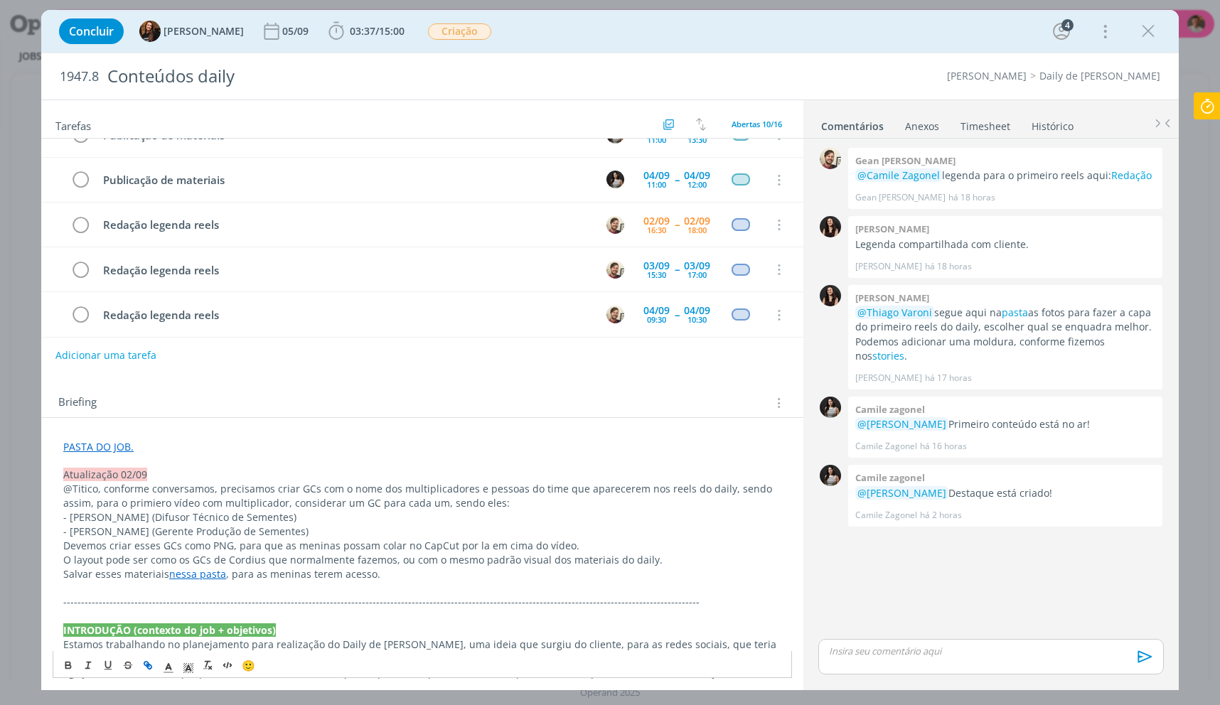
click at [199, 578] on link "nessa pasta" at bounding box center [197, 574] width 57 height 14
click at [199, 600] on link "https://drive.google.com/drive/folders/1Uk2I709_bHCPtIp7BaGMOe4213pjyaq1" at bounding box center [155, 601] width 107 height 18
drag, startPoint x: 134, startPoint y: 515, endPoint x: 76, endPoint y: 516, distance: 58.3
click at [73, 517] on p "- [PERSON_NAME] (Difusor Técnico de Sementes)" at bounding box center [422, 518] width 718 height 14
copy p "odrigo Feron"
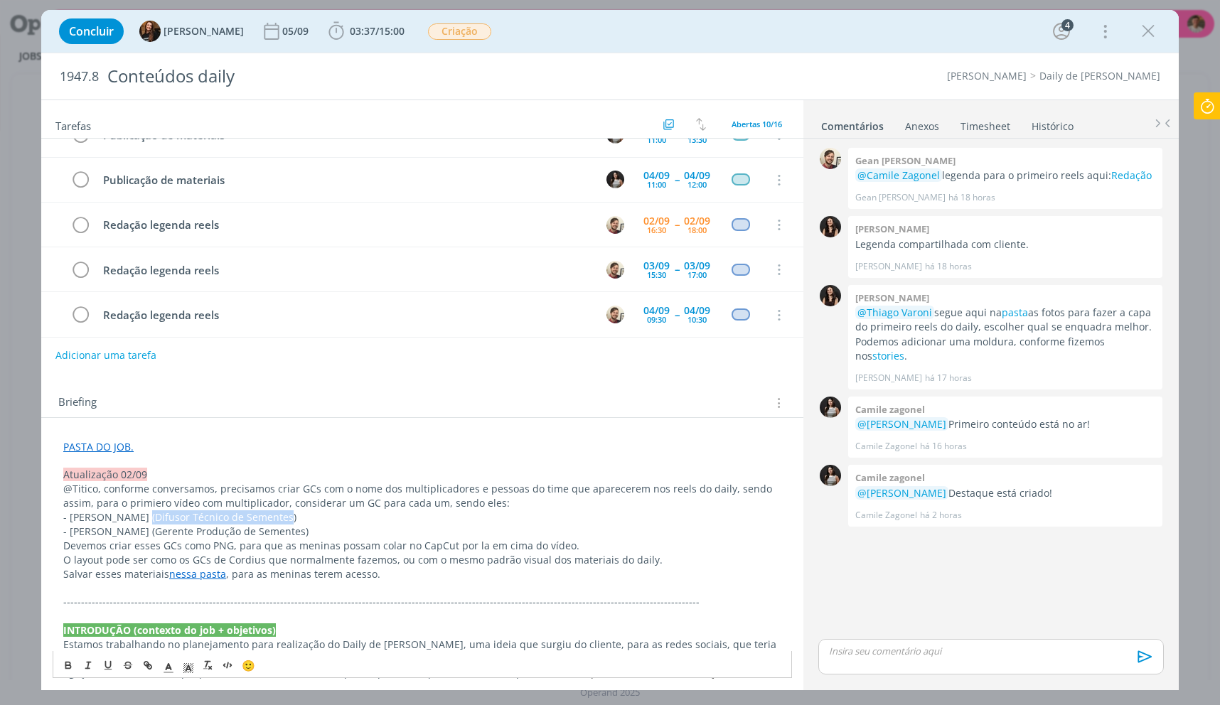
drag, startPoint x: 139, startPoint y: 519, endPoint x: 273, endPoint y: 514, distance: 134.5
click at [273, 514] on p "- [PERSON_NAME] (Difusor Técnico de Sementes)" at bounding box center [422, 518] width 718 height 14
copy p "(Difusor Técnico de Sementes"
drag, startPoint x: 137, startPoint y: 533, endPoint x: 73, endPoint y: 530, distance: 63.3
click at [73, 530] on p "- [PERSON_NAME] (Gerente Produção de Sementes)" at bounding box center [422, 532] width 718 height 14
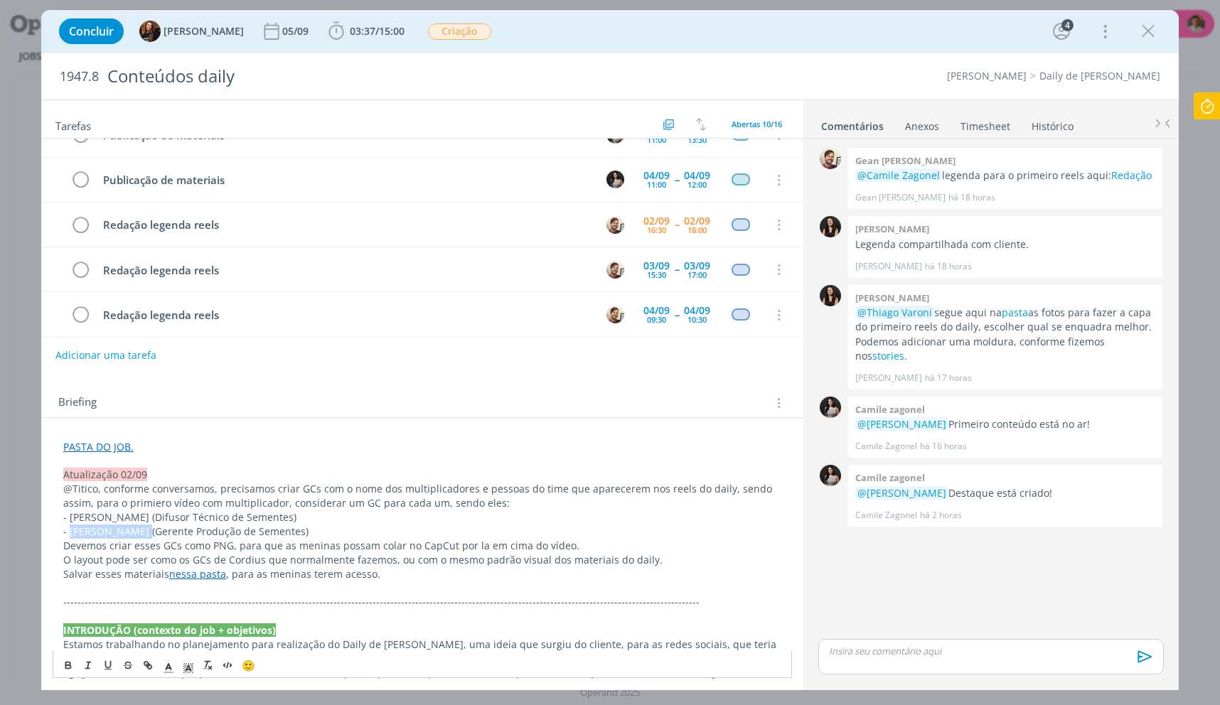
copy p "Marcela Lange"
drag, startPoint x: 289, startPoint y: 530, endPoint x: 142, endPoint y: 535, distance: 146.6
click at [142, 535] on p "- [PERSON_NAME] (Gerente Produção de Sementes)" at bounding box center [422, 532] width 718 height 14
copy p "Gerente Produção de Sementes"
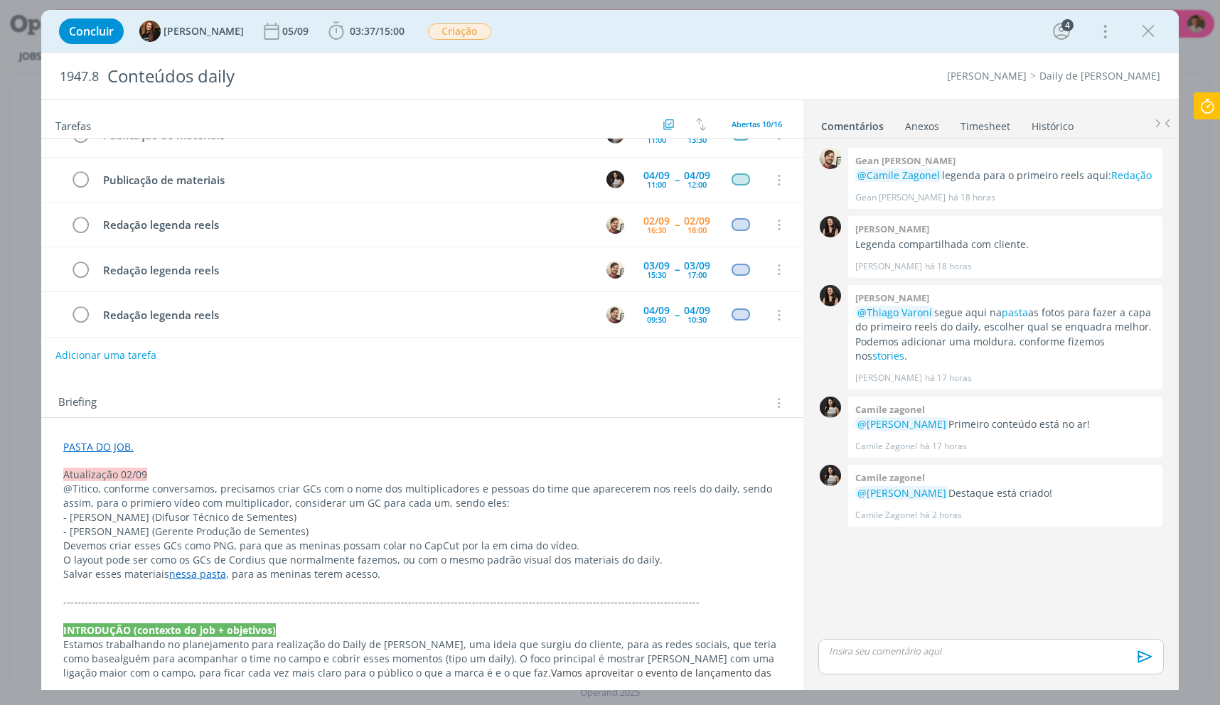
click at [98, 449] on link "PASTA DO JOB." at bounding box center [98, 447] width 70 height 14
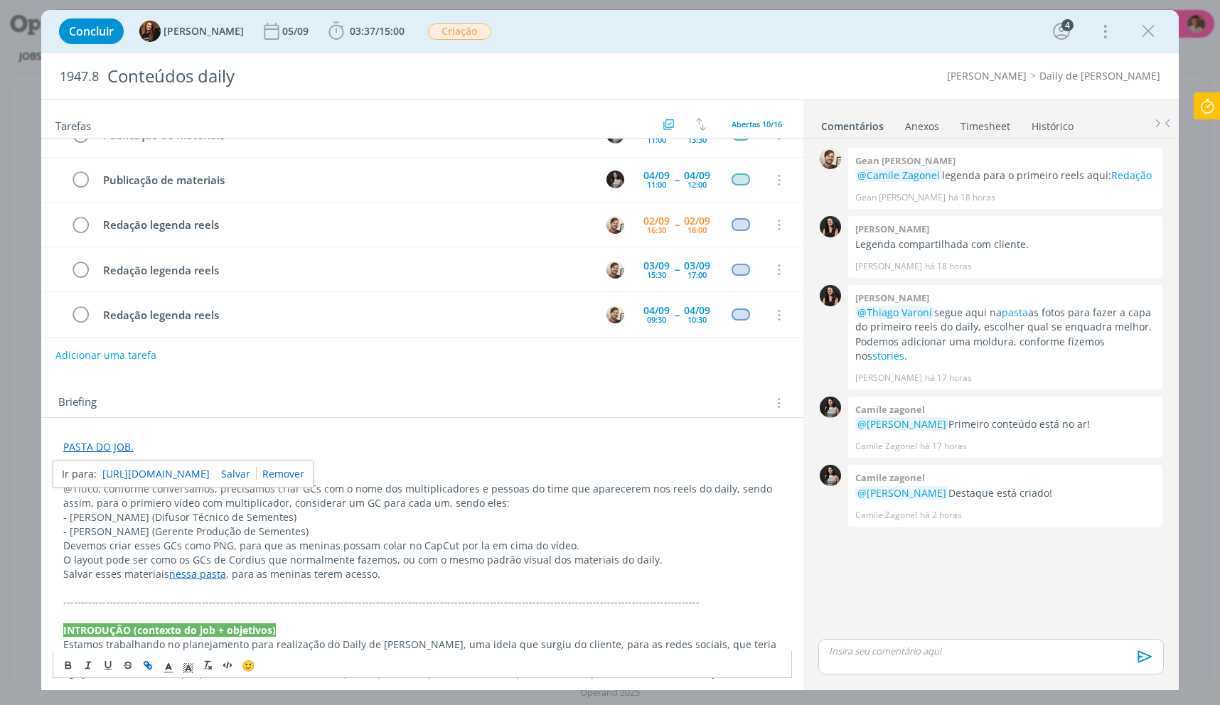
click at [116, 467] on link "[URL][DOMAIN_NAME]" at bounding box center [155, 474] width 107 height 18
click at [130, 476] on link "[URL][DOMAIN_NAME]" at bounding box center [155, 474] width 107 height 18
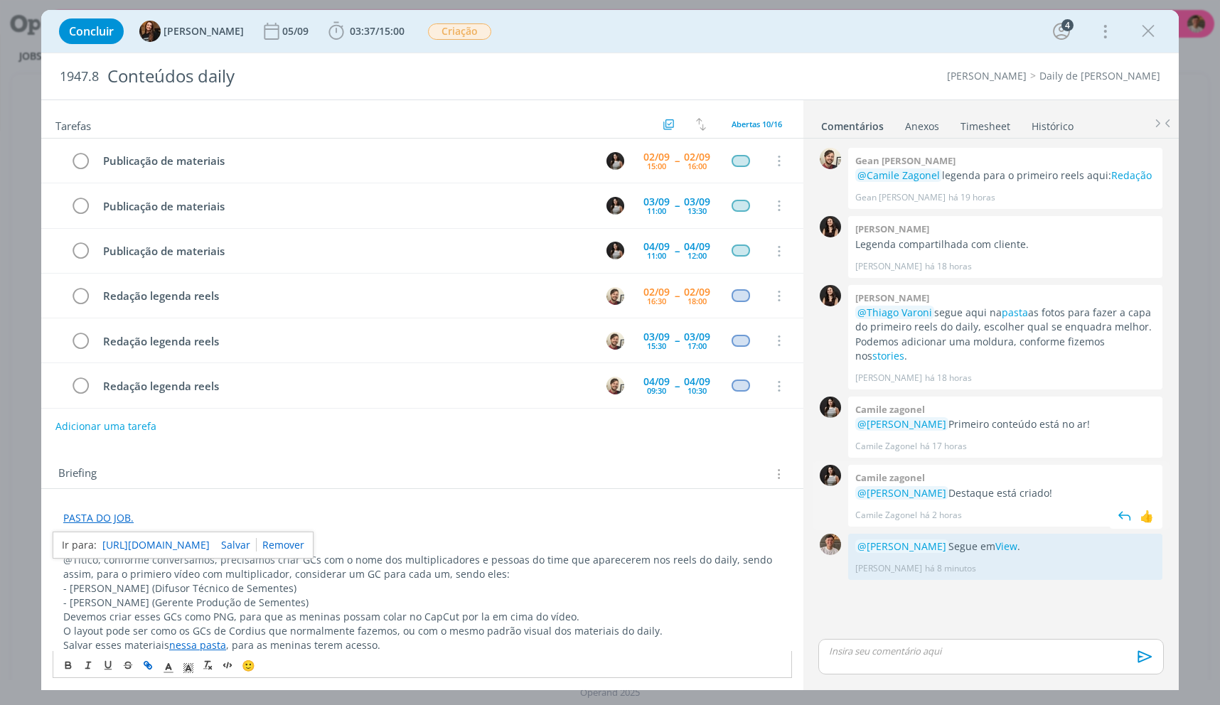
scroll to position [71, 0]
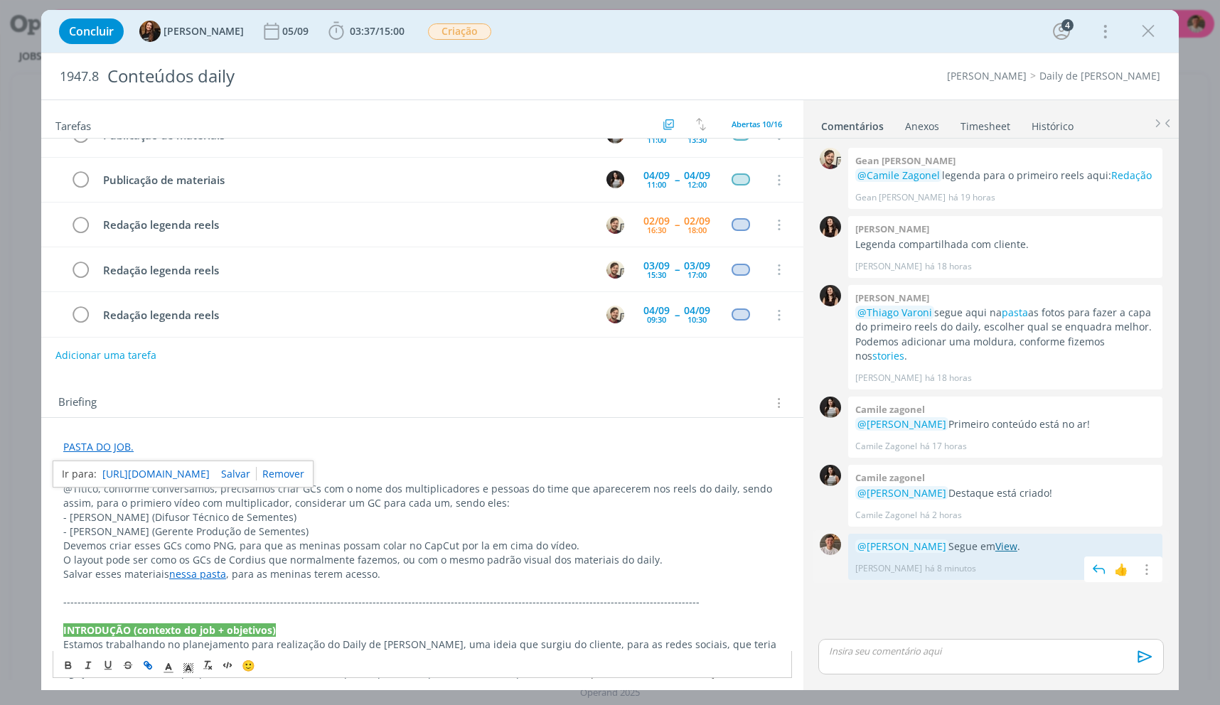
click at [995, 540] on link "View" at bounding box center [1006, 547] width 22 height 14
